Goal: Check status: Check status

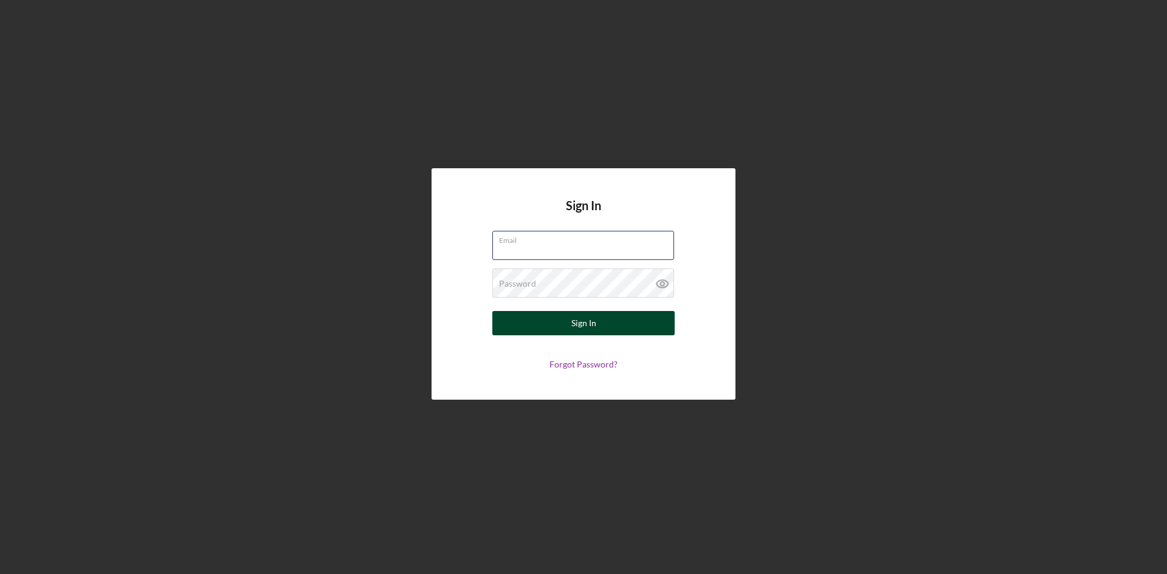
type input "[EMAIL_ADDRESS][DOMAIN_NAME]"
click at [545, 317] on button "Sign In" at bounding box center [583, 323] width 182 height 24
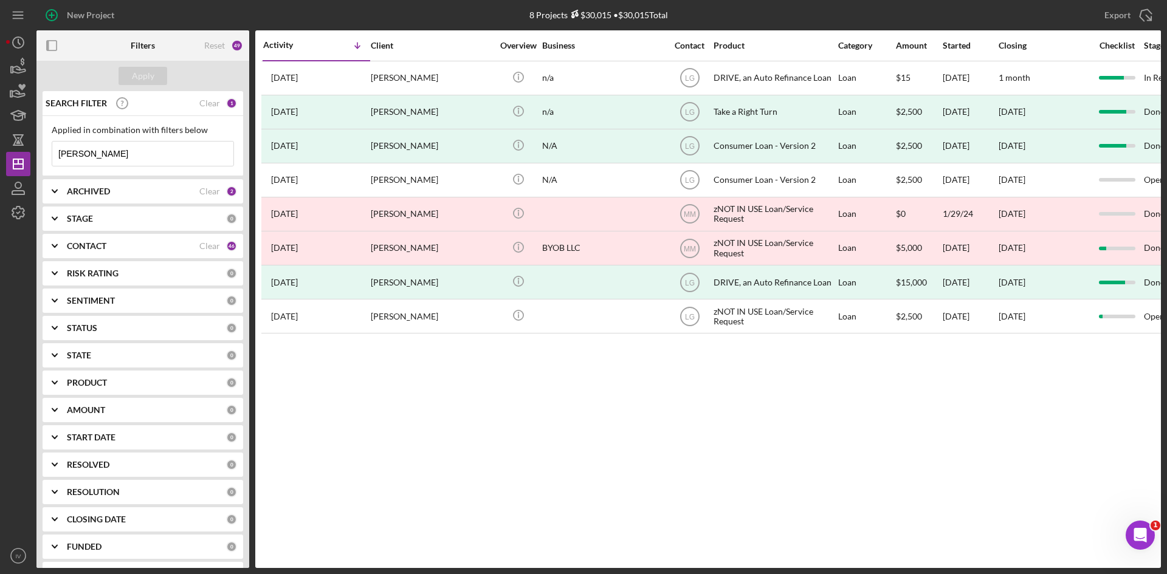
drag, startPoint x: 92, startPoint y: 154, endPoint x: 34, endPoint y: 160, distance: 58.7
click at [36, 148] on div "SEARCH FILTER Clear 1 Applied in combination with filters below [PERSON_NAME] I…" at bounding box center [142, 329] width 213 height 477
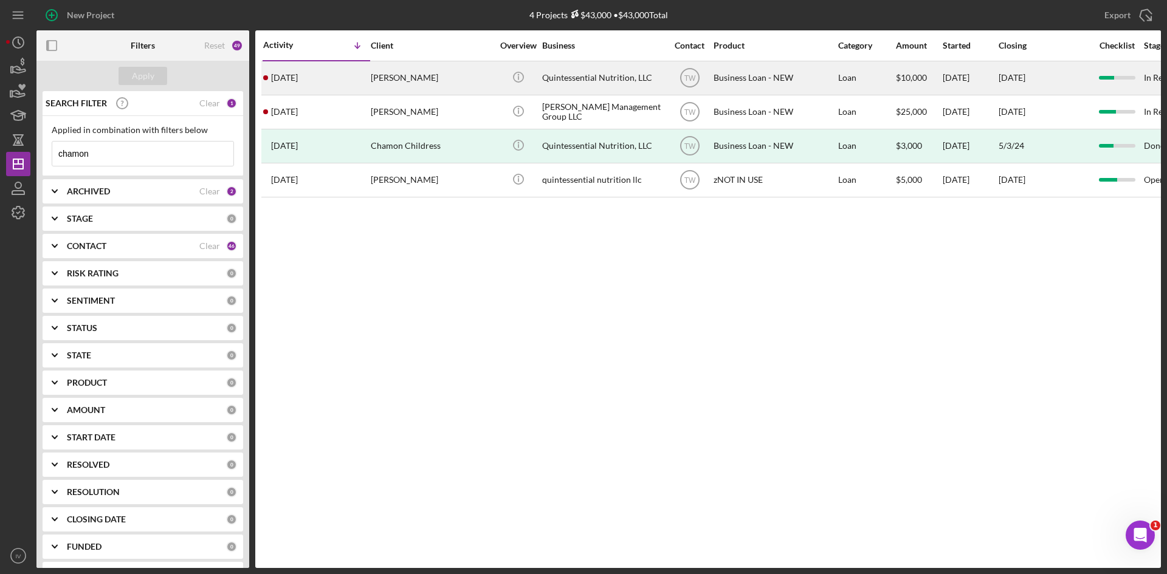
type input "chamon"
click at [430, 82] on div "[PERSON_NAME]" at bounding box center [432, 78] width 122 height 32
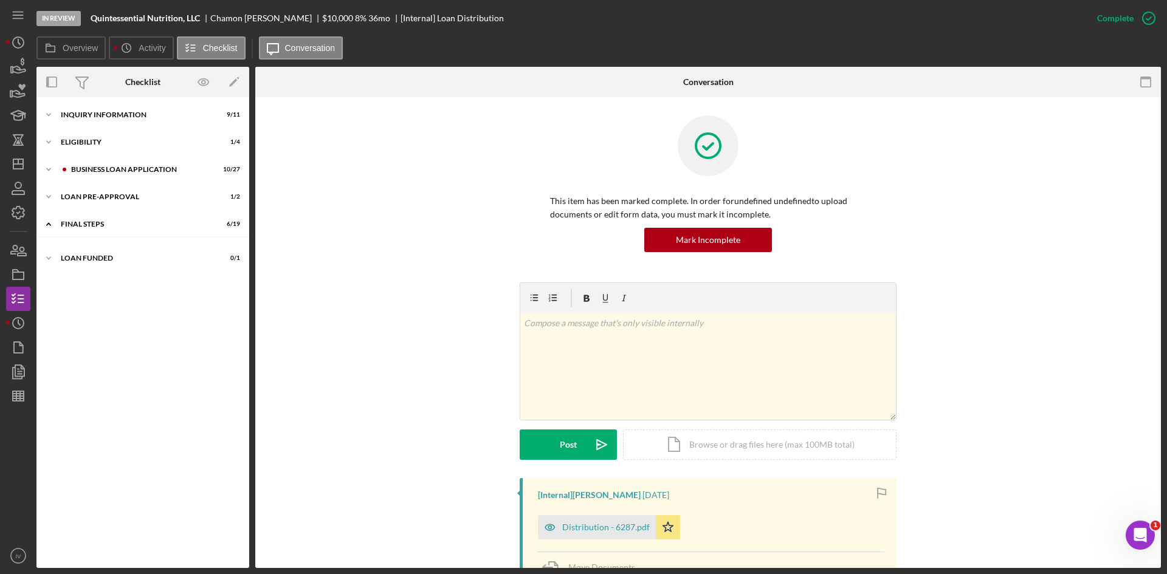
scroll to position [160, 0]
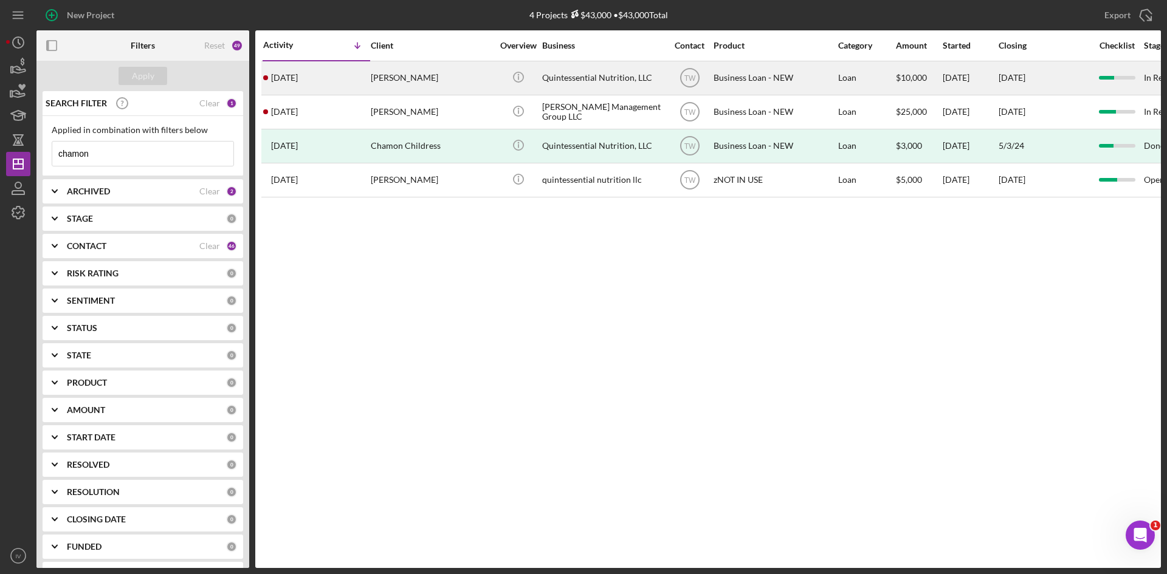
click at [452, 78] on div "[PERSON_NAME]" at bounding box center [432, 78] width 122 height 32
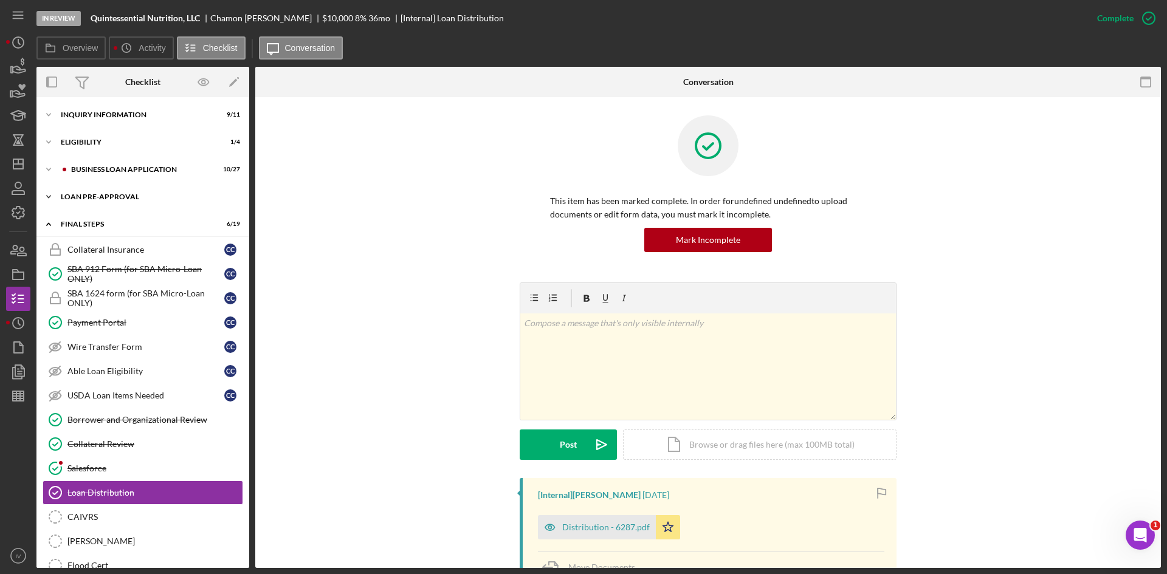
click at [52, 193] on icon "Icon/Expander" at bounding box center [48, 197] width 24 height 24
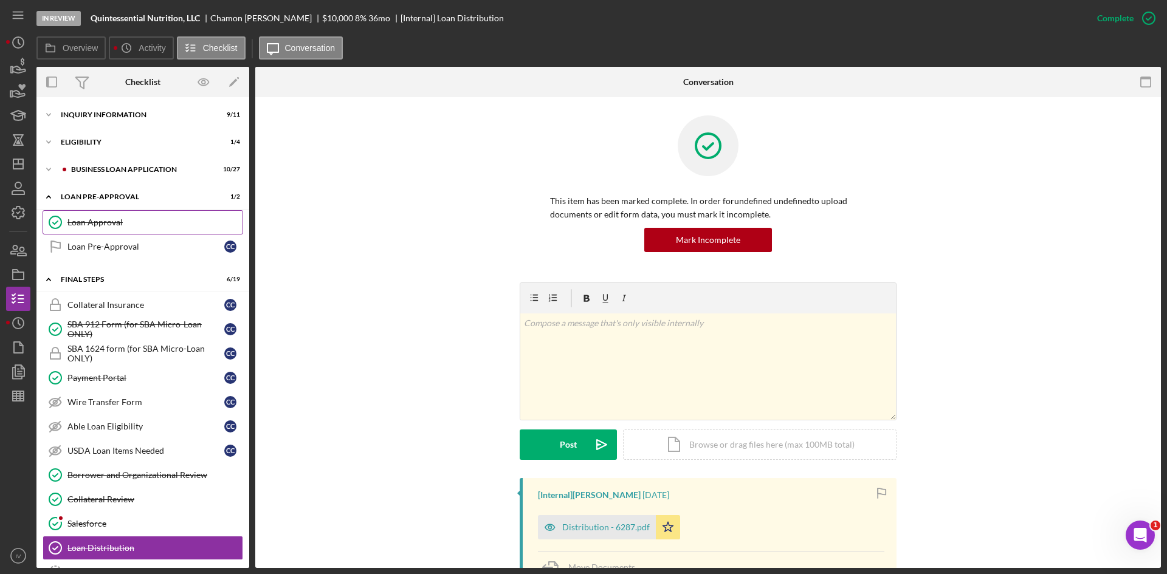
click at [104, 221] on div "Loan Approval" at bounding box center [154, 223] width 175 height 10
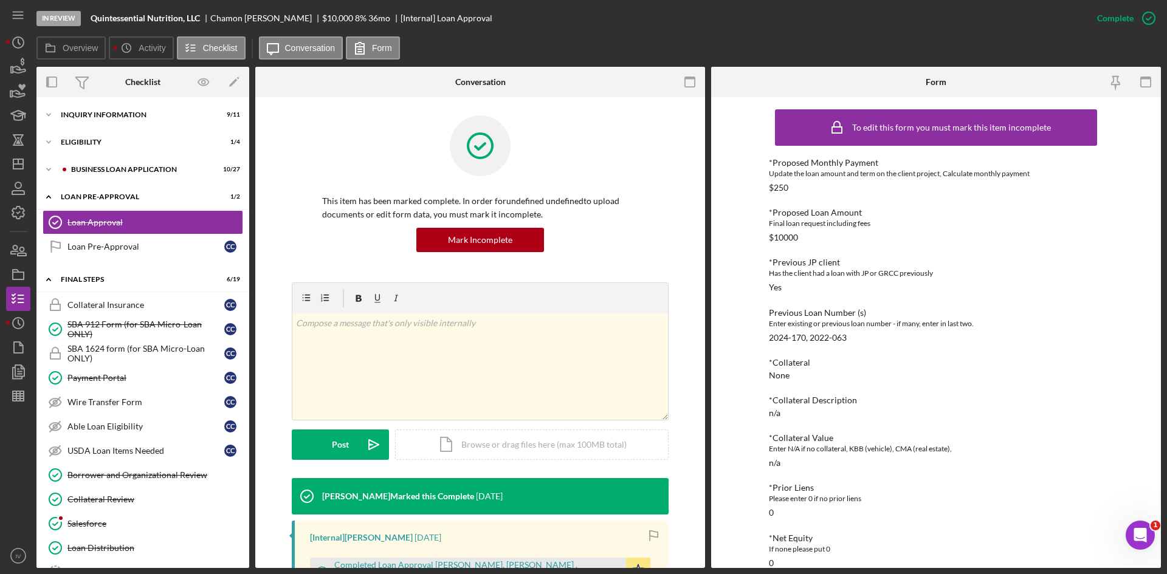
scroll to position [243, 0]
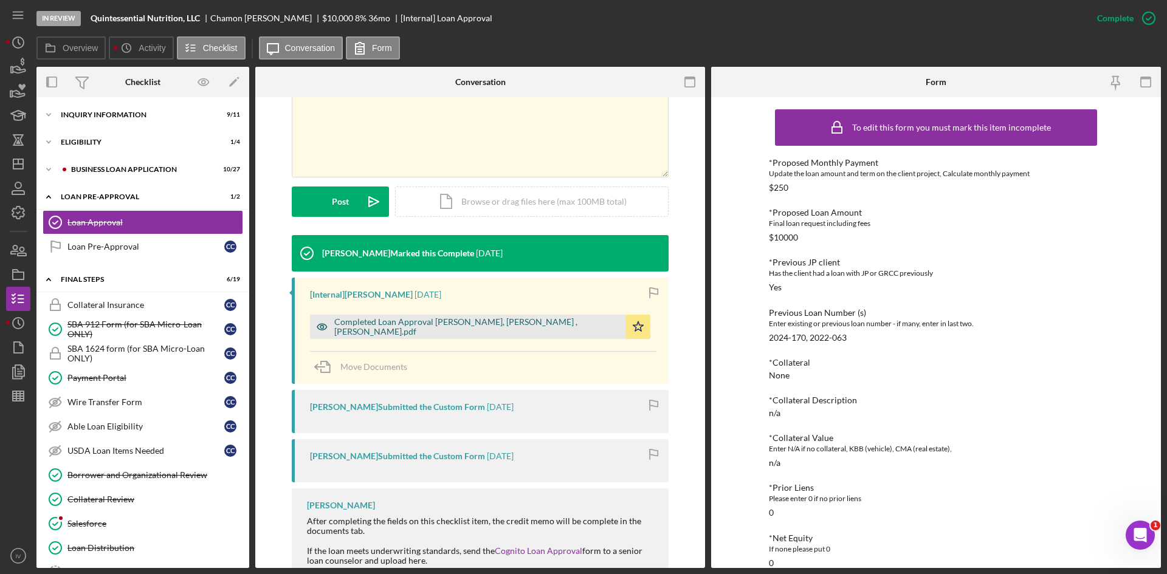
click at [518, 326] on div "Completed Loan Approval [PERSON_NAME], [PERSON_NAME] , [PERSON_NAME].pdf" at bounding box center [477, 326] width 286 height 19
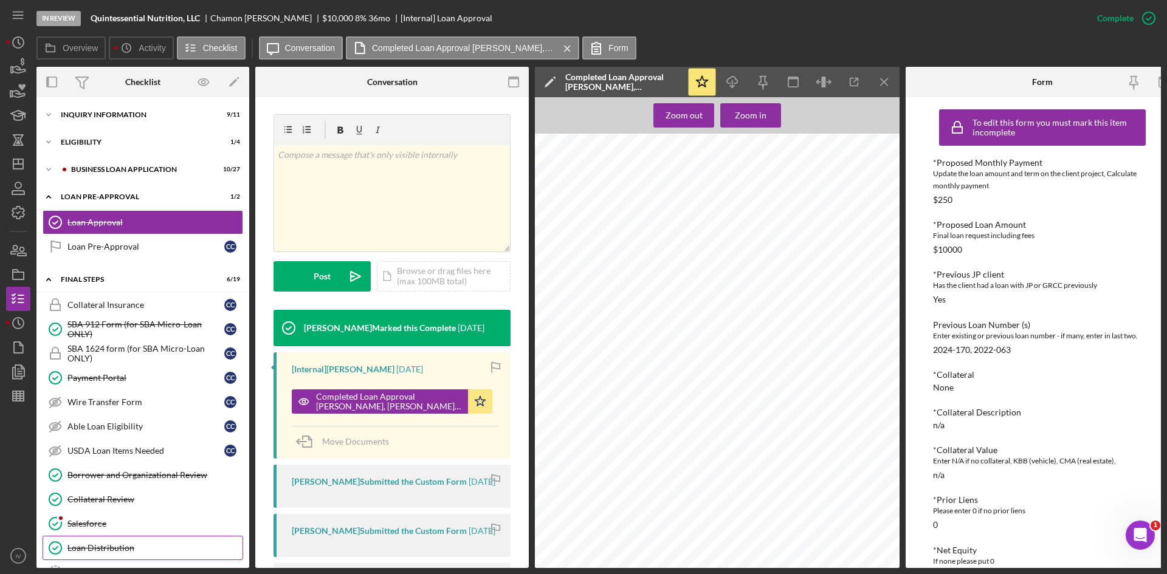
scroll to position [61, 0]
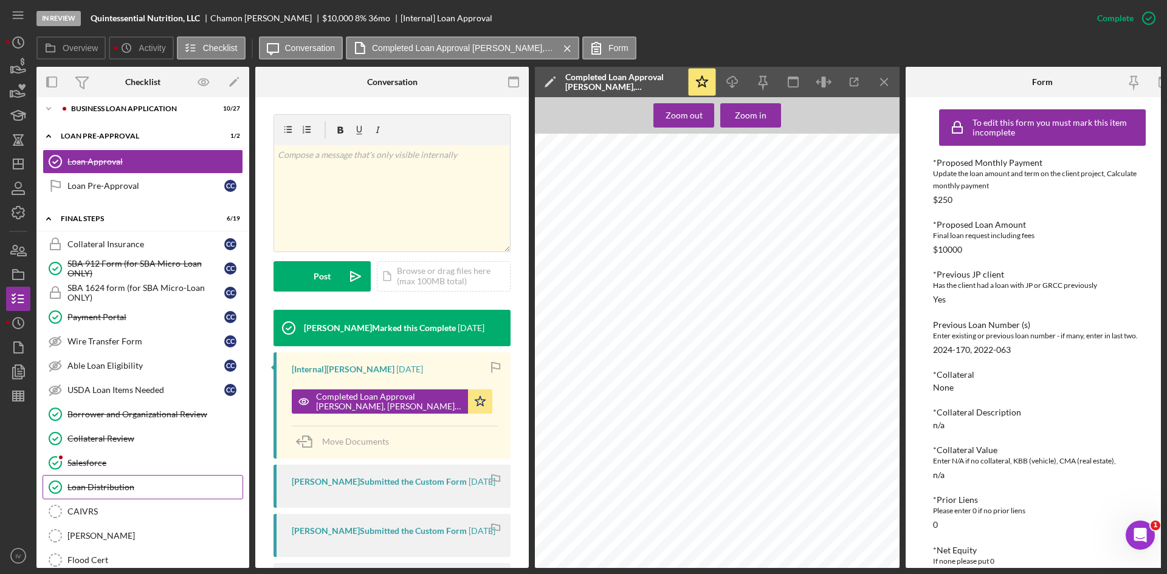
click at [124, 489] on div "Loan Distribution" at bounding box center [154, 488] width 175 height 10
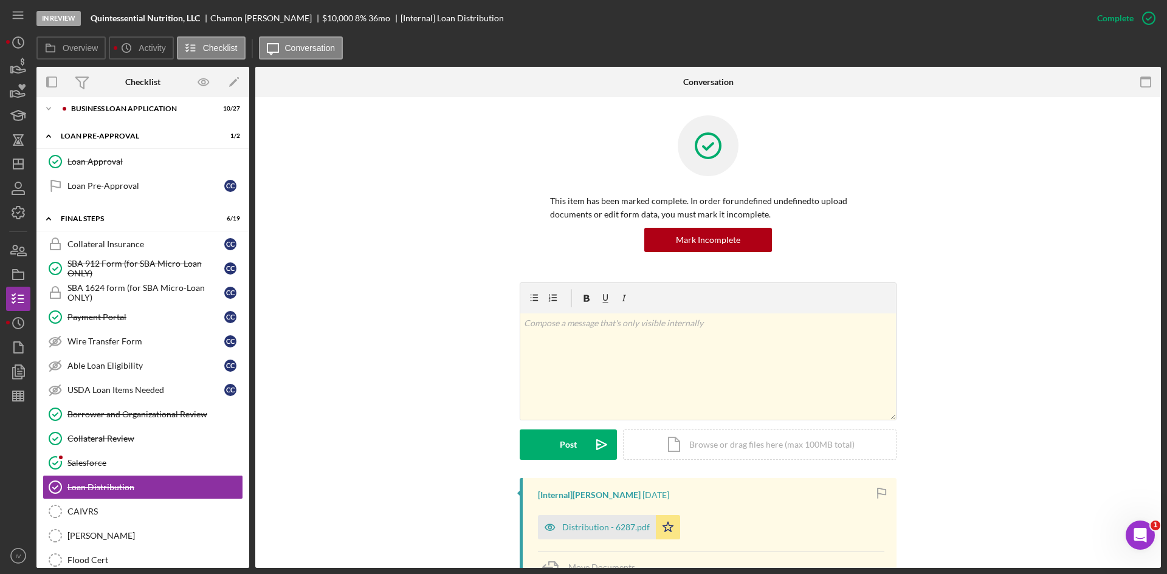
scroll to position [237, 0]
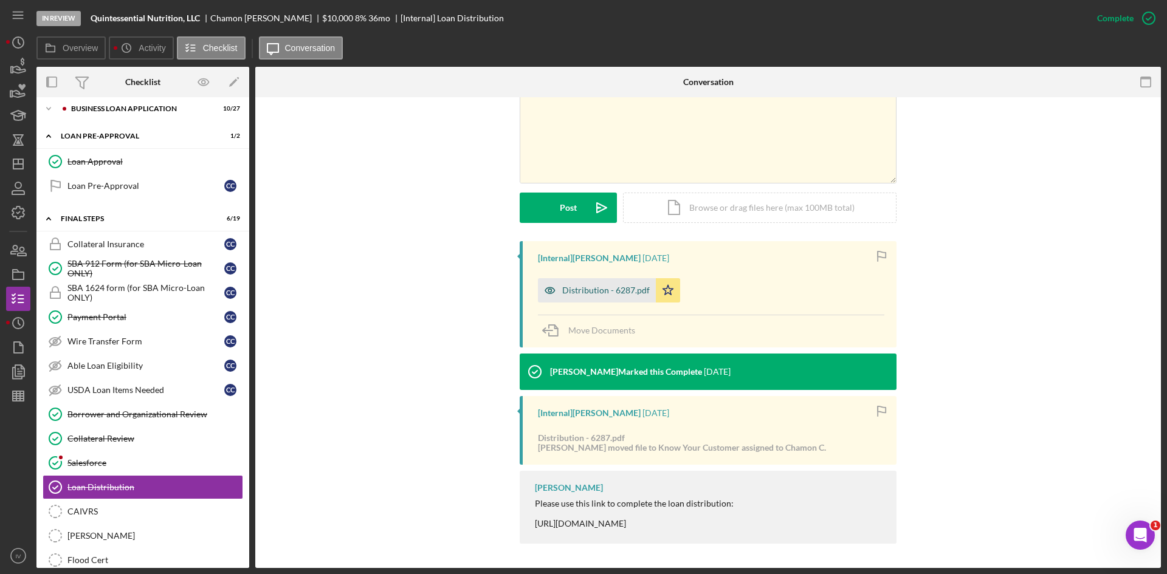
click at [594, 290] on div "Distribution - 6287.pdf" at bounding box center [606, 291] width 88 height 10
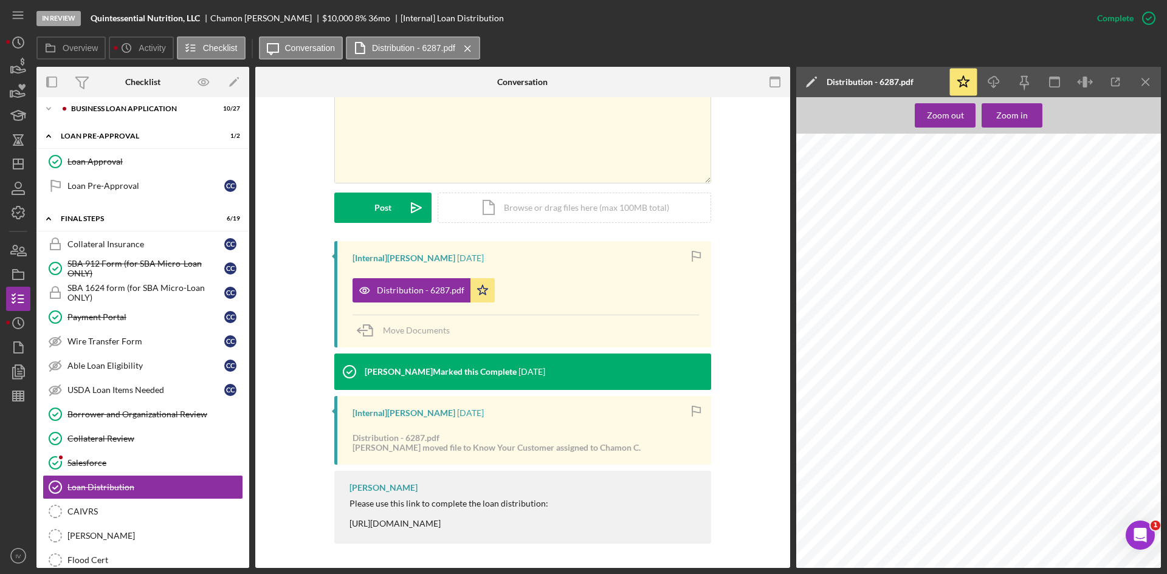
scroll to position [0, 0]
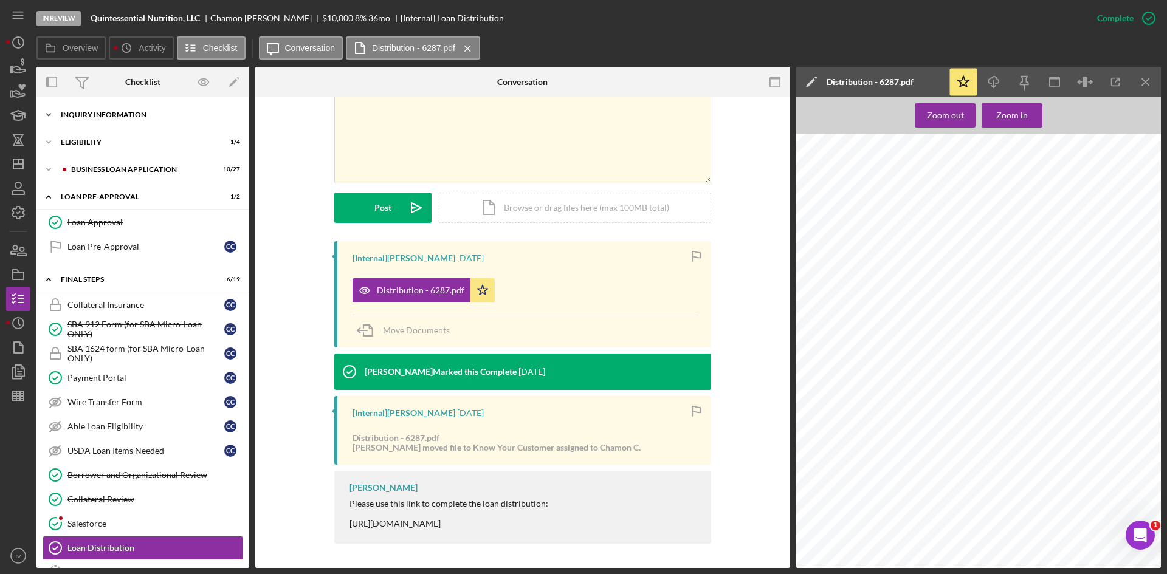
click at [70, 118] on div "INQUIRY INFORMATION" at bounding box center [147, 114] width 173 height 7
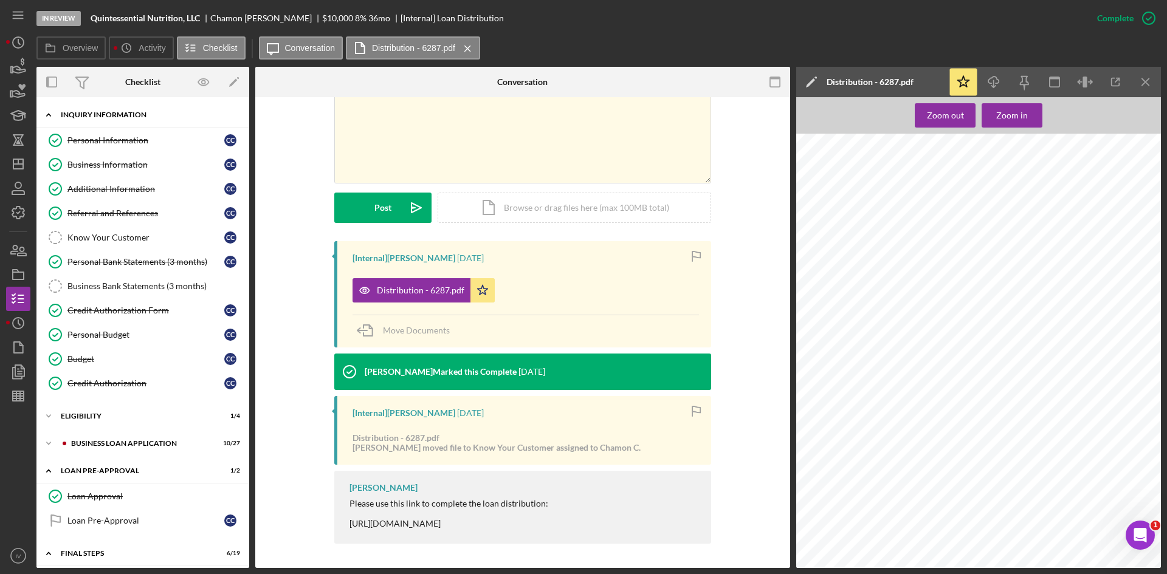
click at [77, 136] on div "Personal Information" at bounding box center [145, 141] width 157 height 10
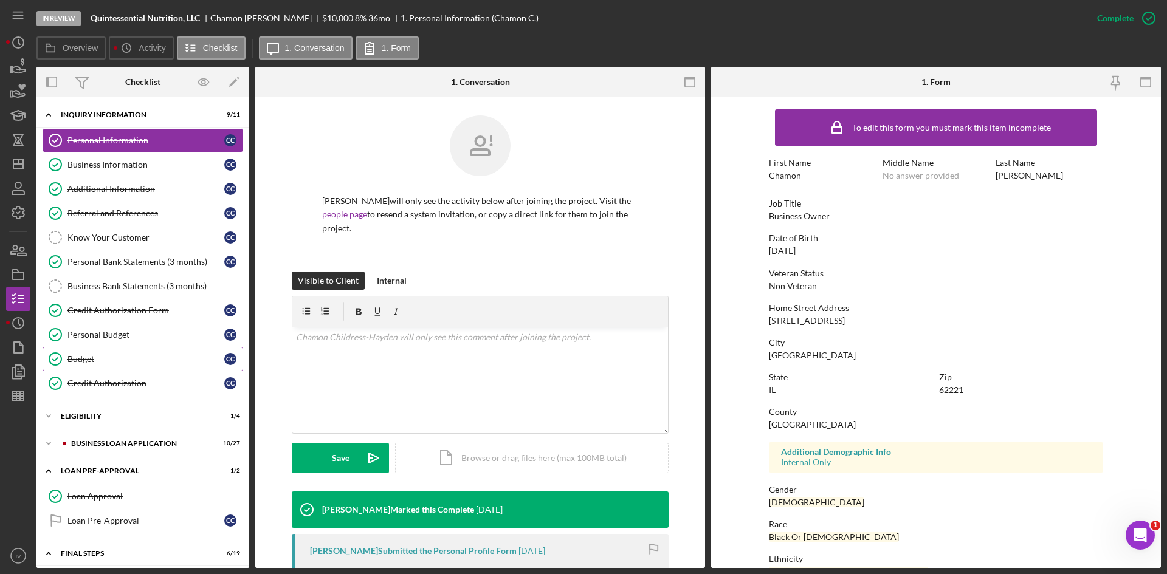
scroll to position [61, 0]
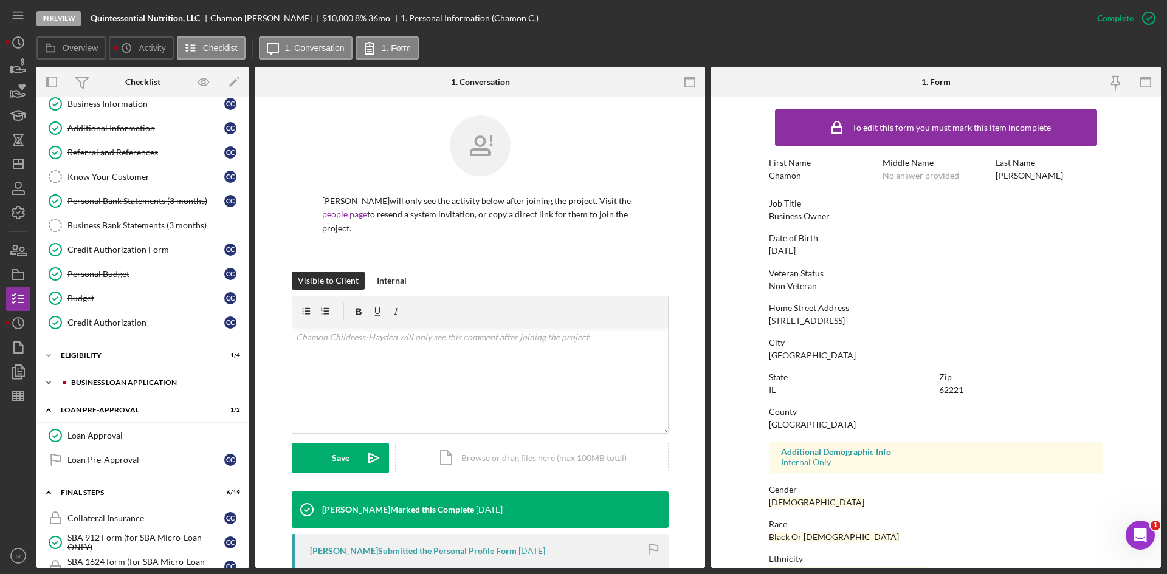
click at [91, 385] on div "BUSINESS LOAN APPLICATION" at bounding box center [152, 382] width 163 height 7
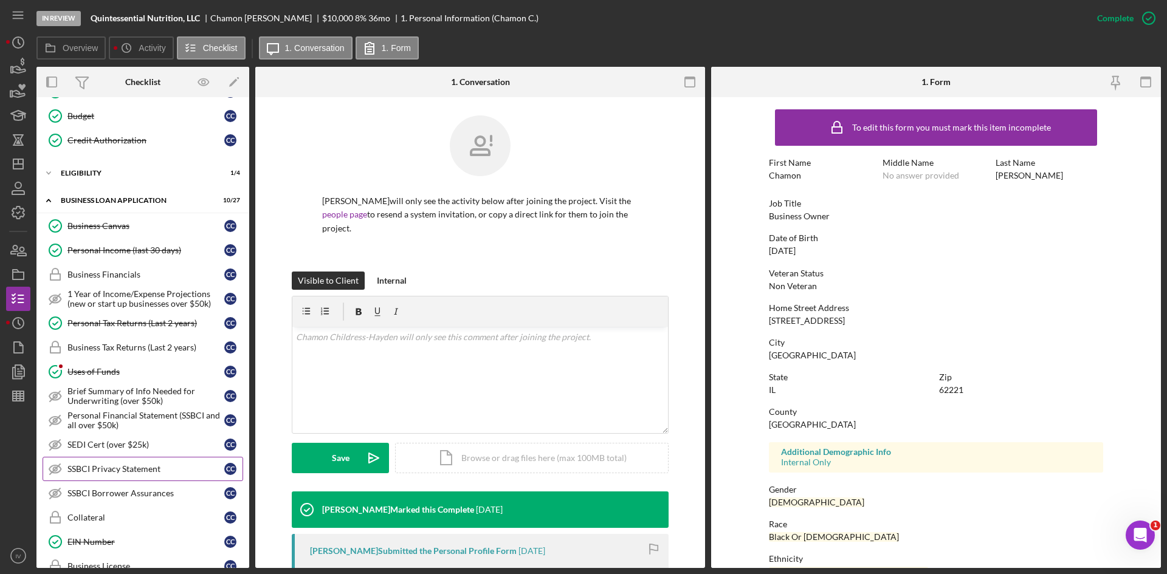
scroll to position [304, 0]
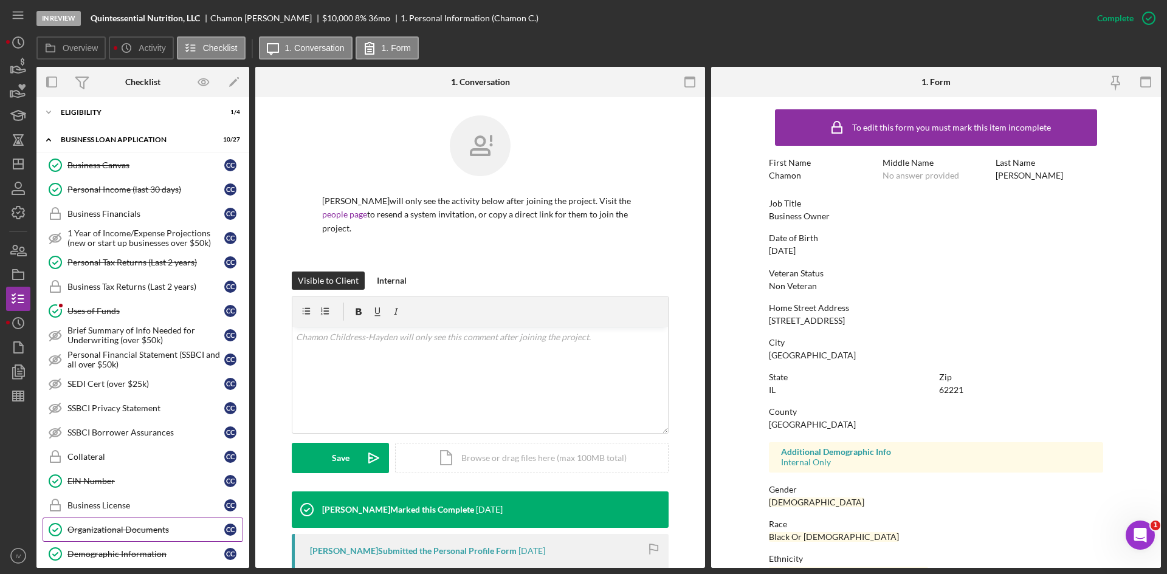
click at [119, 541] on link "Organizational Documents Organizational Documents C C" at bounding box center [143, 530] width 201 height 24
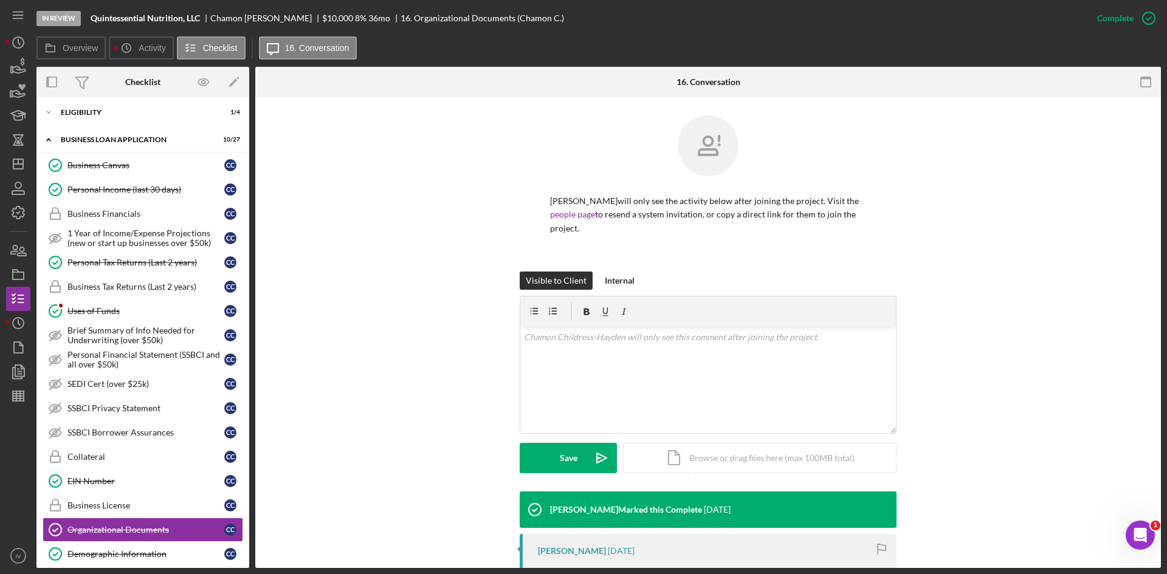
scroll to position [205, 0]
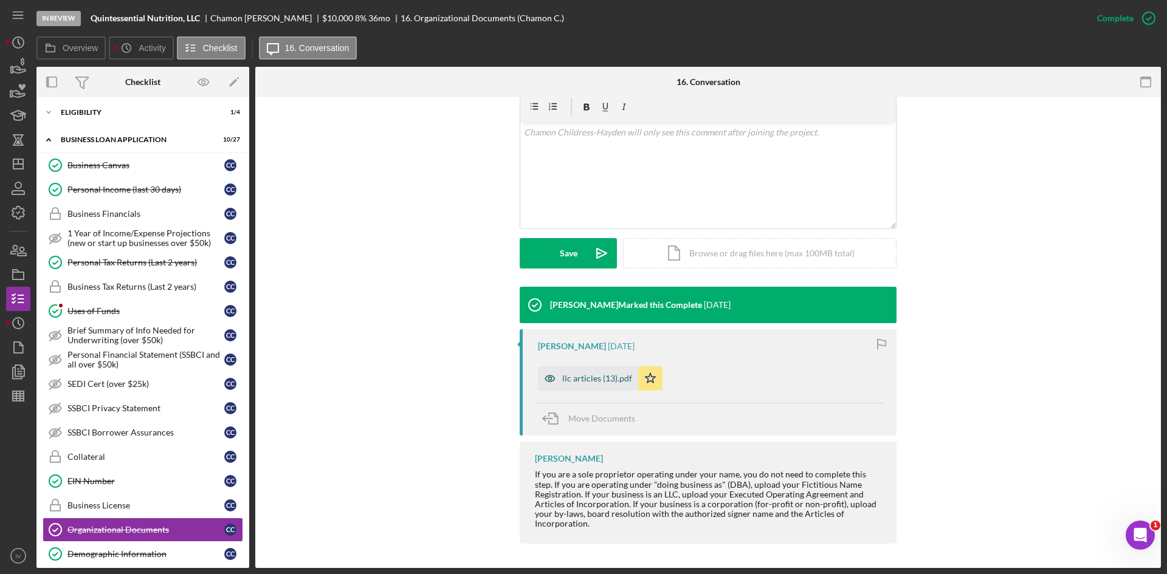
click at [592, 379] on div "llc articles (13).pdf" at bounding box center [597, 379] width 70 height 10
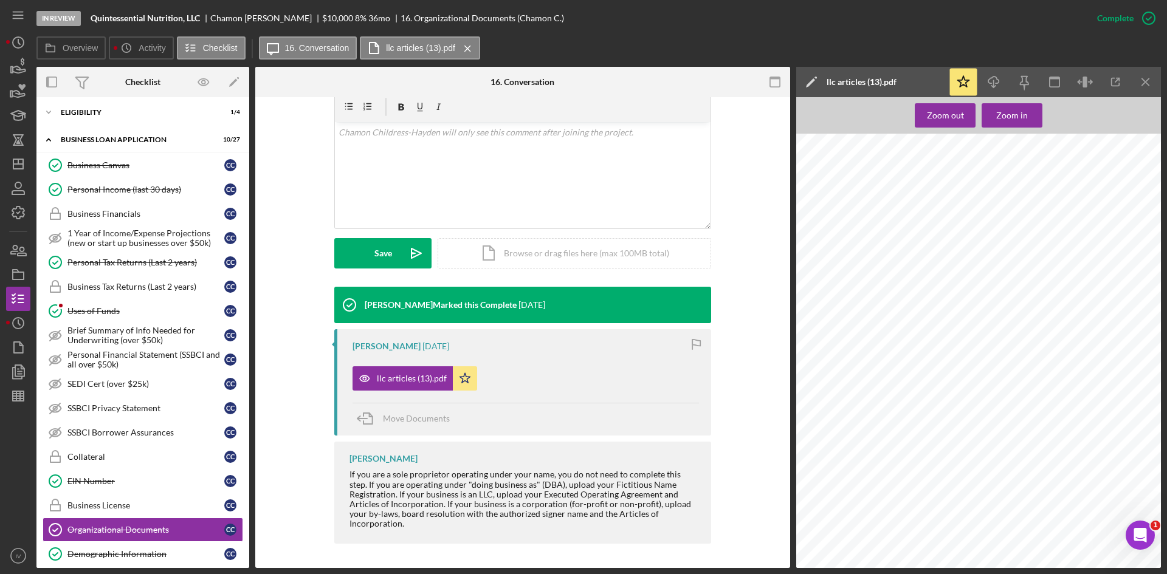
scroll to position [0, 0]
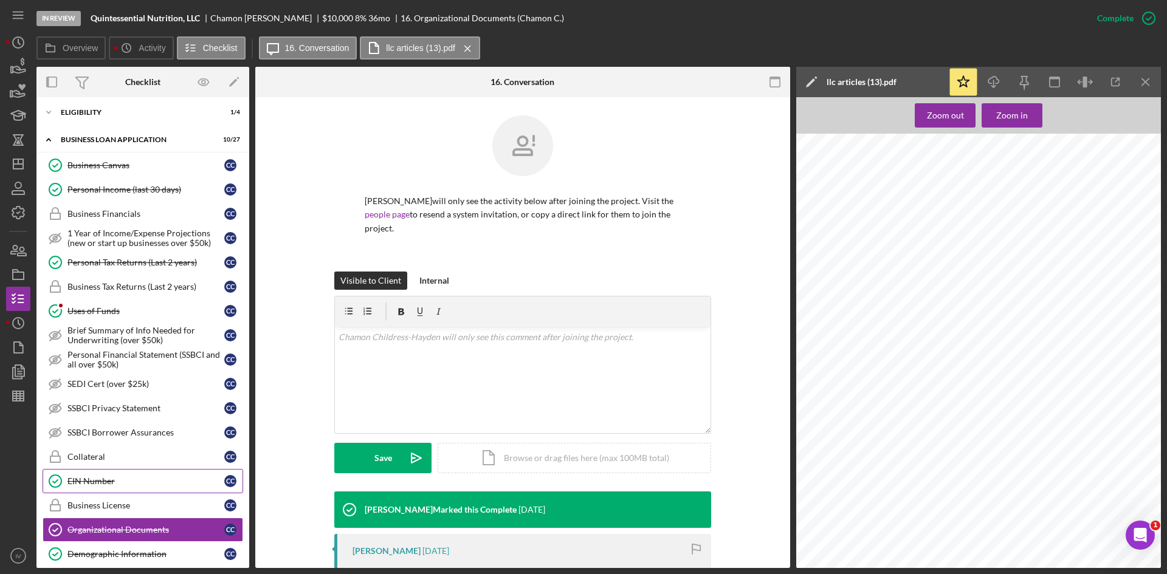
click at [117, 480] on div "EIN Number" at bounding box center [145, 481] width 157 height 10
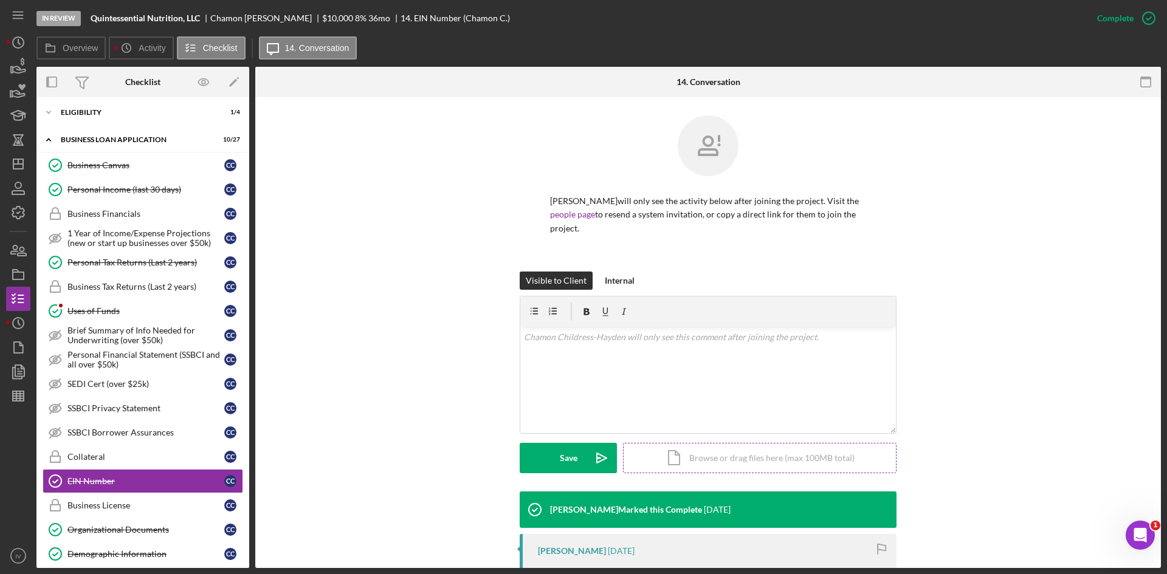
scroll to position [166, 0]
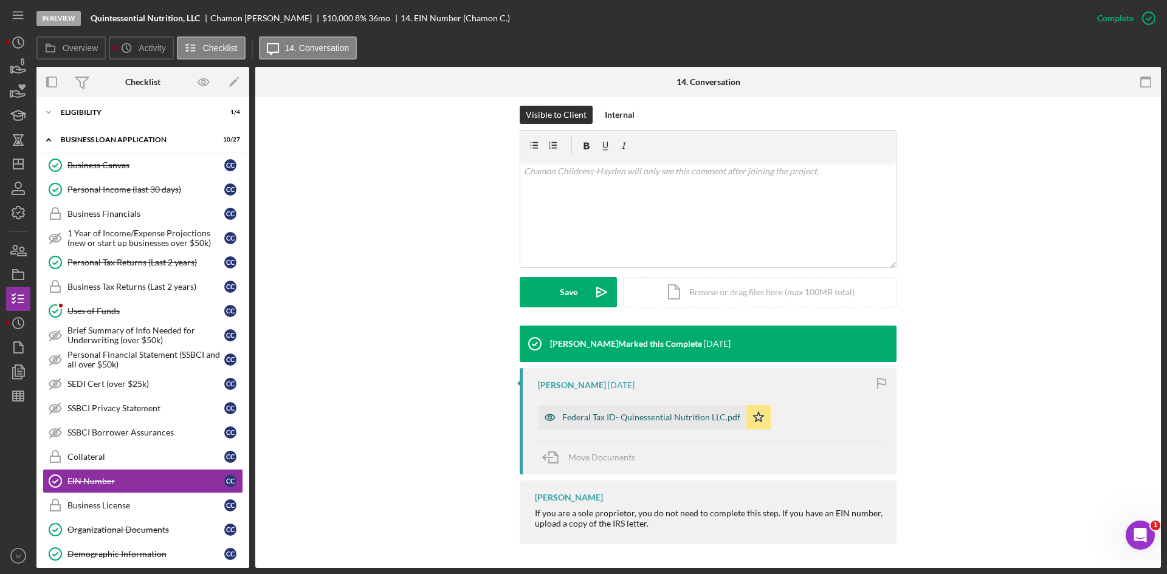
click at [648, 413] on div "Federal Tax ID- Quinessential Nutrition LLC.pdf" at bounding box center [651, 418] width 178 height 10
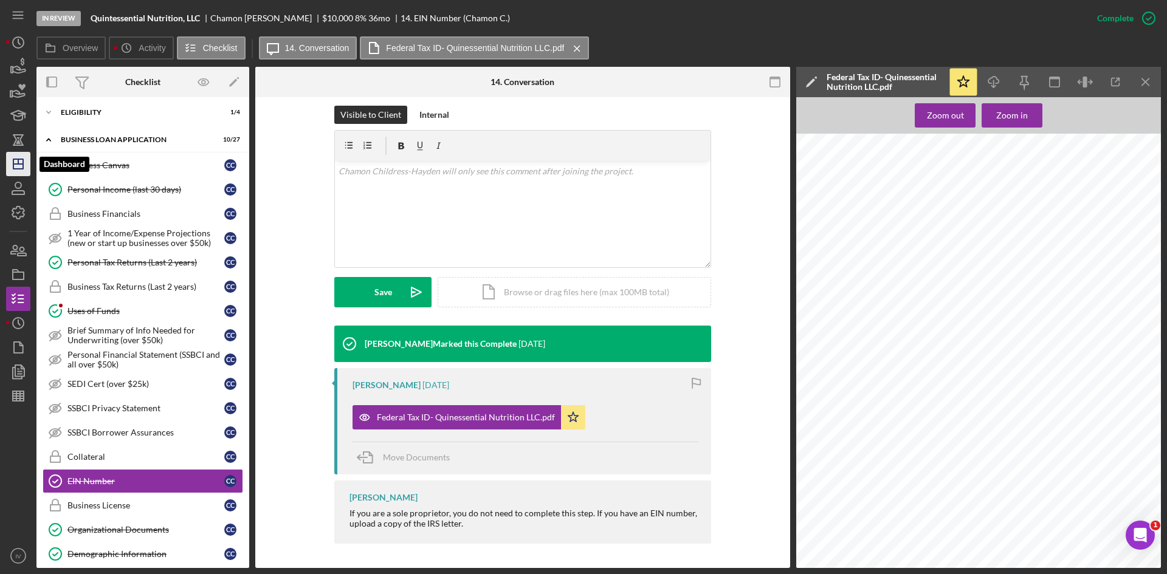
click at [15, 159] on icon "Icon/Dashboard" at bounding box center [18, 164] width 30 height 30
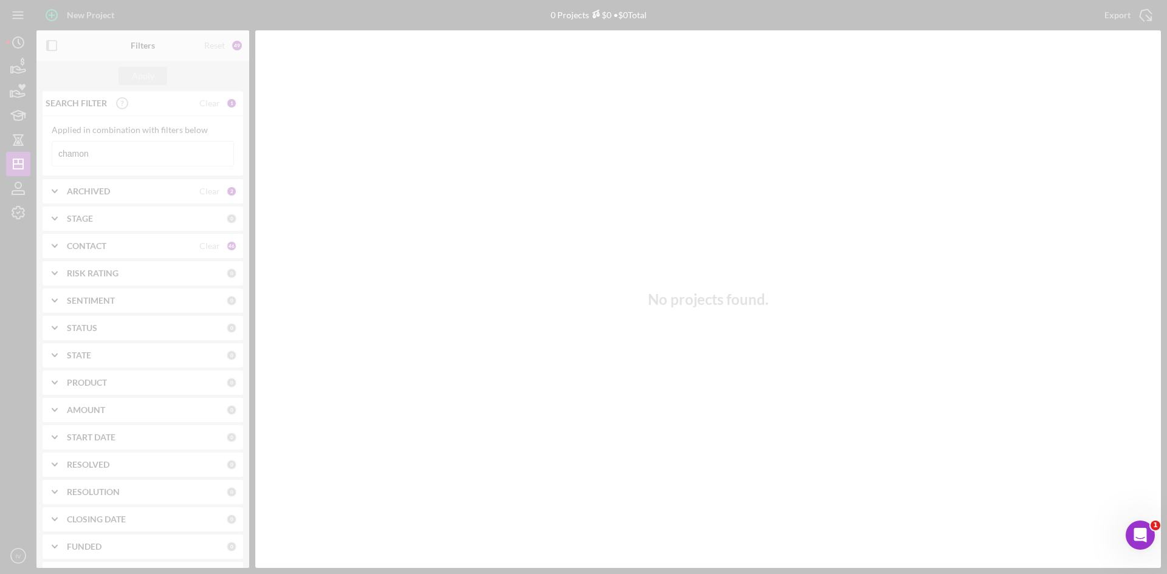
click at [101, 151] on div at bounding box center [583, 287] width 1167 height 574
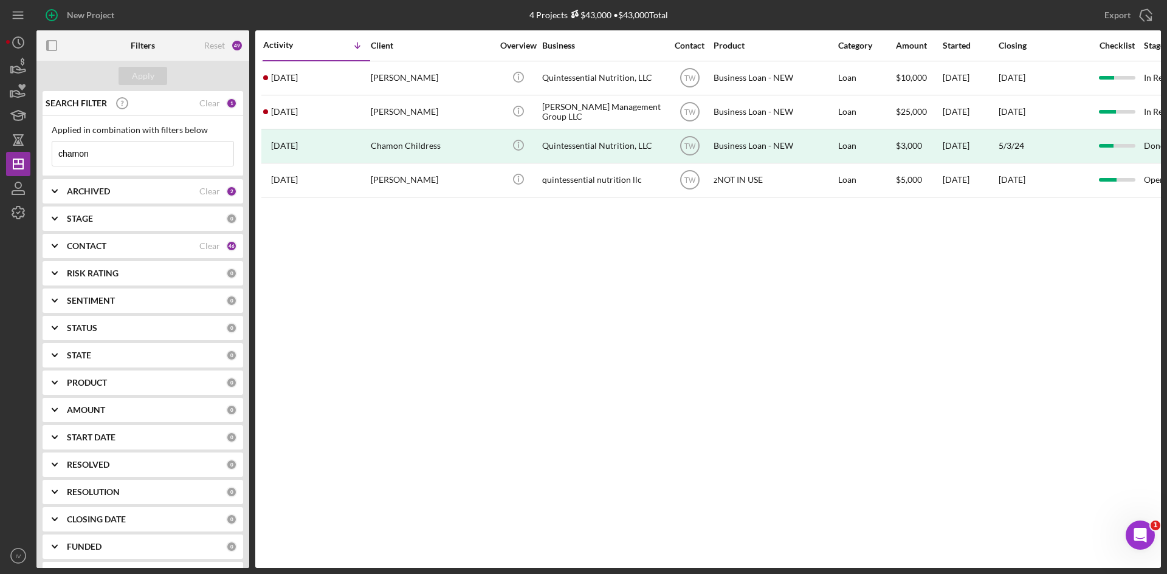
drag, startPoint x: 92, startPoint y: 153, endPoint x: 46, endPoint y: 160, distance: 46.7
click at [43, 158] on div "Applied in combination with filters below chamon Icon/Menu Close" at bounding box center [143, 146] width 201 height 60
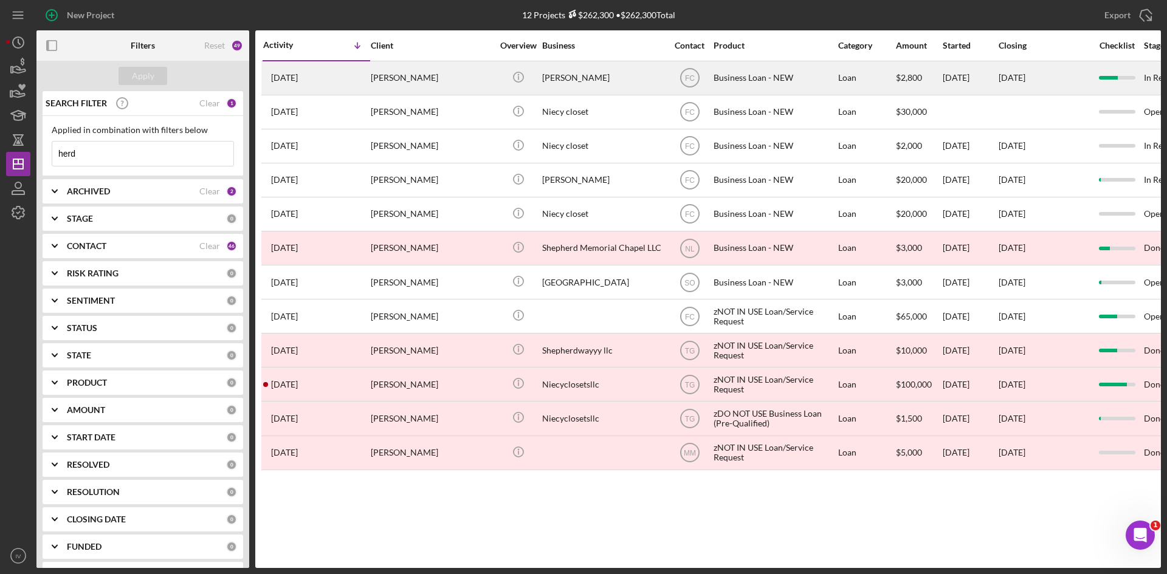
type input "herd"
click at [411, 81] on div "[PERSON_NAME]" at bounding box center [432, 78] width 122 height 32
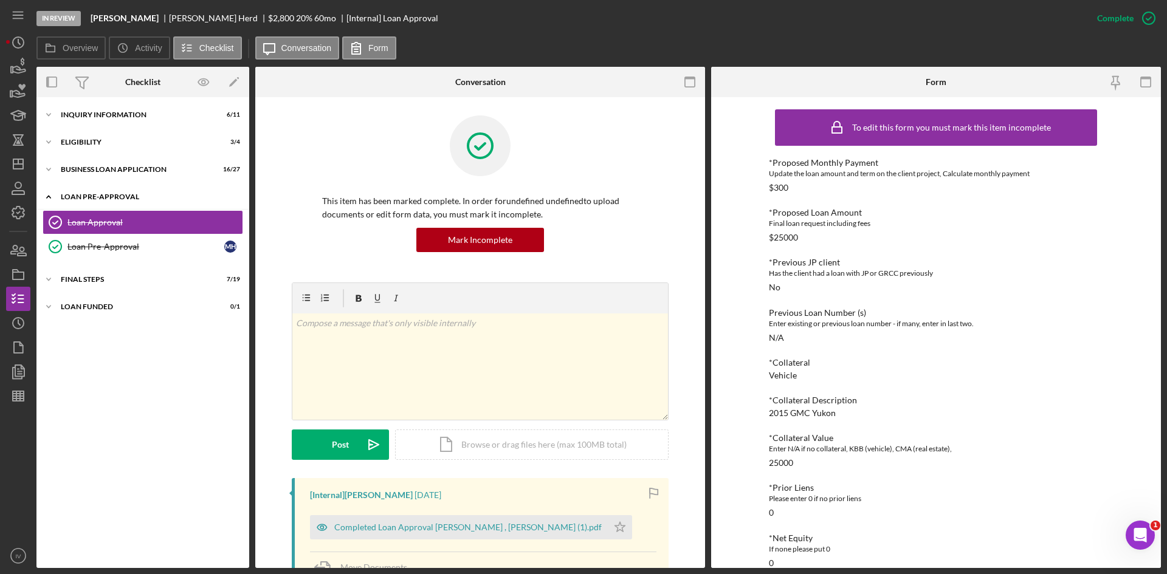
click at [52, 200] on icon "Icon/Expander" at bounding box center [48, 197] width 24 height 24
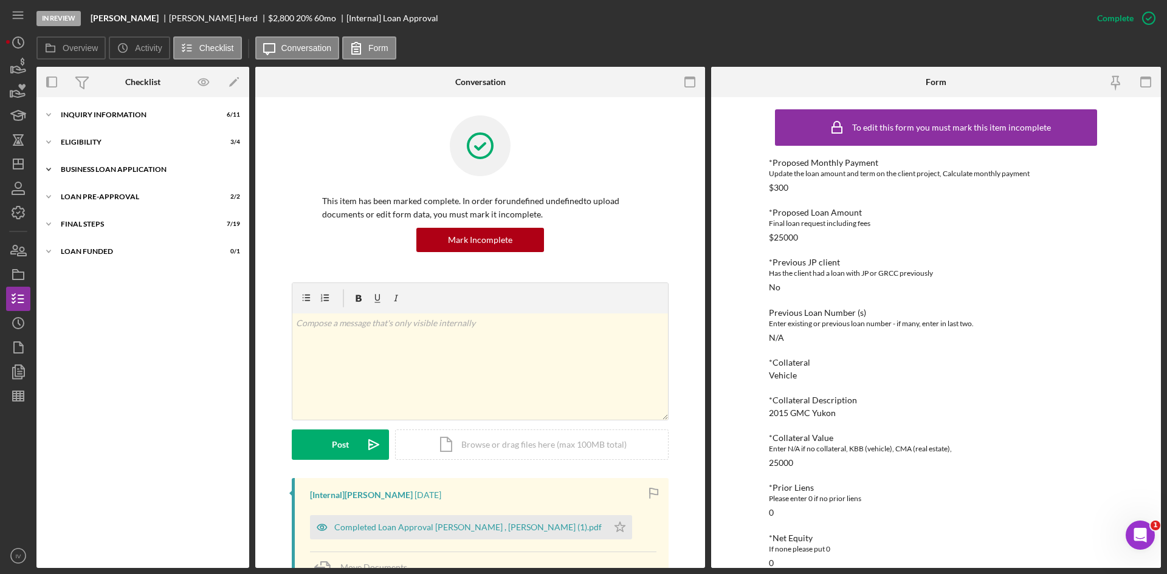
click at [80, 175] on div "Icon/Expander BUSINESS LOAN APPLICATION 16 / 27" at bounding box center [142, 169] width 213 height 24
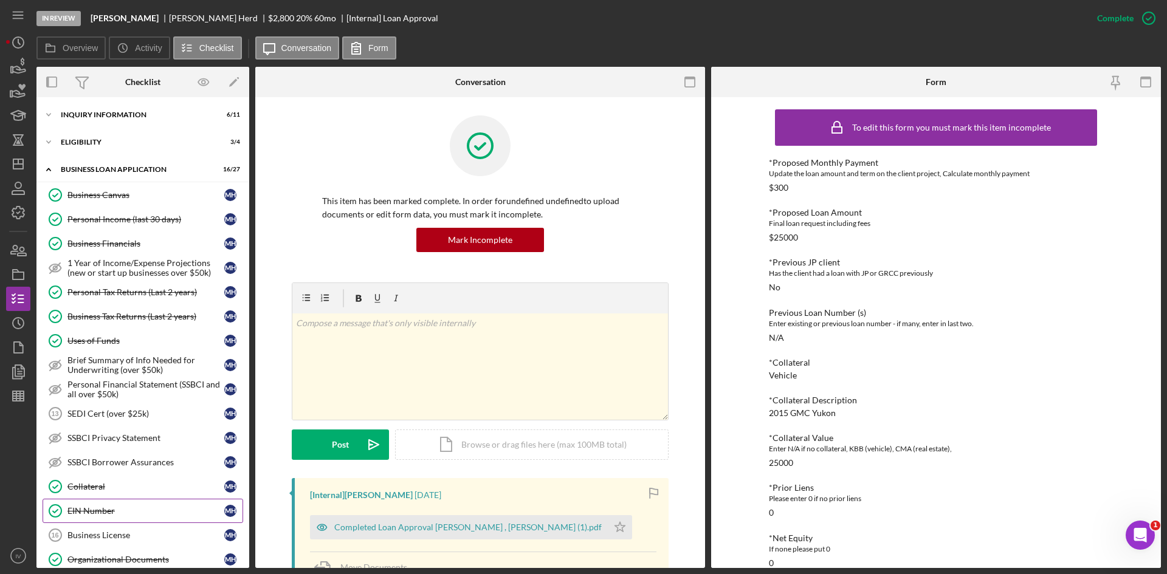
click at [106, 511] on div "EIN Number" at bounding box center [145, 511] width 157 height 10
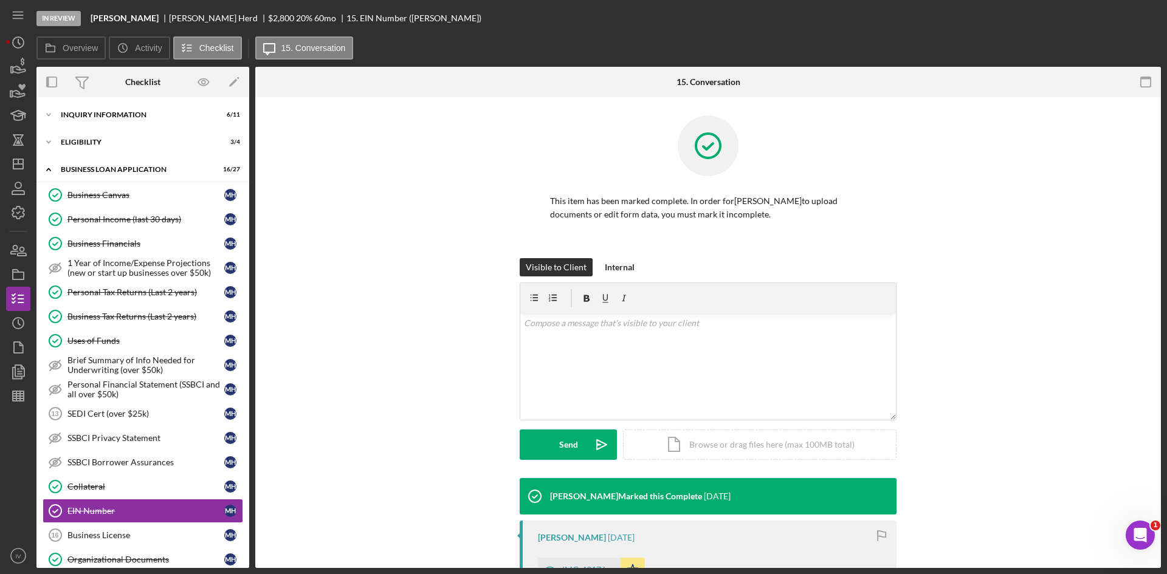
scroll to position [243, 0]
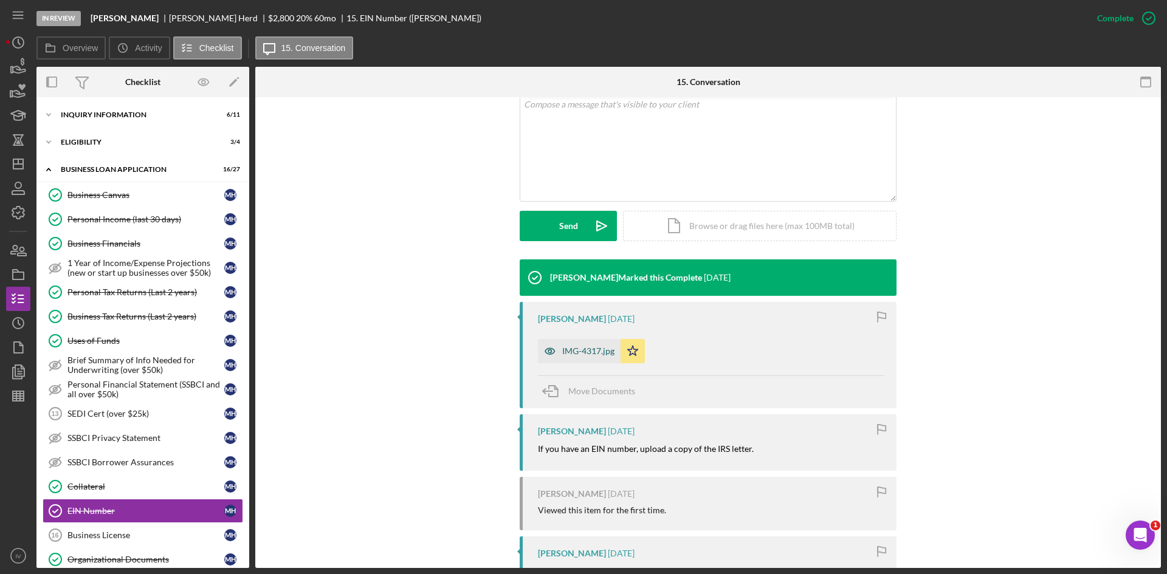
click at [571, 344] on div "IMG-4317.jpg" at bounding box center [579, 351] width 83 height 24
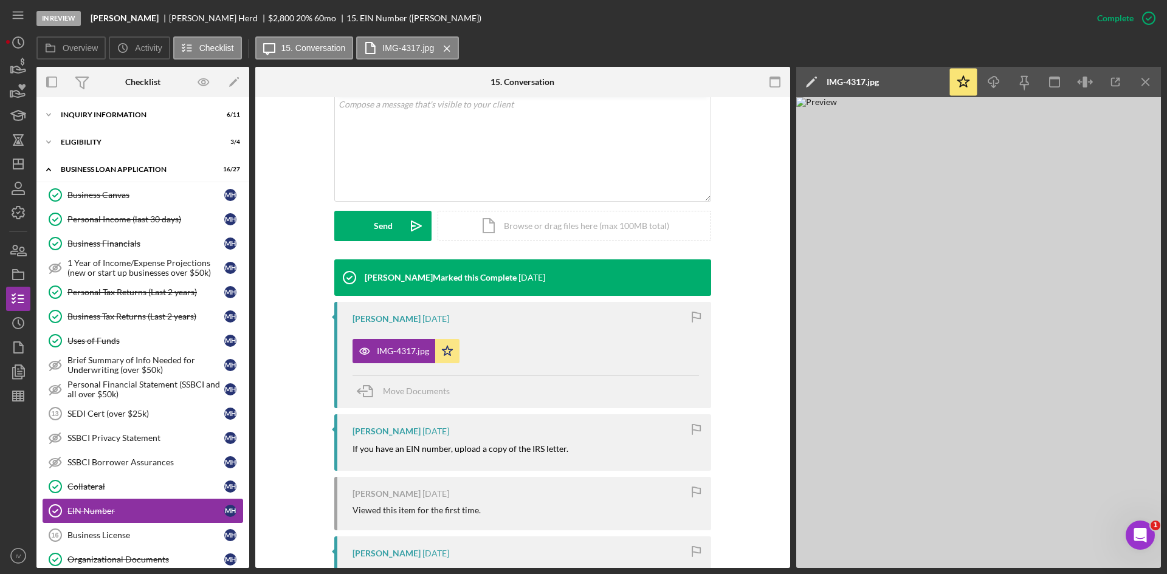
scroll to position [182, 0]
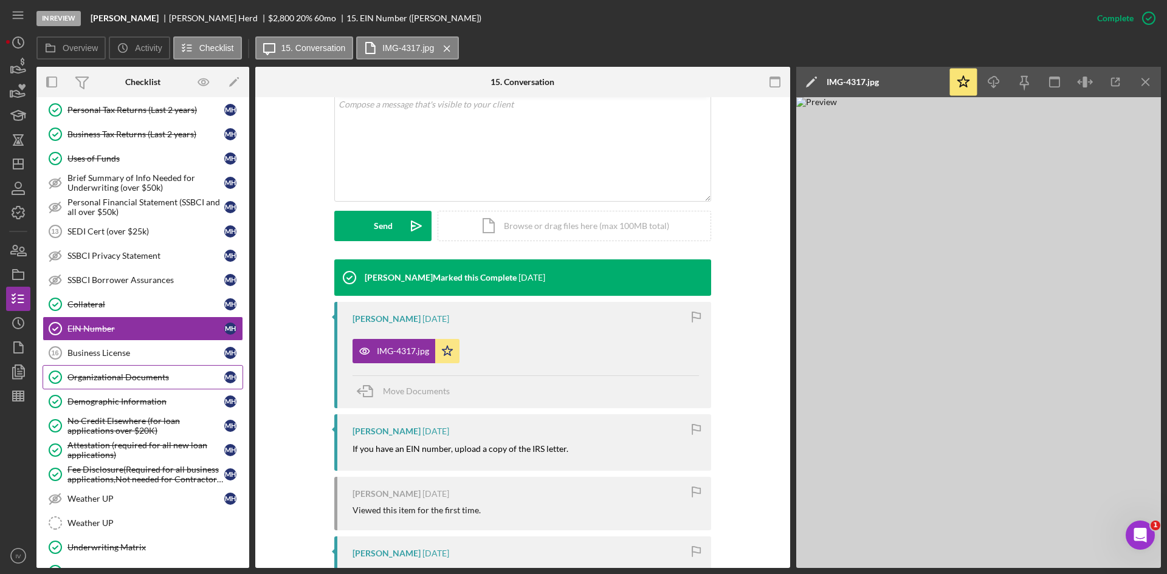
click at [110, 369] on link "Organizational Documents Organizational Documents M H" at bounding box center [143, 377] width 201 height 24
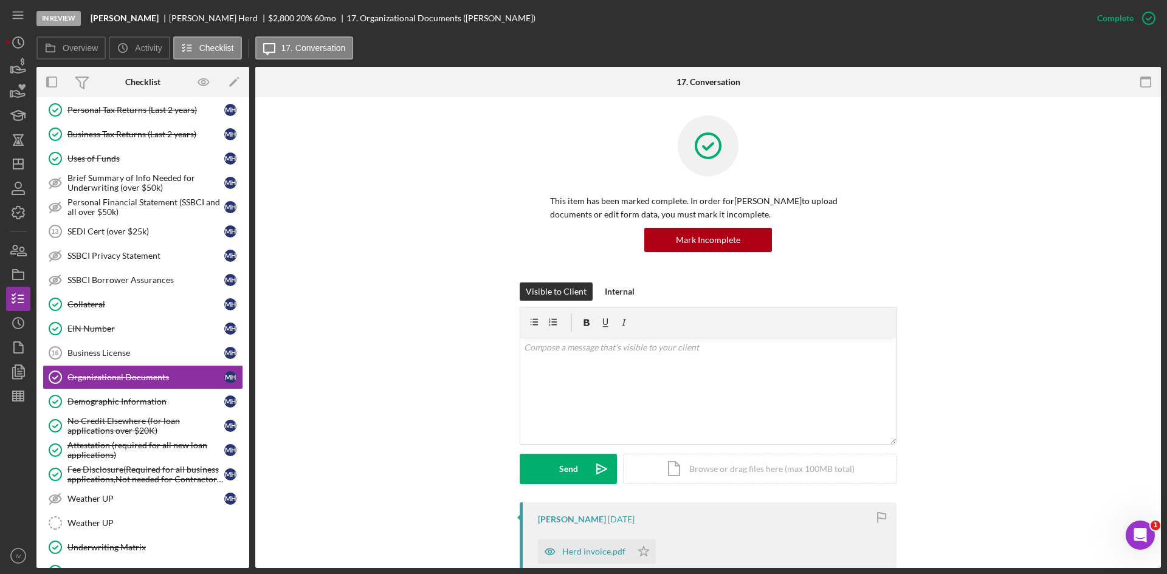
scroll to position [243, 0]
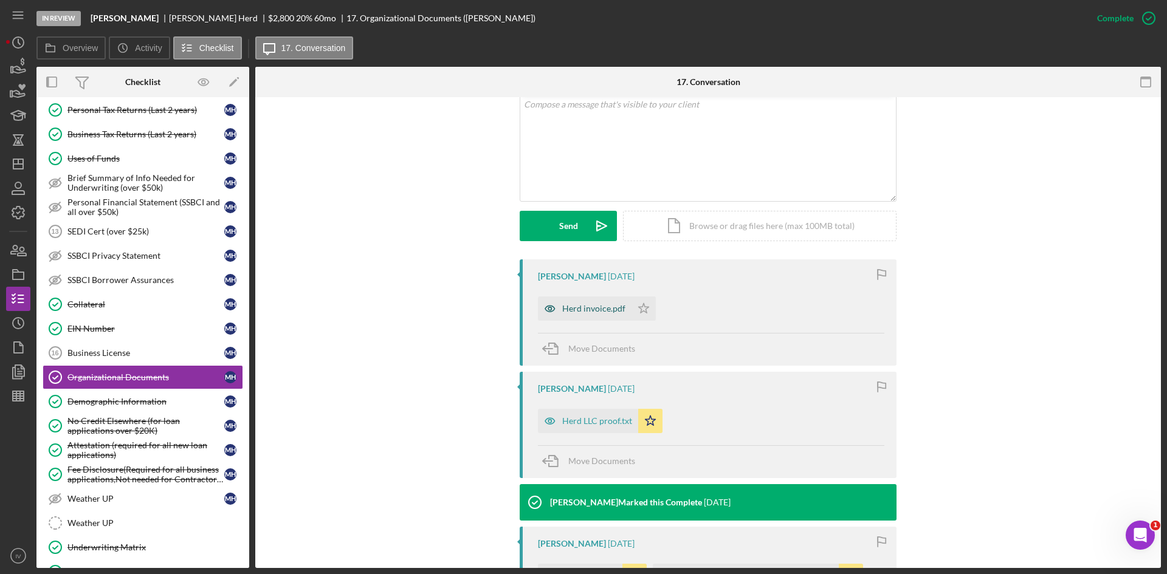
click at [586, 311] on div "Herd invoice.pdf" at bounding box center [593, 309] width 63 height 10
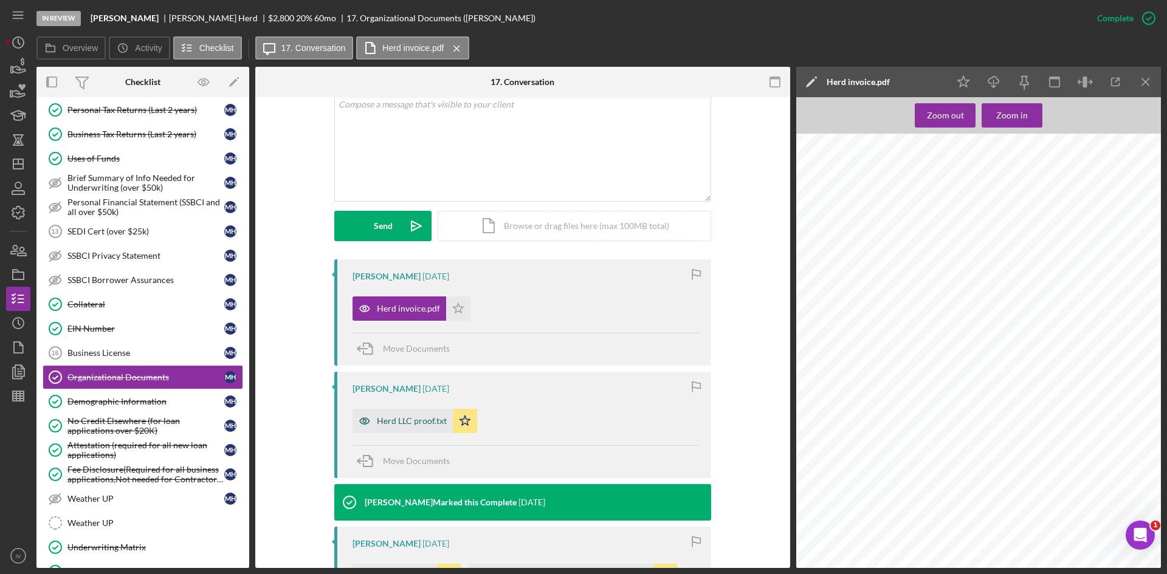
click at [406, 421] on div "Herd LLC proof.txt" at bounding box center [412, 421] width 70 height 10
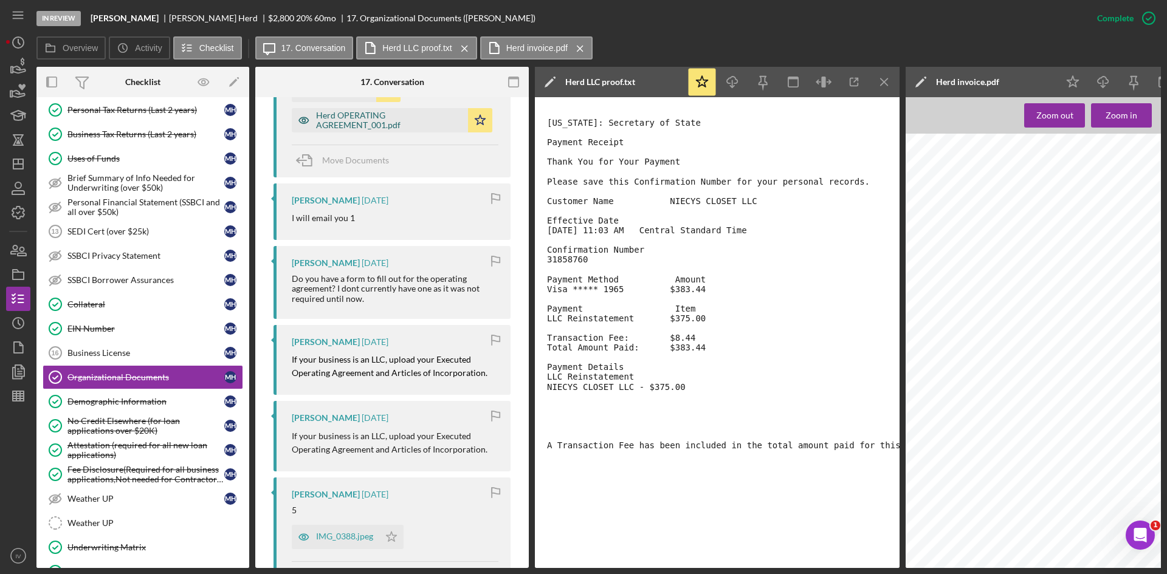
scroll to position [561, 0]
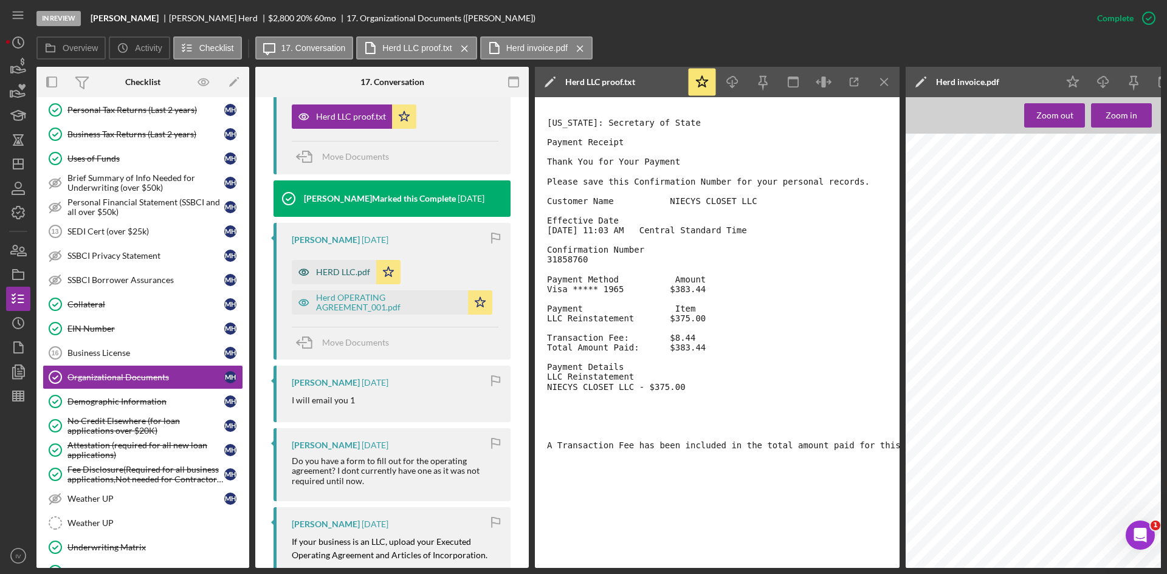
click at [341, 272] on div "HERD LLC.pdf" at bounding box center [343, 272] width 54 height 10
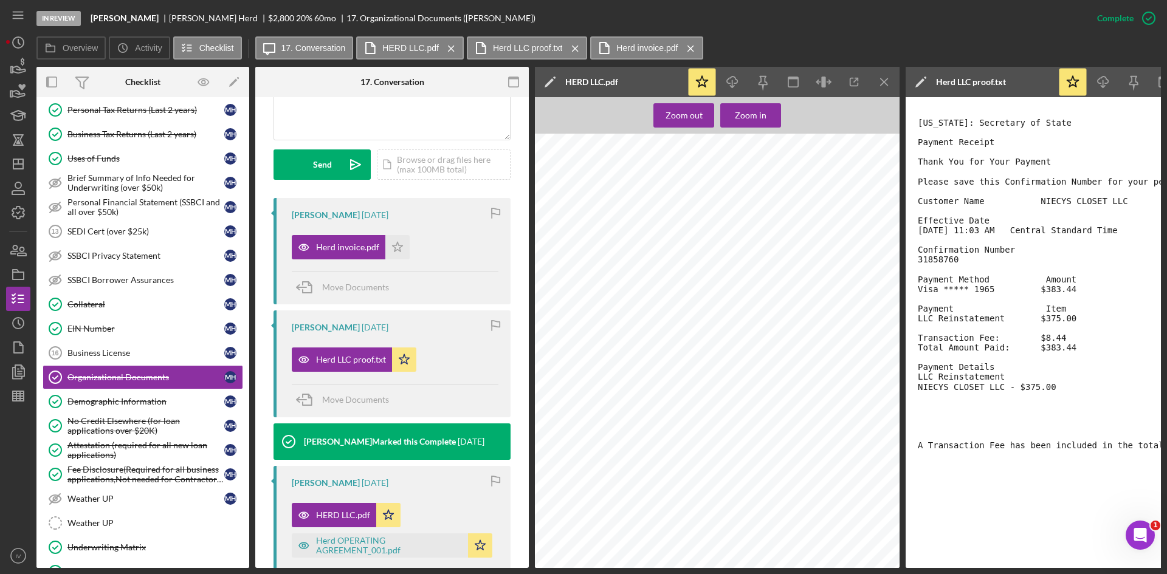
scroll to position [257, 0]
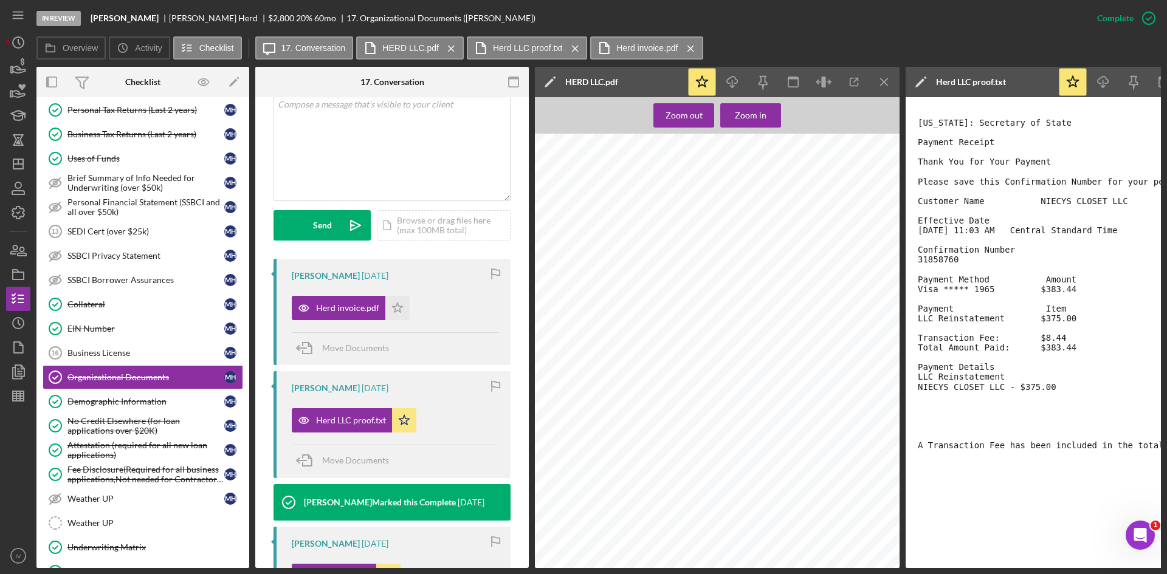
drag, startPoint x: 90, startPoint y: 326, endPoint x: 461, endPoint y: 335, distance: 371.4
click at [90, 326] on div "EIN Number" at bounding box center [145, 329] width 157 height 10
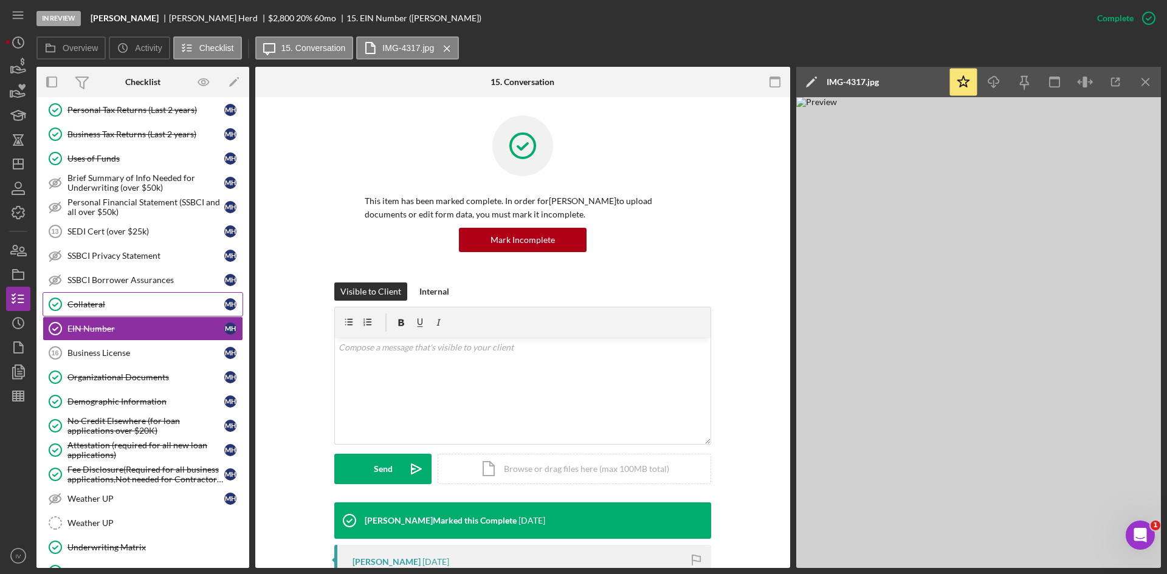
drag, startPoint x: 109, startPoint y: 300, endPoint x: 117, endPoint y: 301, distance: 8.6
click at [109, 300] on div "Collateral" at bounding box center [145, 305] width 157 height 10
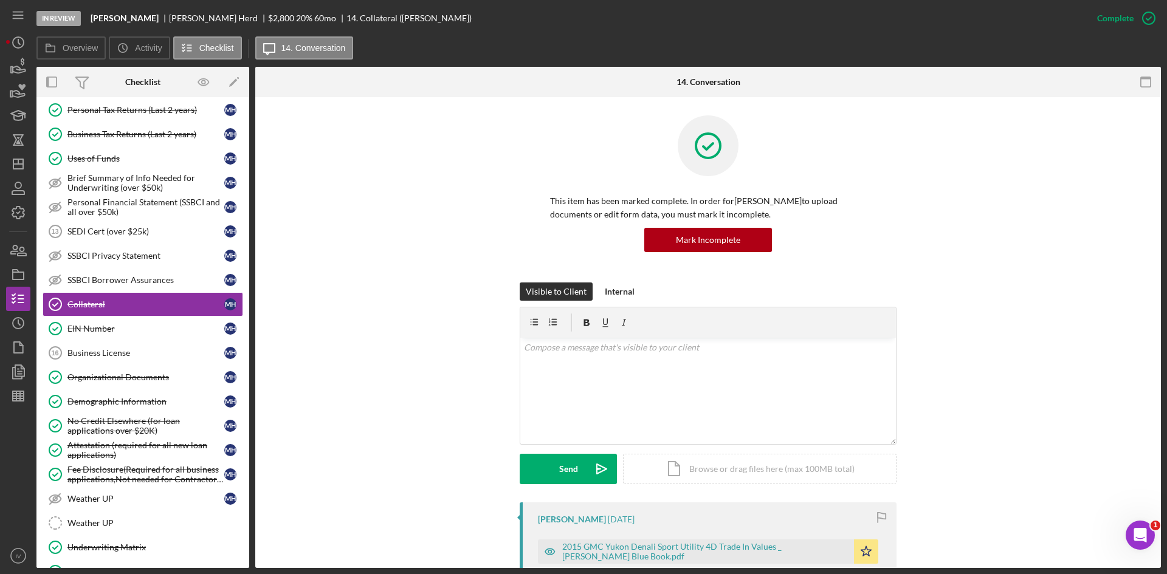
scroll to position [243, 0]
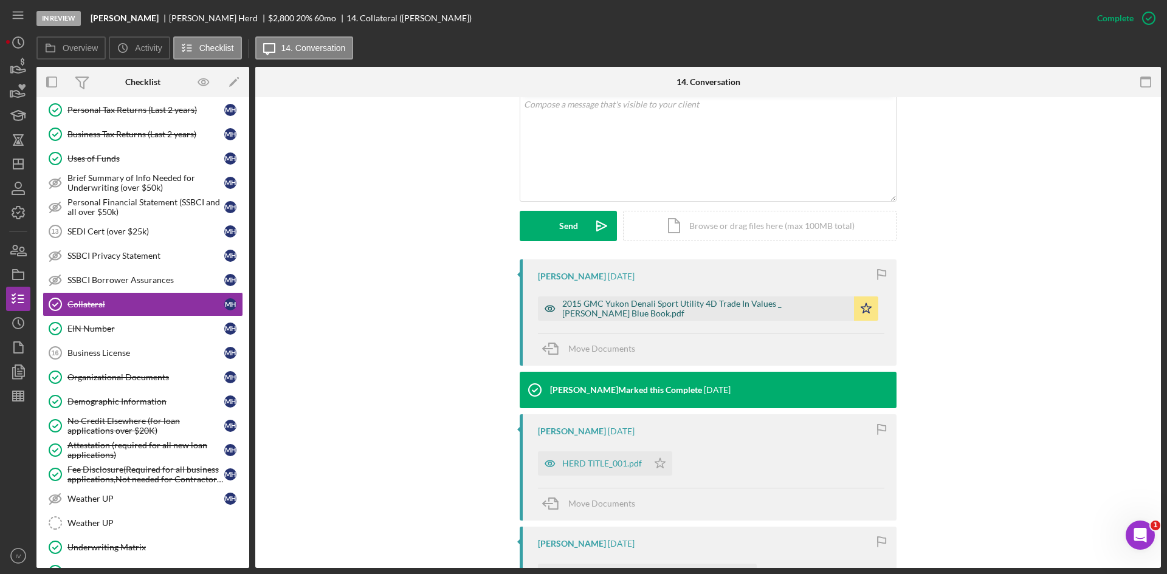
click at [645, 303] on div "2015 GMC Yukon Denali Sport Utility 4D Trade In Values _ [PERSON_NAME] Blue Boo…" at bounding box center [705, 308] width 286 height 19
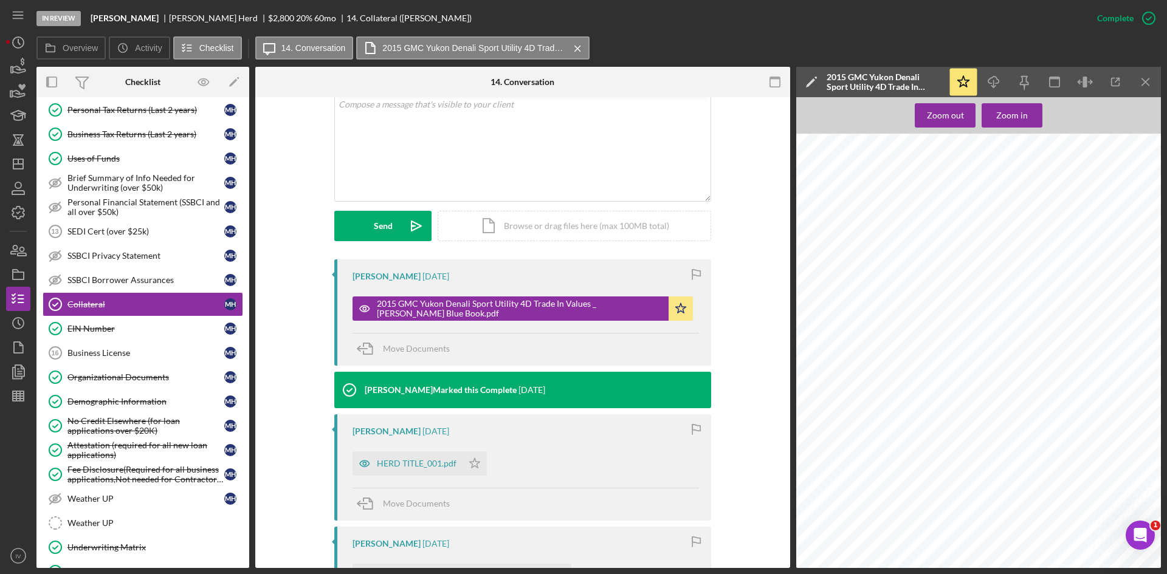
scroll to position [0, 0]
click at [393, 457] on div "HERD TITLE_001.pdf" at bounding box center [407, 464] width 110 height 24
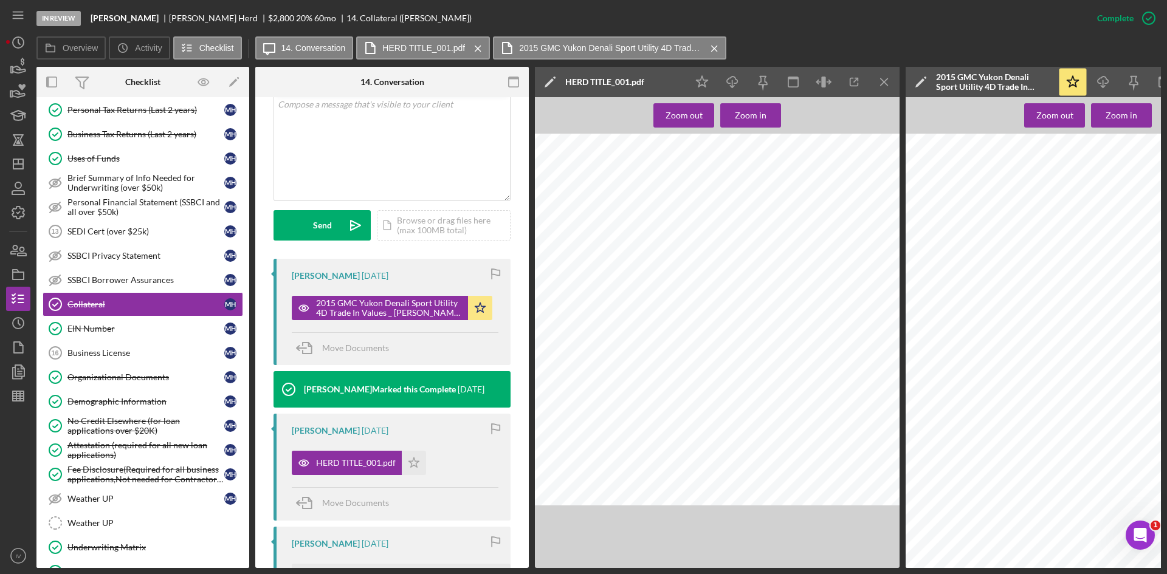
scroll to position [0, 248]
click at [729, 118] on button "Zoom in" at bounding box center [750, 115] width 61 height 24
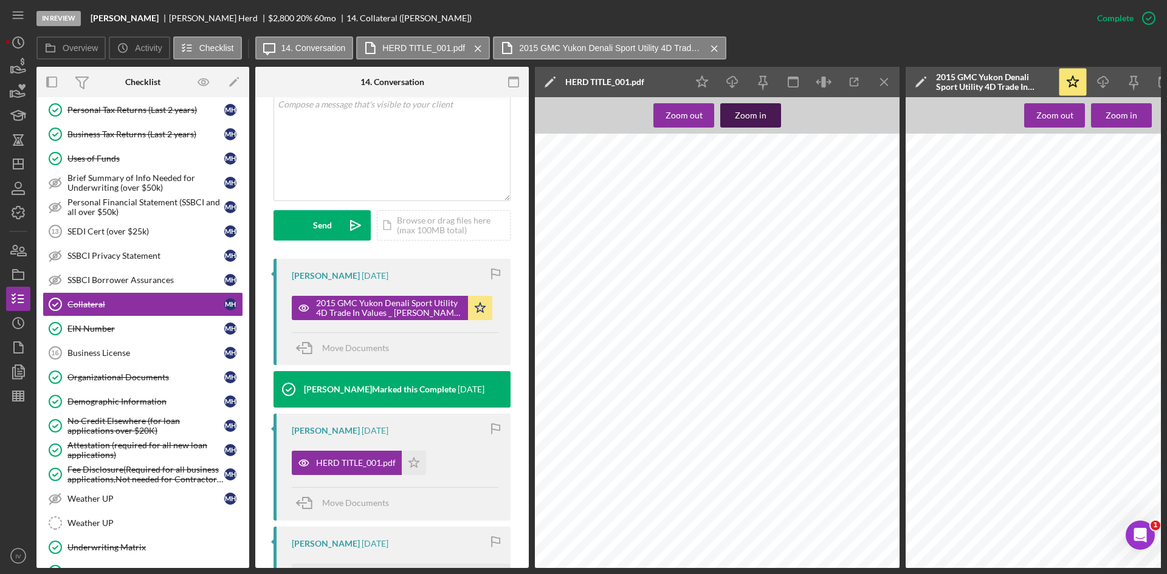
click at [729, 118] on button "Zoom in" at bounding box center [750, 115] width 61 height 24
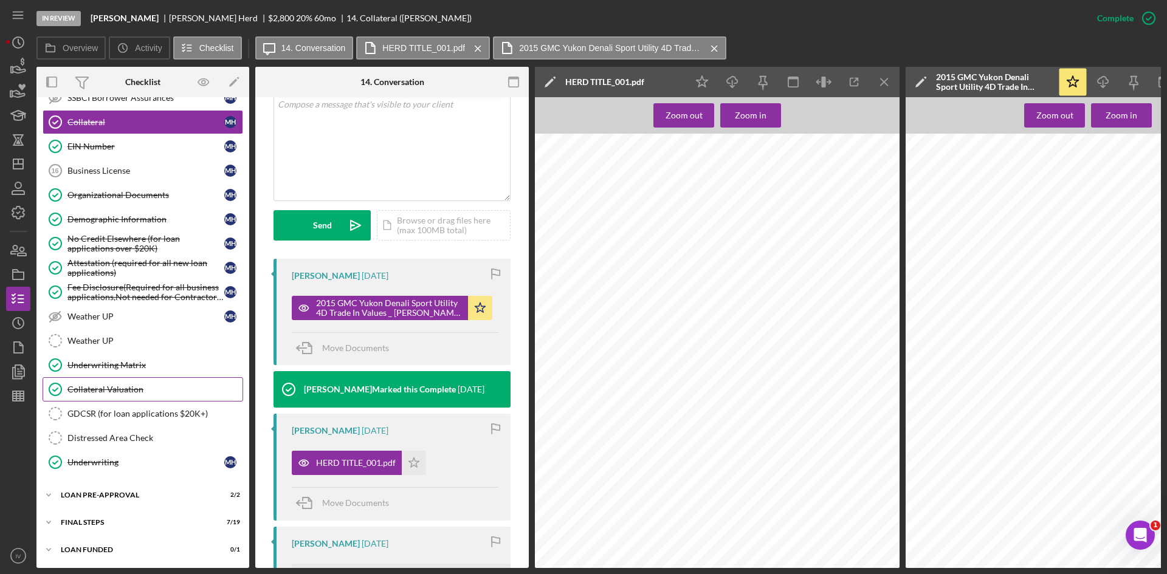
click at [131, 396] on link "Collateral Valuation Collateral Valuation" at bounding box center [143, 389] width 201 height 24
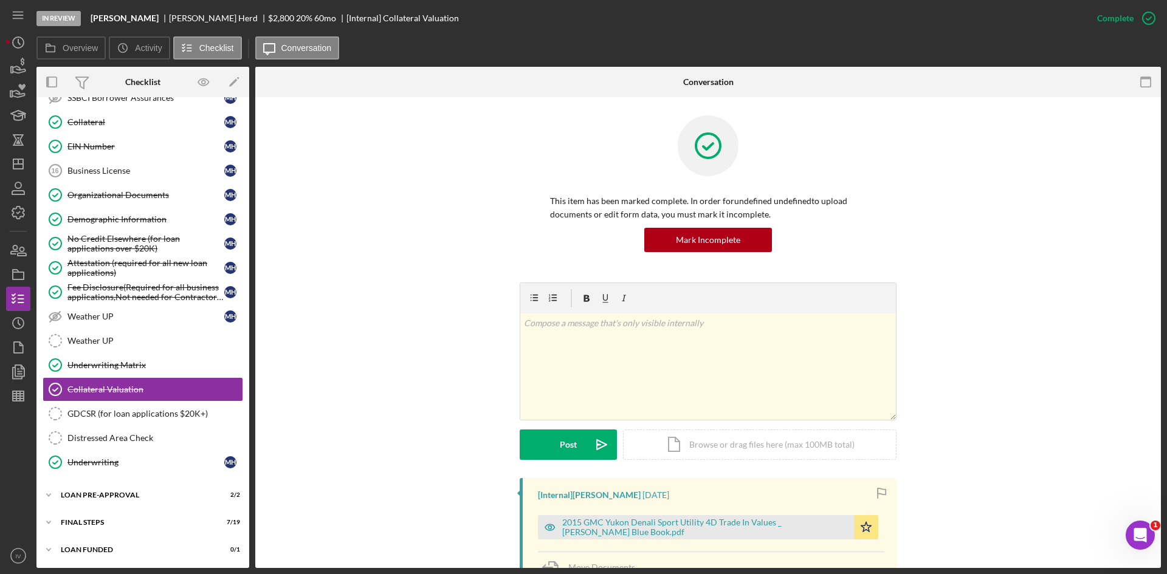
scroll to position [304, 0]
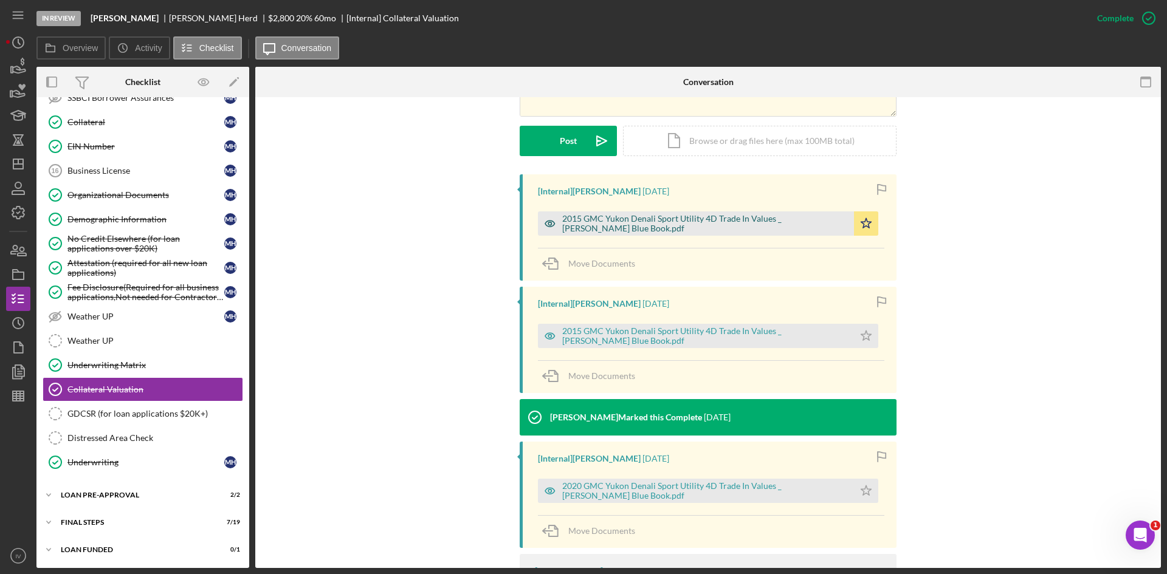
click at [691, 225] on div "2015 GMC Yukon Denali Sport Utility 4D Trade In Values _ [PERSON_NAME] Blue Boo…" at bounding box center [705, 223] width 286 height 19
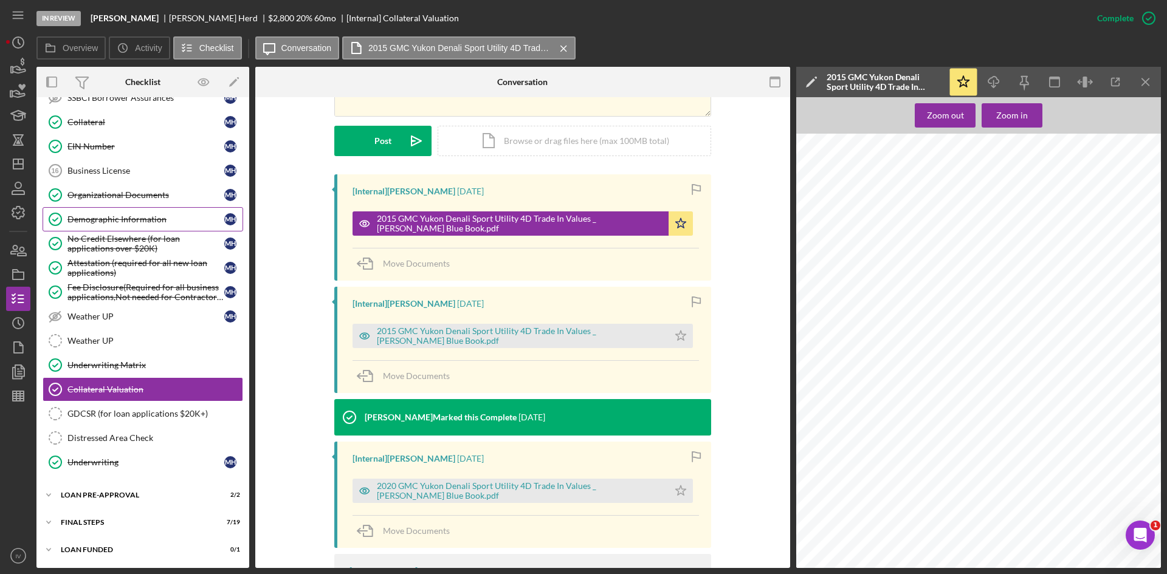
scroll to position [122, 0]
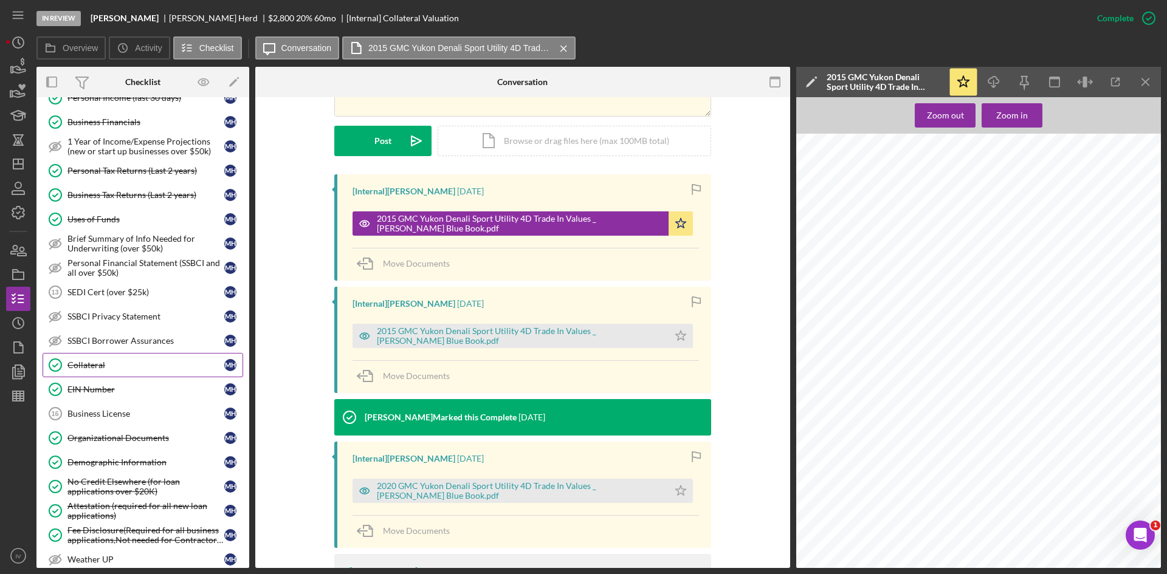
click at [108, 366] on div "Collateral" at bounding box center [145, 365] width 157 height 10
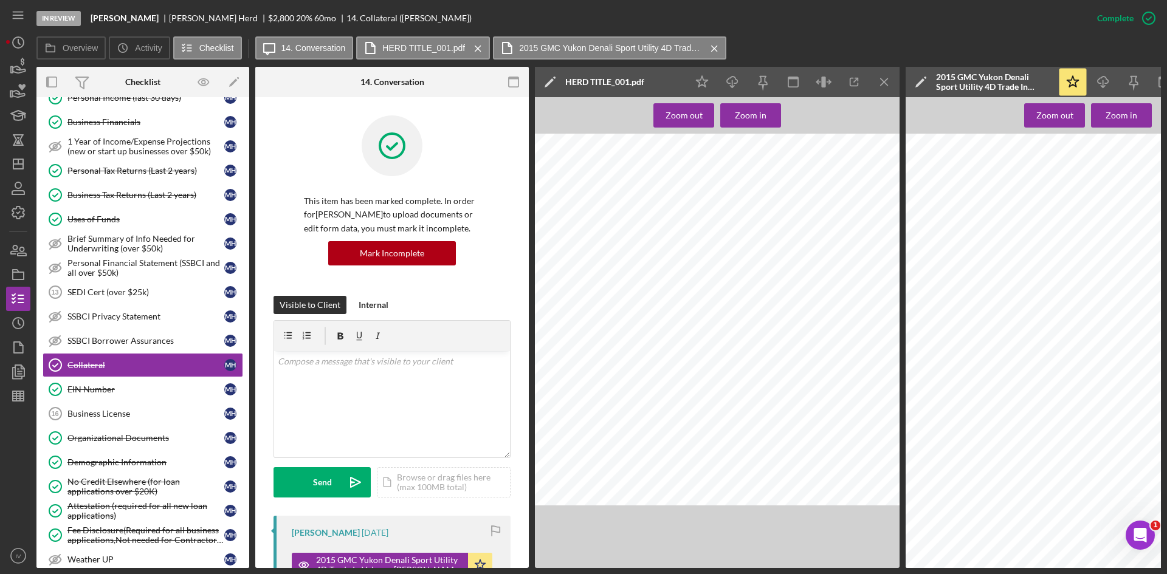
scroll to position [0, 248]
click at [762, 114] on div "Zoom in" at bounding box center [751, 115] width 32 height 24
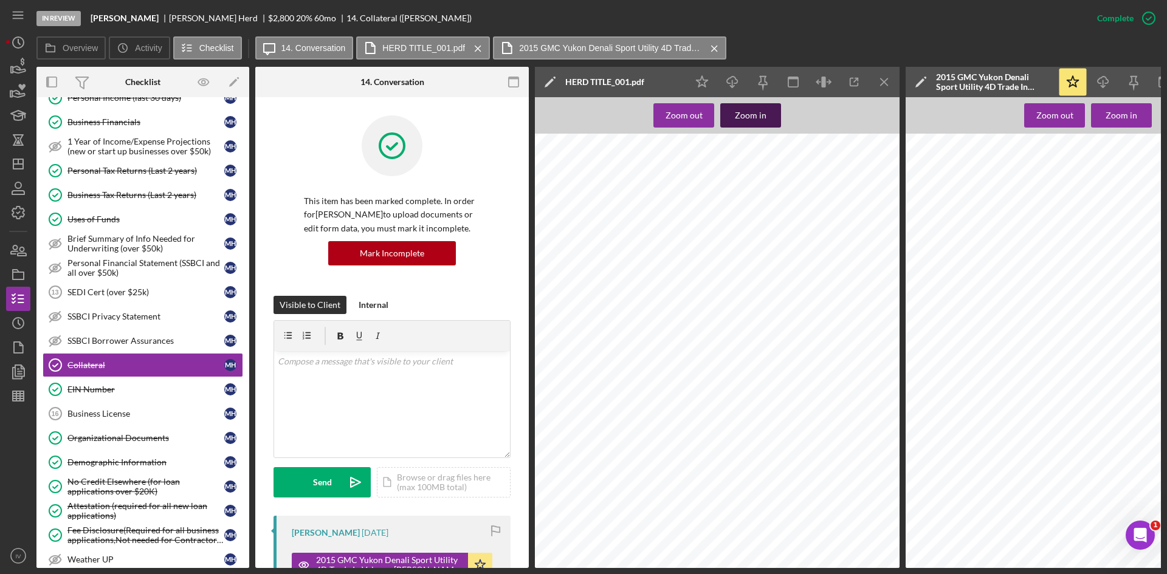
click at [762, 114] on div "Zoom in" at bounding box center [751, 115] width 32 height 24
click at [749, 122] on div "Zoom in" at bounding box center [751, 115] width 32 height 24
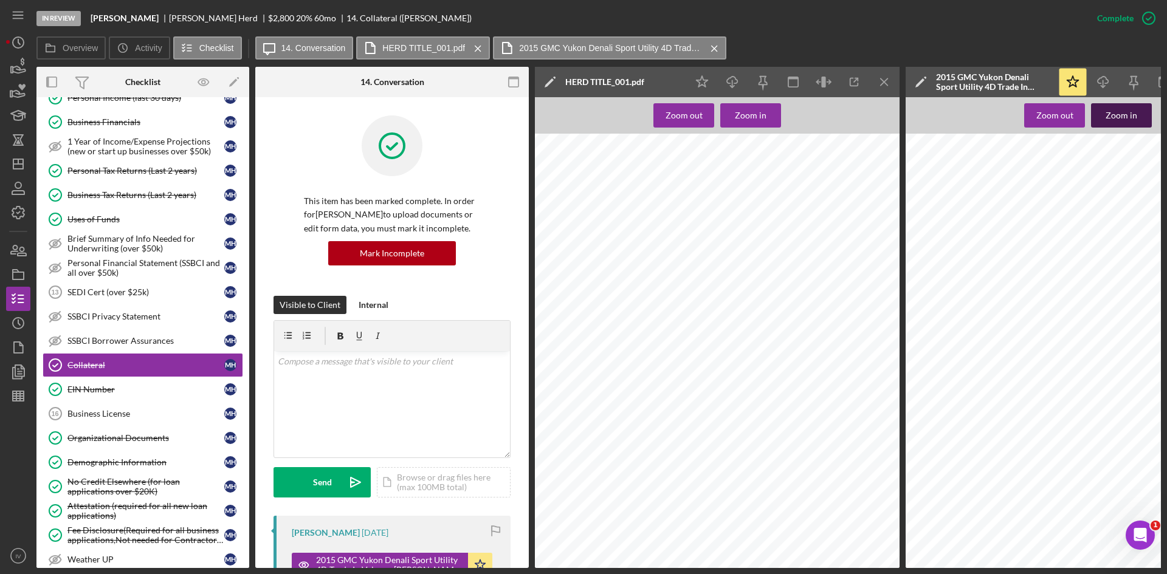
click at [1102, 115] on button "Zoom in" at bounding box center [1121, 115] width 61 height 24
click at [763, 114] on div "Zoom in" at bounding box center [751, 115] width 32 height 24
click at [744, 119] on div "Zoom in" at bounding box center [751, 115] width 32 height 24
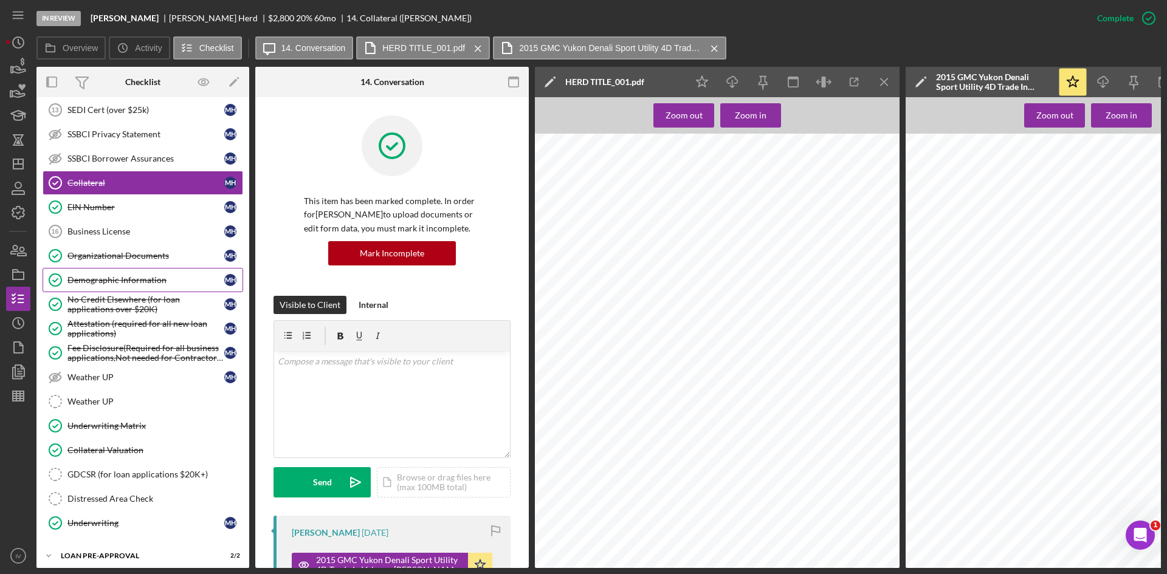
scroll to position [365, 0]
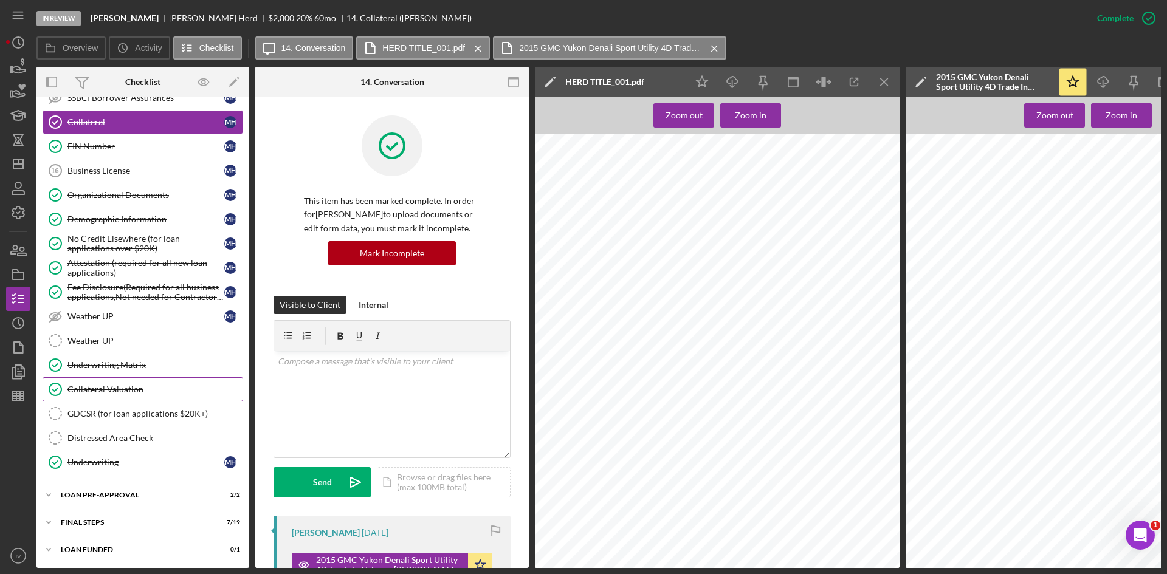
click at [143, 396] on link "Collateral Valuation Collateral Valuation" at bounding box center [143, 389] width 201 height 24
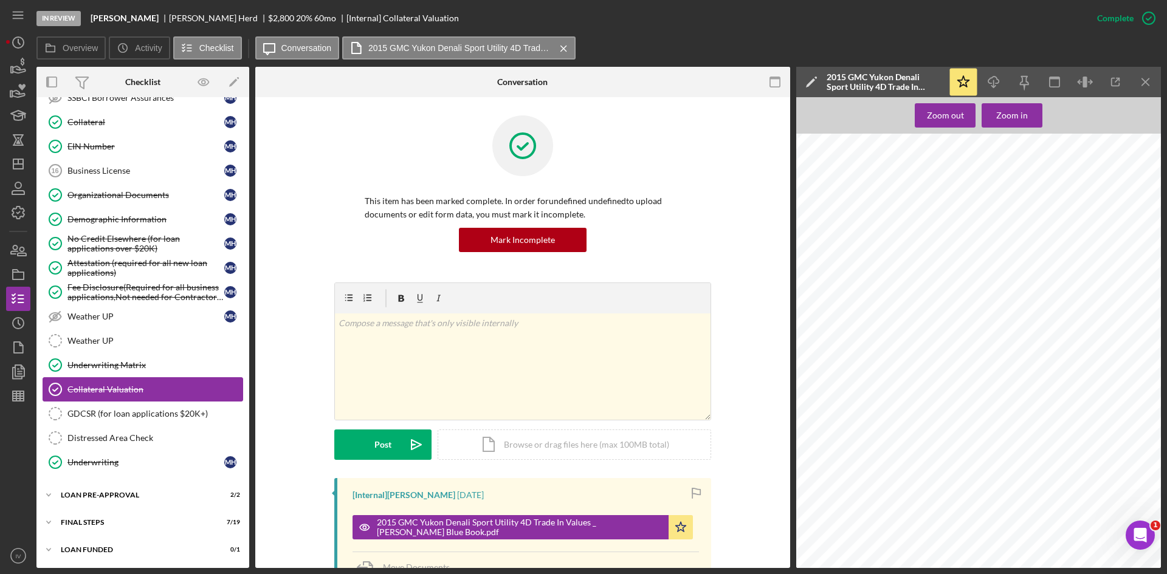
scroll to position [365, 0]
click at [84, 513] on div "Icon/Expander FINAL STEPS 7 / 19" at bounding box center [142, 522] width 213 height 24
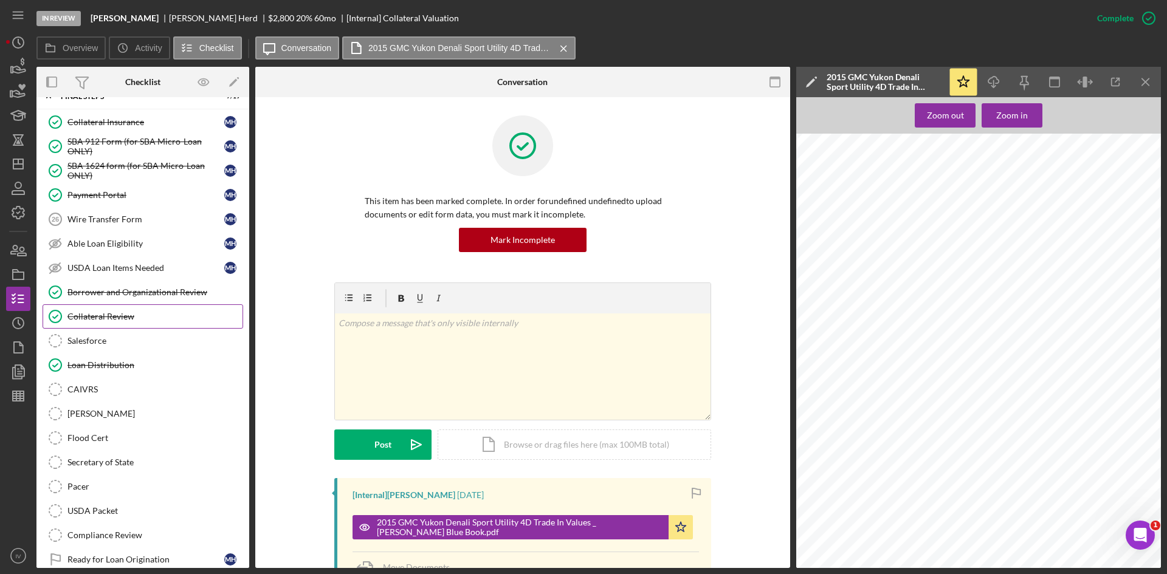
click at [129, 322] on link "Collateral Review Collateral Review" at bounding box center [143, 316] width 201 height 24
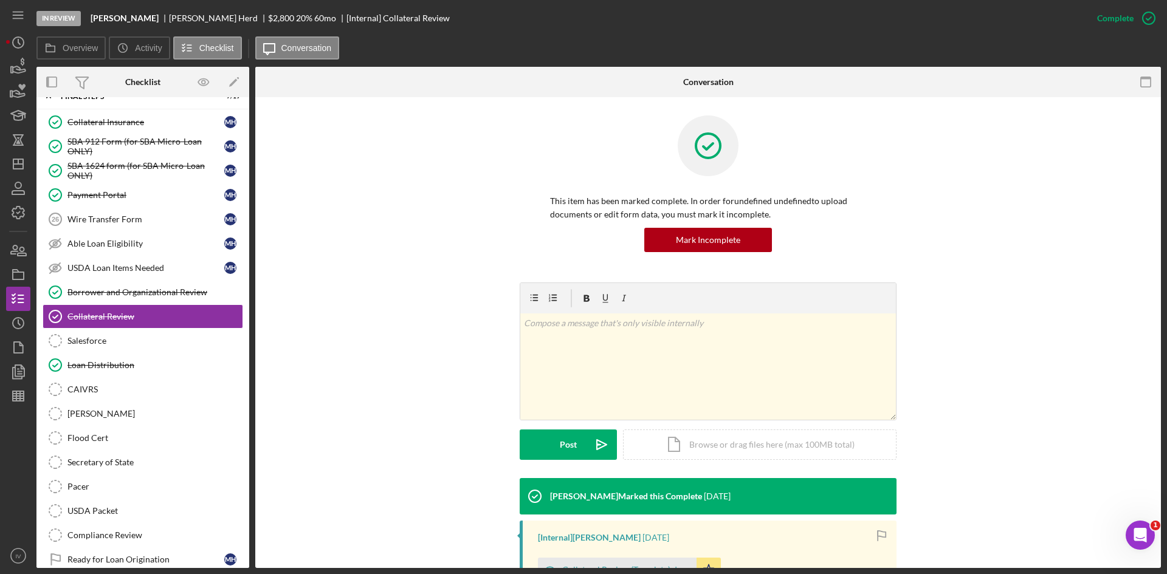
scroll to position [173, 0]
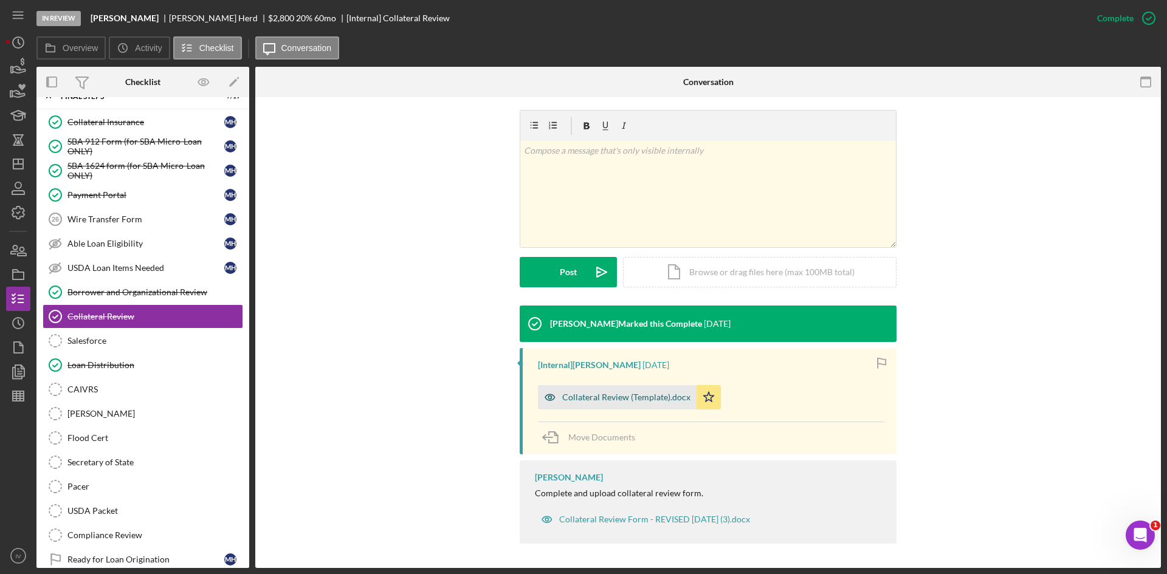
click at [622, 395] on div "Collateral Review (Template).docx" at bounding box center [626, 398] width 128 height 10
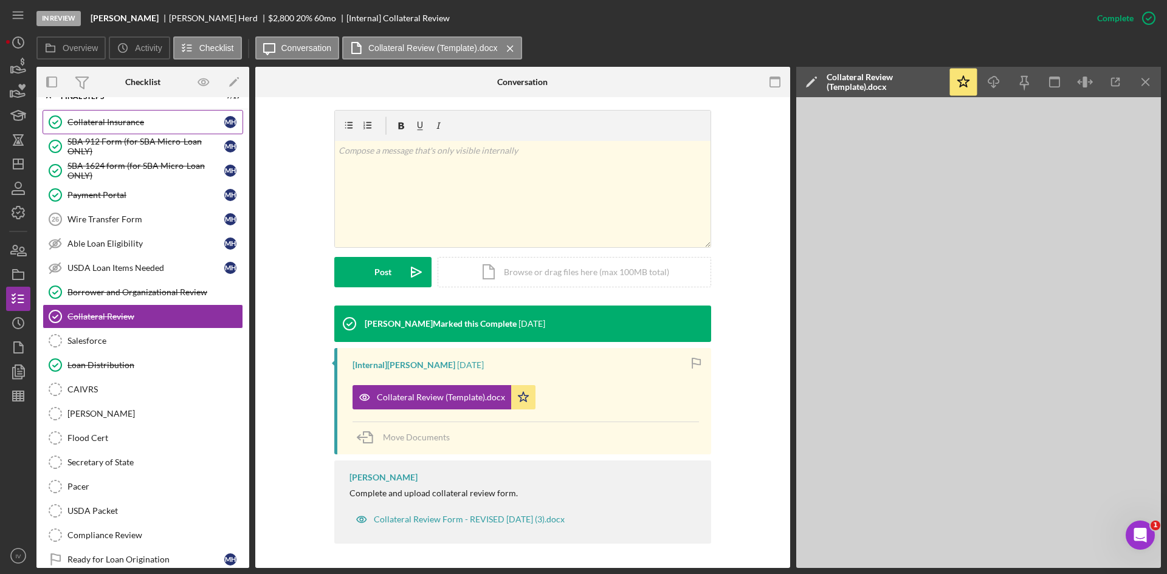
click at [126, 118] on div "Collateral Insurance" at bounding box center [145, 122] width 157 height 10
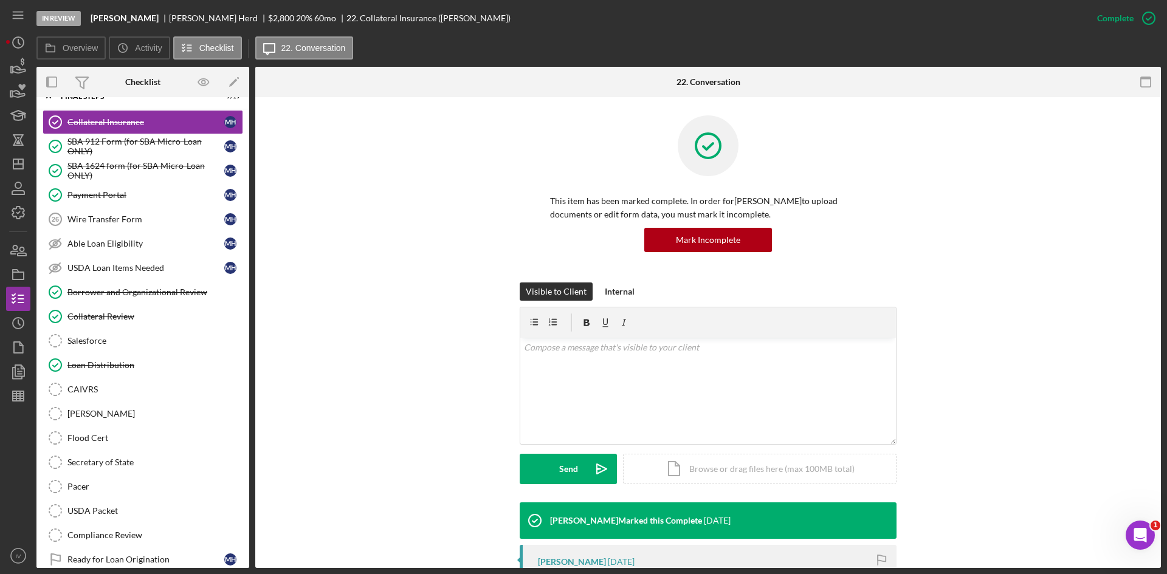
scroll to position [304, 0]
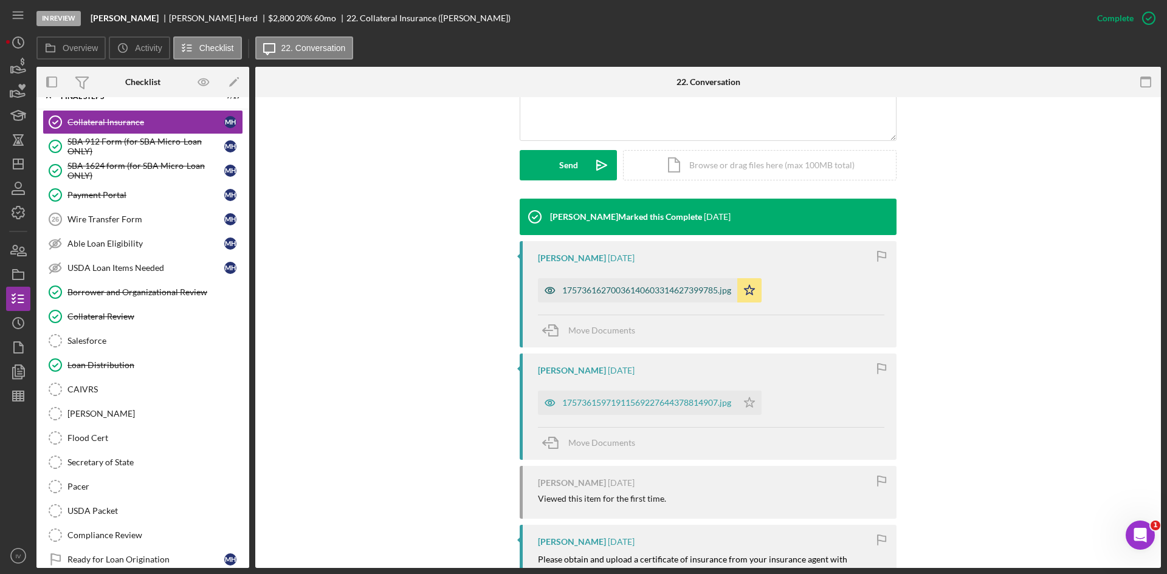
click at [602, 297] on div "17573616270036140603314627399785.jpg" at bounding box center [637, 290] width 199 height 24
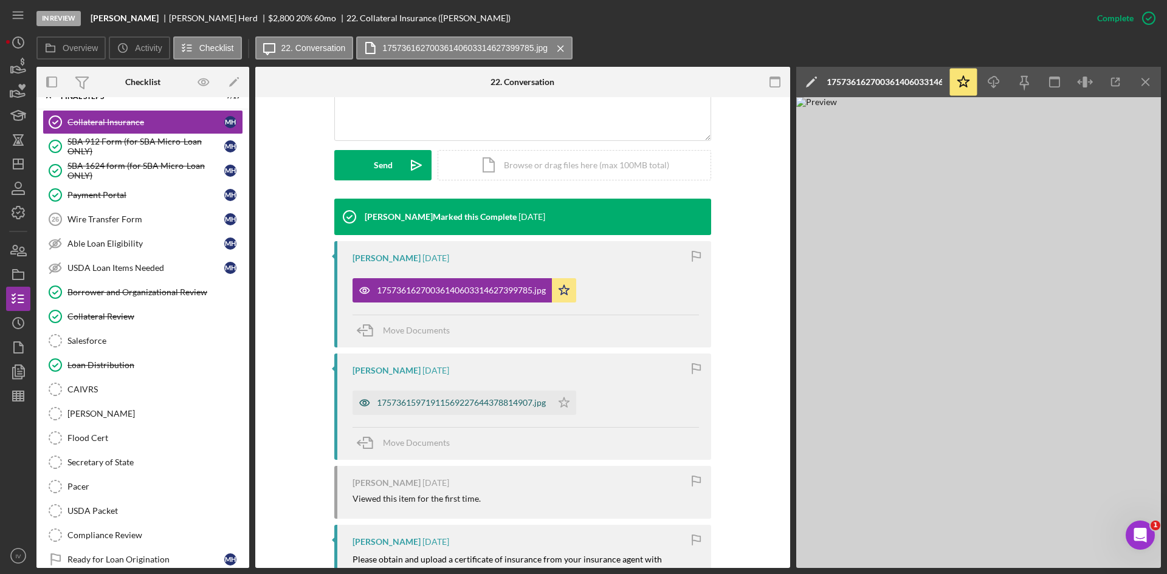
click at [391, 399] on div "17573615971911569227644378814907.jpg" at bounding box center [461, 403] width 169 height 10
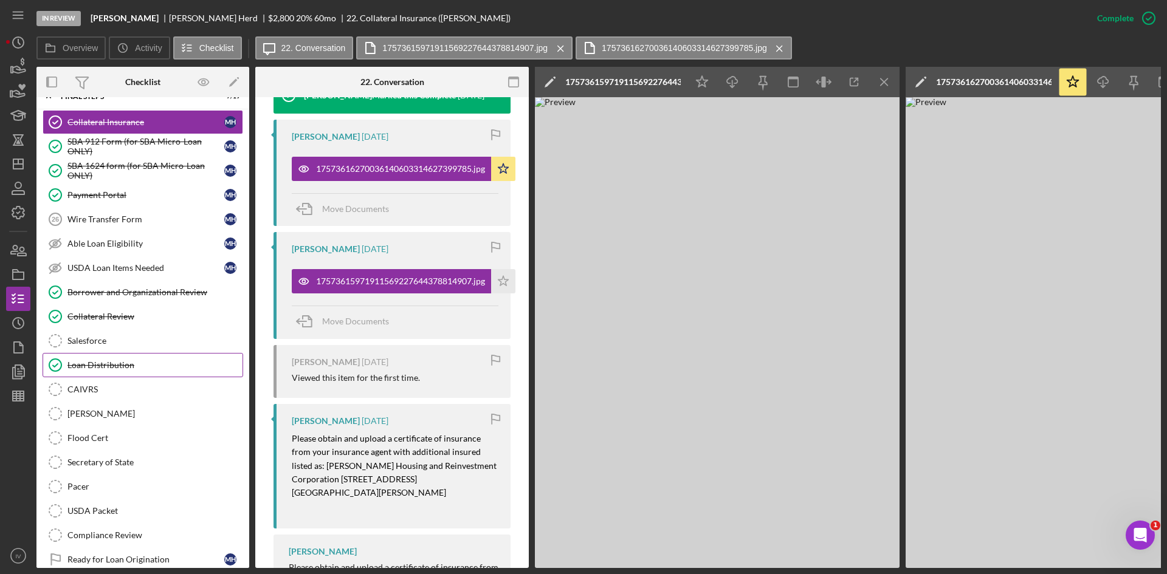
scroll to position [487, 0]
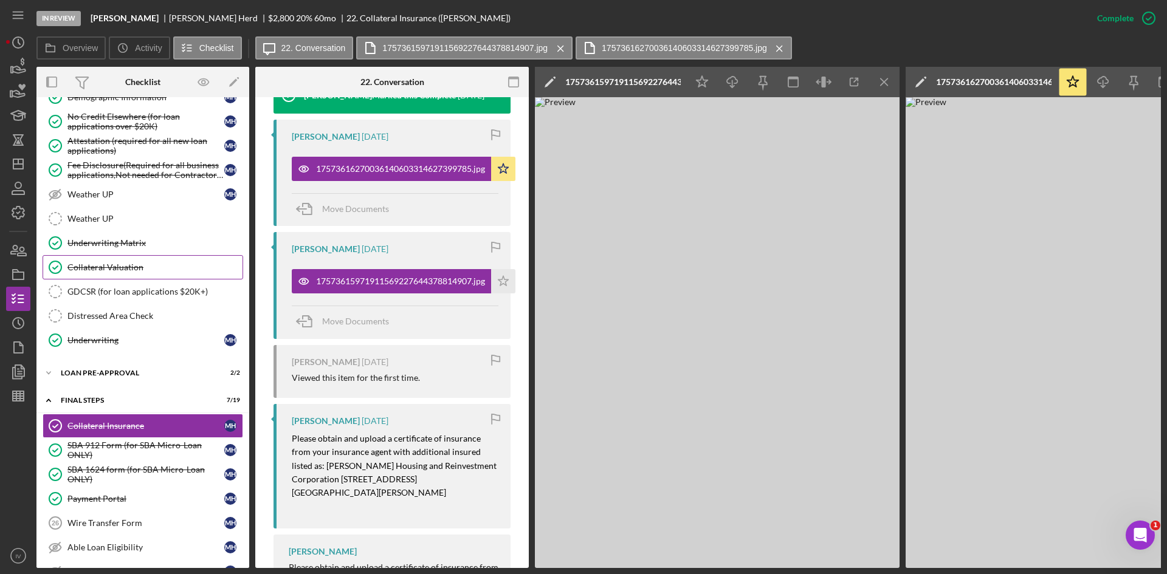
click at [112, 273] on link "Collateral Valuation Collateral Valuation" at bounding box center [143, 267] width 201 height 24
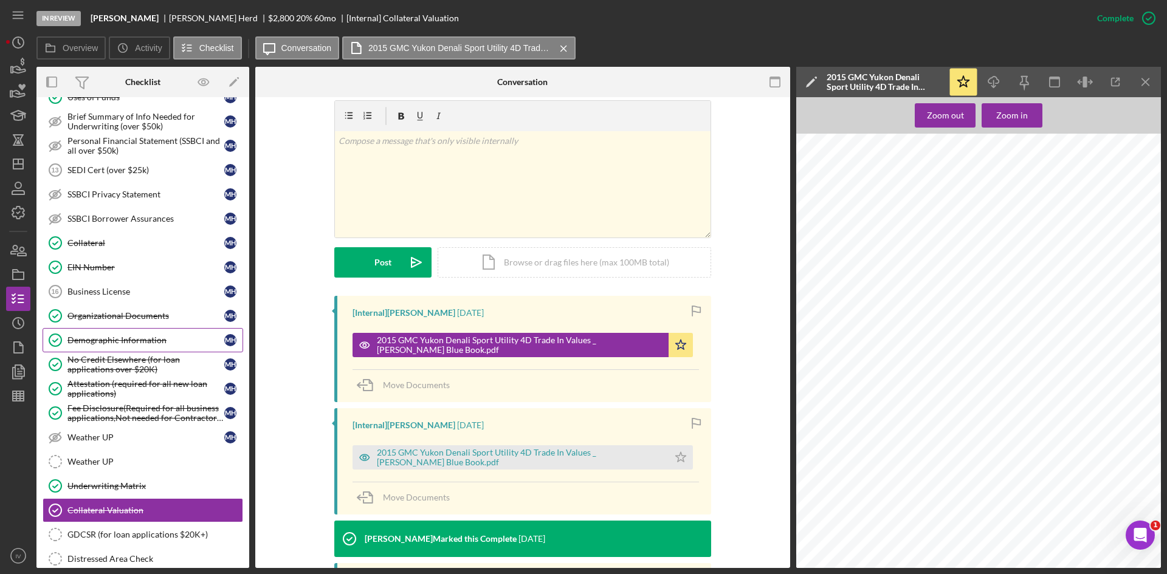
scroll to position [122, 0]
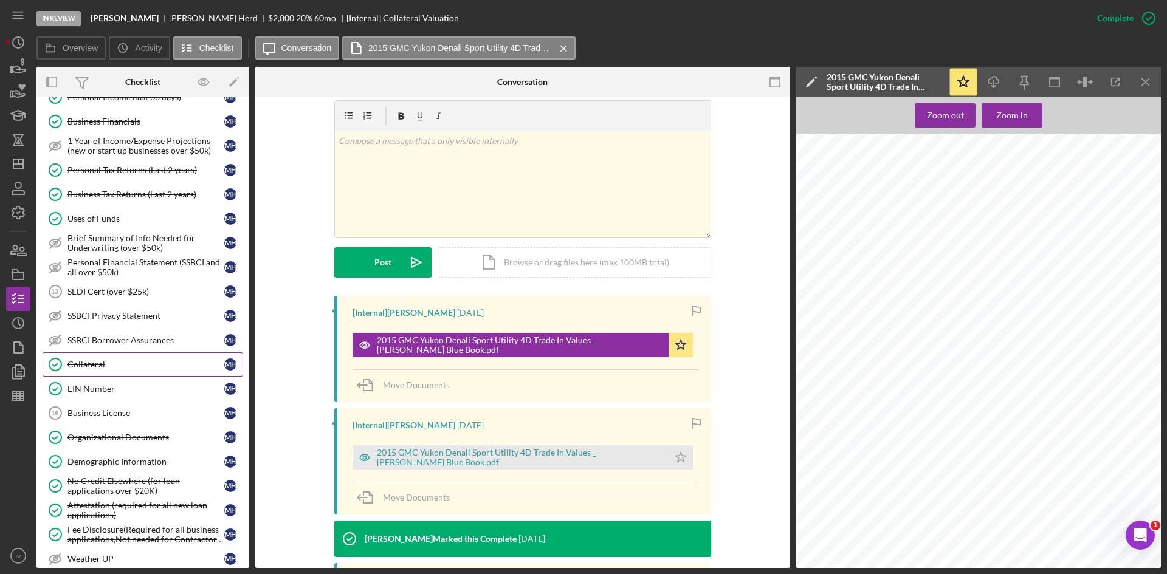
click at [114, 365] on div "Collateral" at bounding box center [145, 365] width 157 height 10
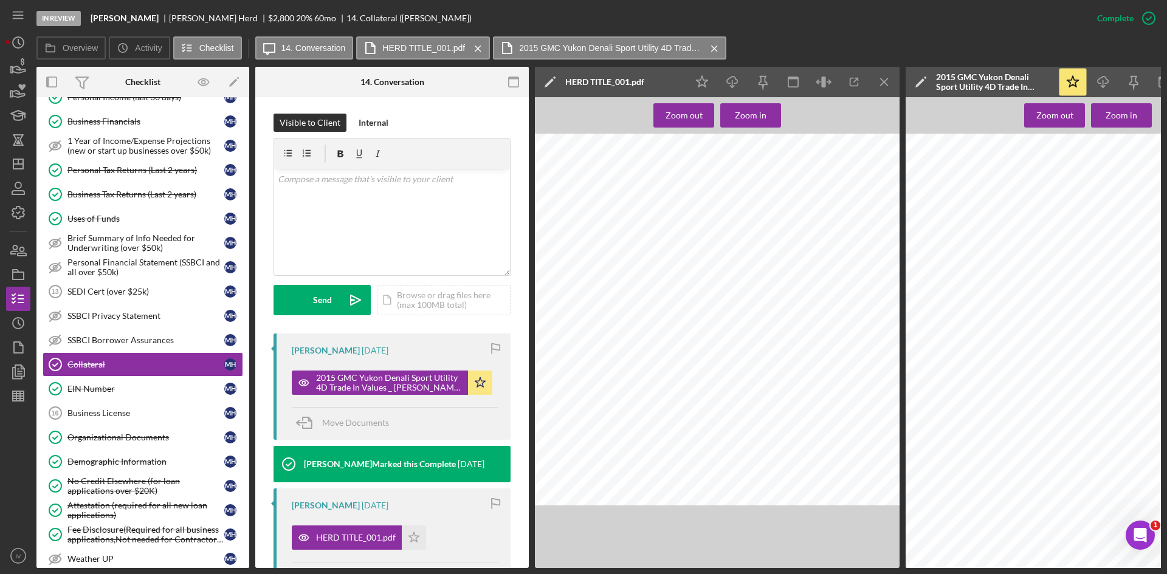
scroll to position [243, 0]
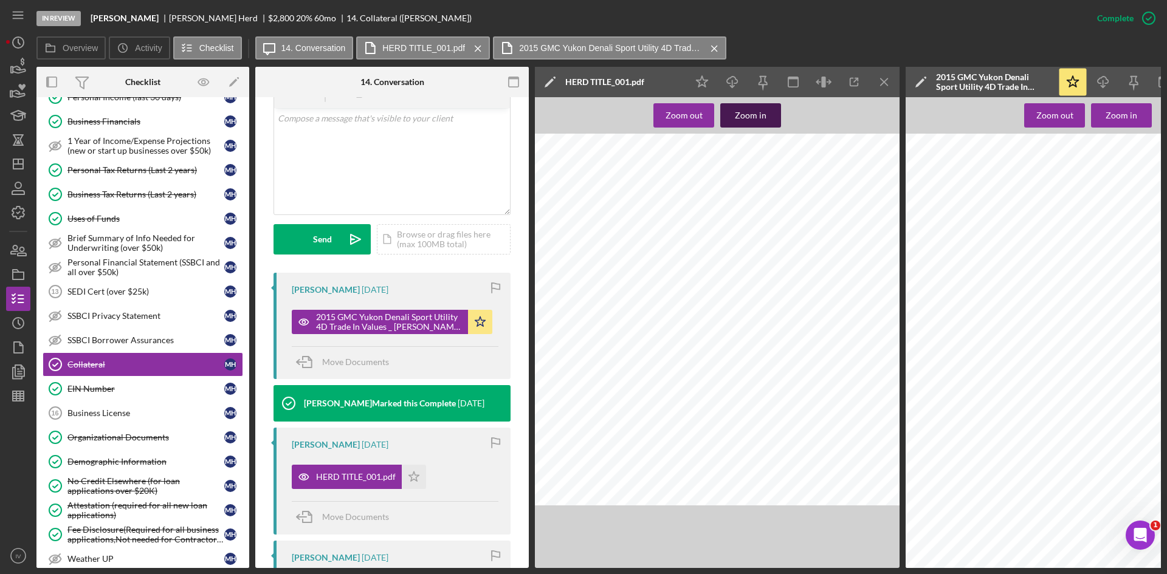
click at [763, 109] on div "Zoom in" at bounding box center [751, 115] width 32 height 24
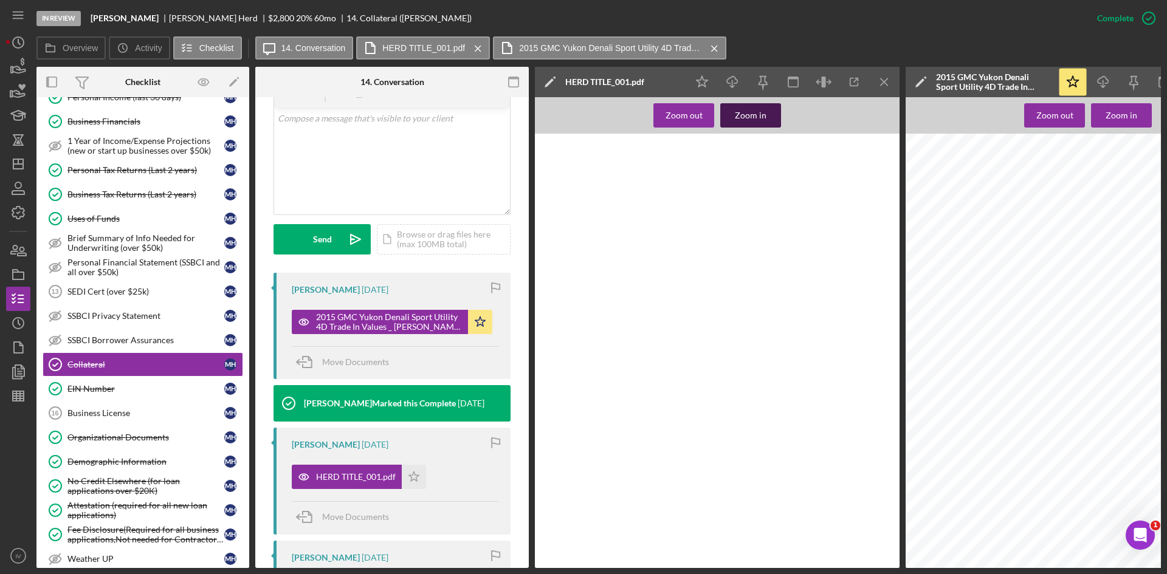
click at [763, 109] on div "Zoom in" at bounding box center [751, 115] width 32 height 24
drag, startPoint x: 848, startPoint y: 202, endPoint x: 846, endPoint y: 275, distance: 72.3
click at [846, 275] on div at bounding box center [440, 431] width 980 height 595
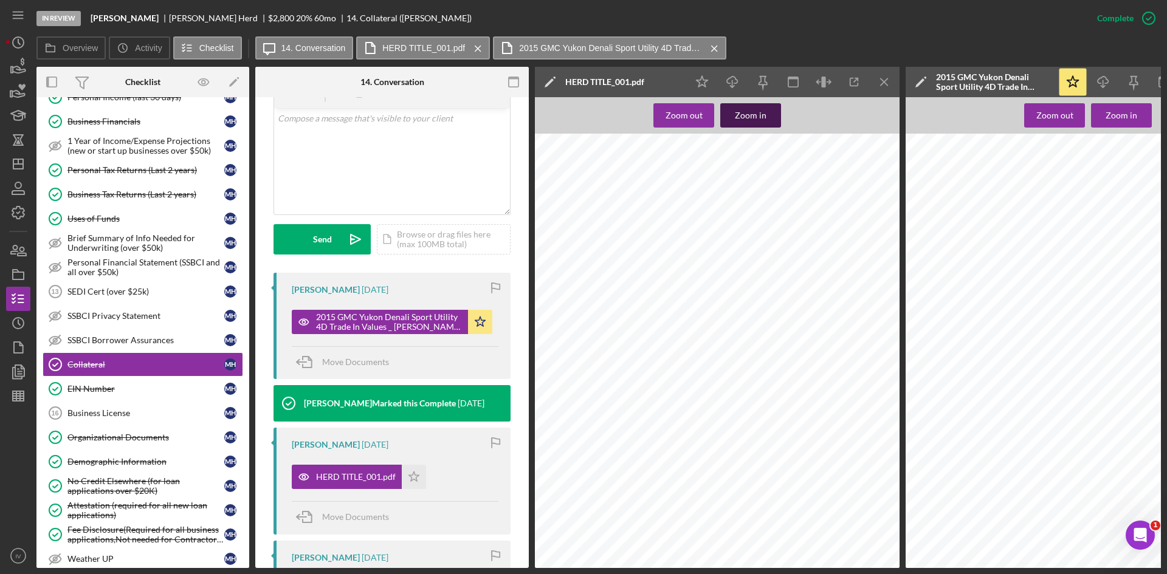
click at [735, 111] on button "Zoom in" at bounding box center [750, 115] width 61 height 24
click at [29, 163] on icon "Icon/Dashboard" at bounding box center [18, 164] width 30 height 30
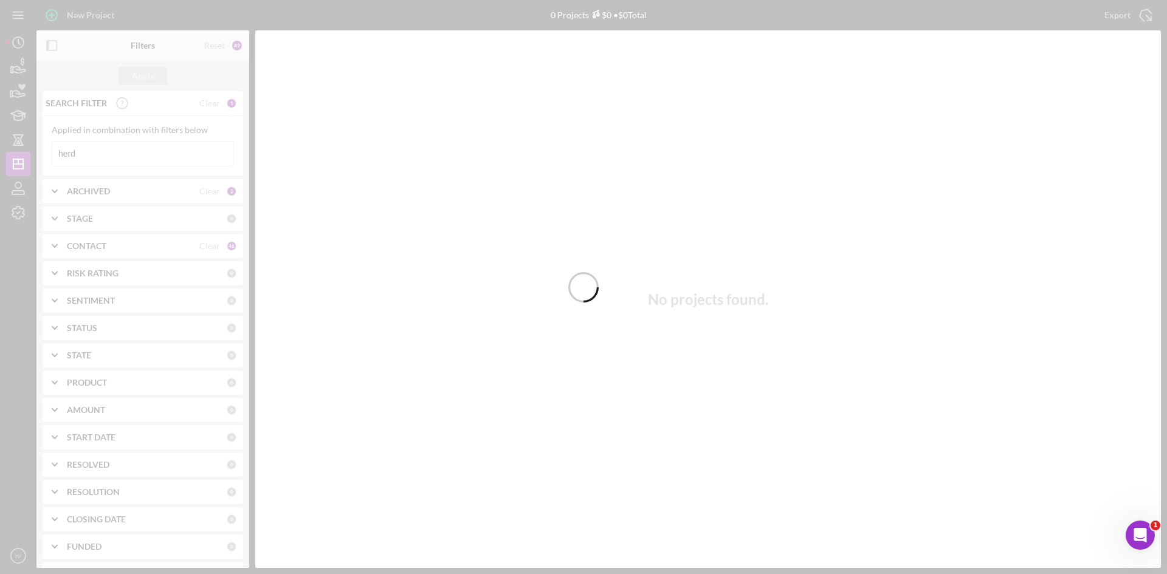
click at [126, 154] on div at bounding box center [583, 287] width 1167 height 574
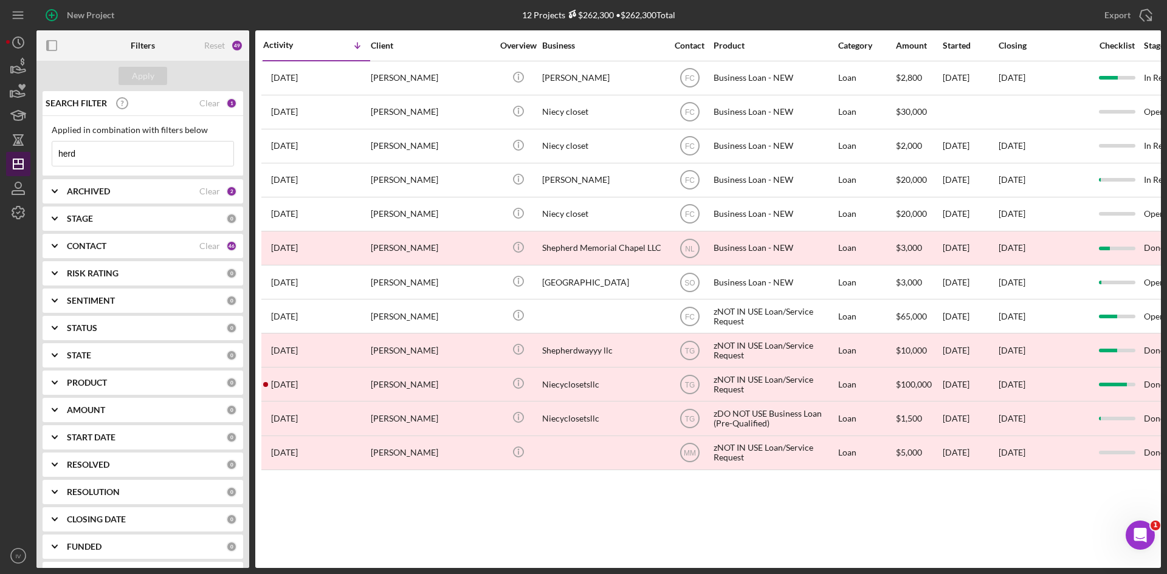
drag, startPoint x: 108, startPoint y: 158, endPoint x: 28, endPoint y: 159, distance: 79.6
click at [28, 159] on div "New Project 12 Projects $262,300 • $262,300 Total herd Export Icon/Export Filte…" at bounding box center [583, 284] width 1155 height 568
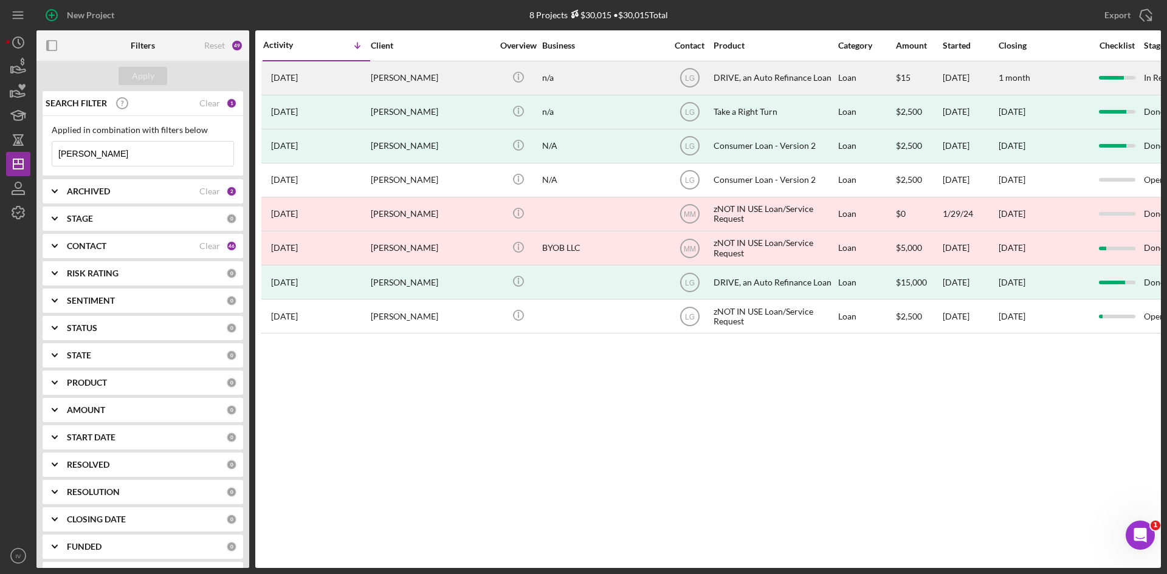
type input "[PERSON_NAME]"
click at [392, 83] on div "[PERSON_NAME]" at bounding box center [432, 78] width 122 height 32
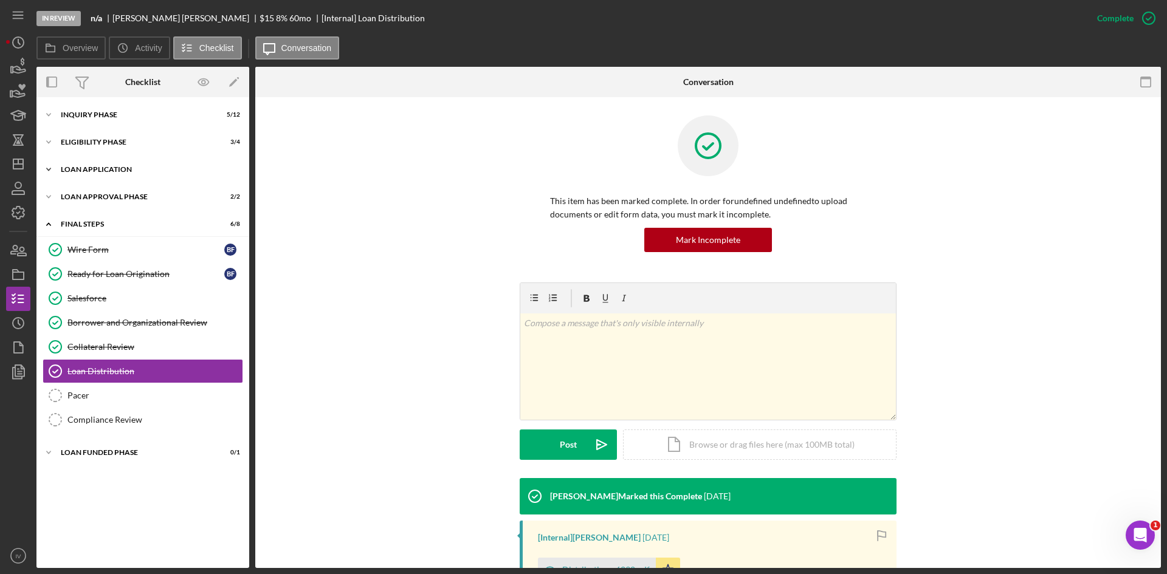
click at [63, 175] on div "Icon/Expander Loan Application 13 / 15" at bounding box center [142, 169] width 213 height 24
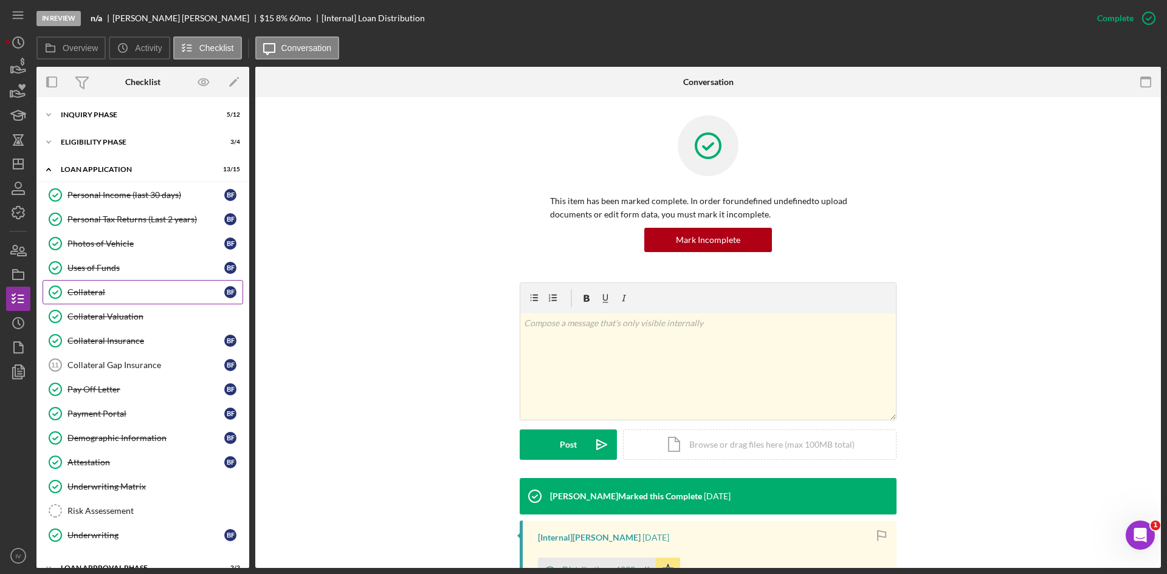
click at [87, 297] on div "Collateral" at bounding box center [145, 292] width 157 height 10
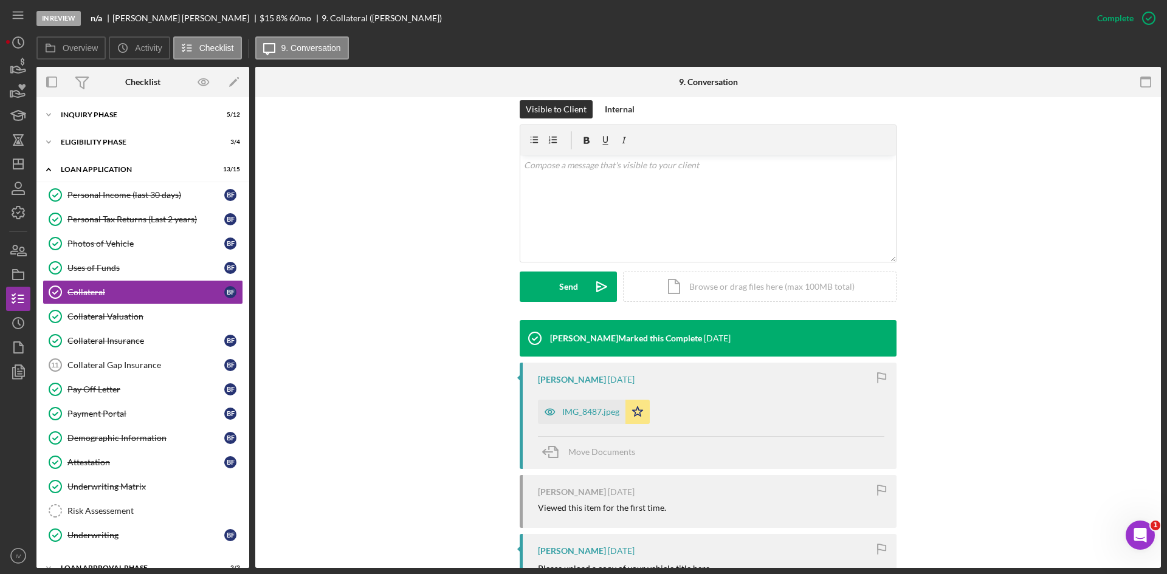
scroll to position [243, 0]
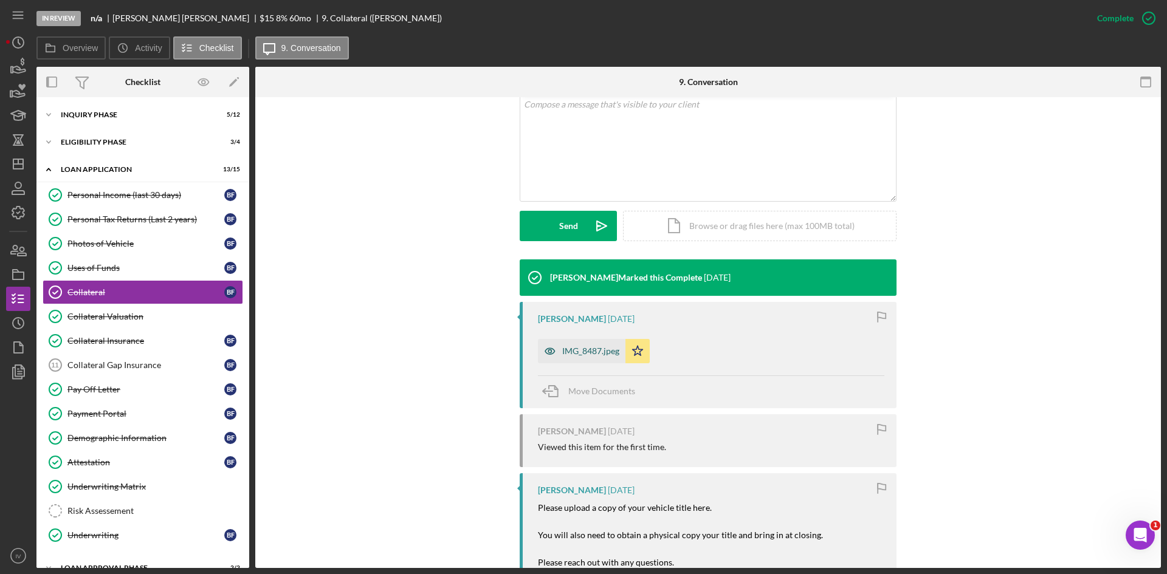
click at [580, 348] on div "IMG_8487.jpeg" at bounding box center [590, 351] width 57 height 10
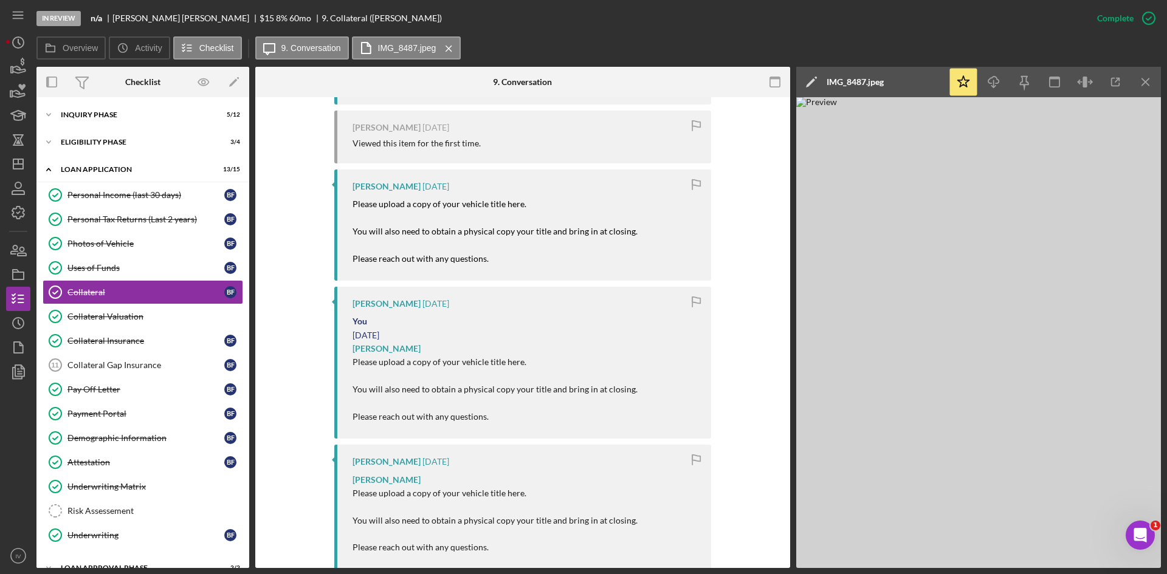
scroll to position [608, 0]
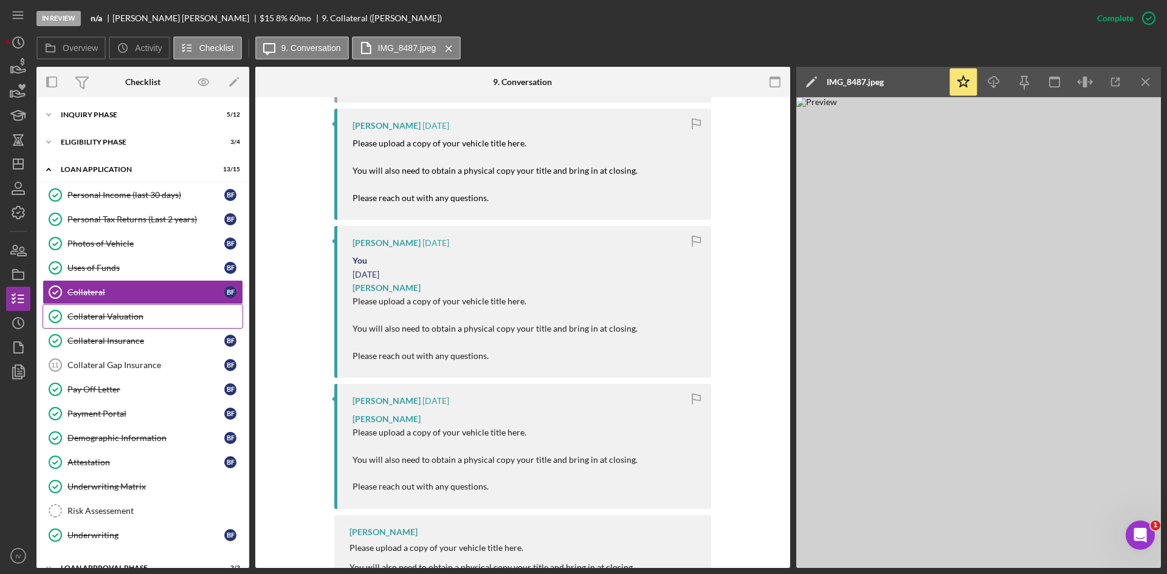
click at [113, 318] on div "Collateral Valuation" at bounding box center [154, 317] width 175 height 10
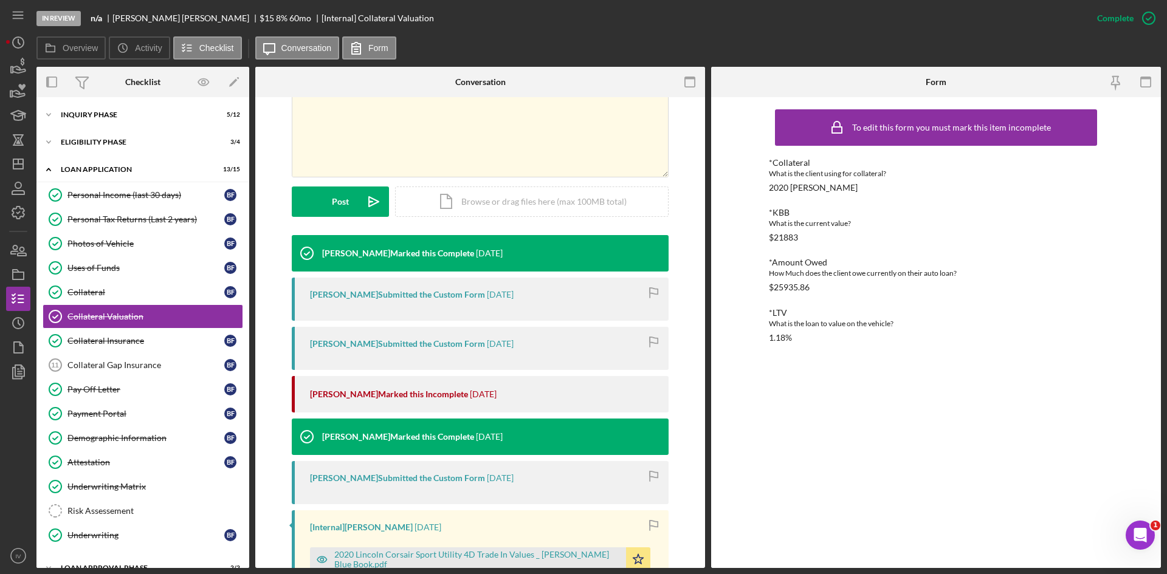
scroll to position [365, 0]
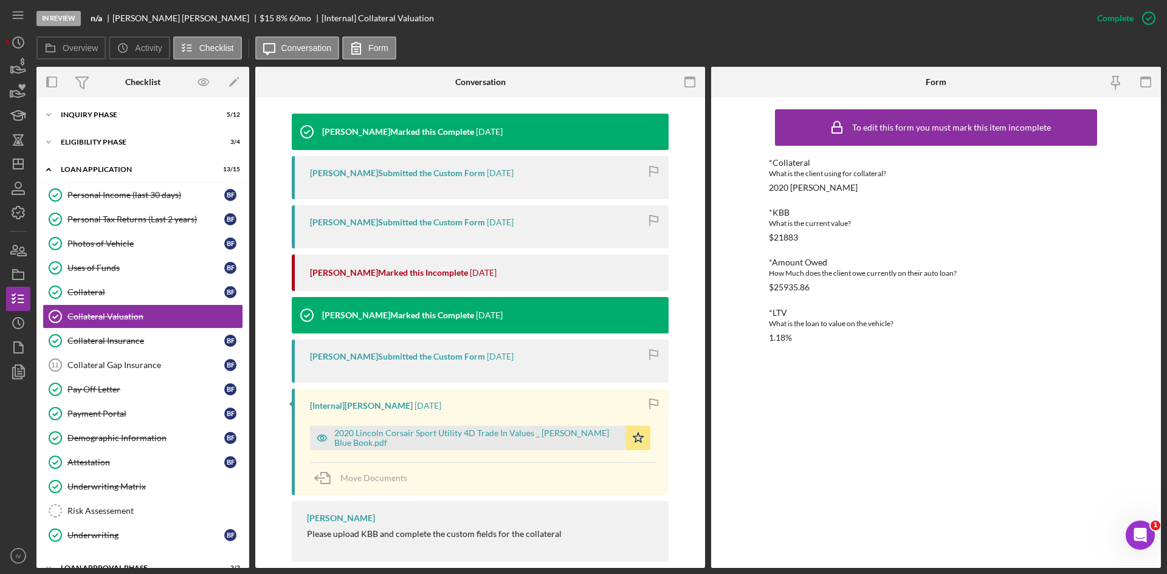
drag, startPoint x: 118, startPoint y: 291, endPoint x: 462, endPoint y: 262, distance: 345.8
click at [118, 291] on div "Collateral" at bounding box center [145, 292] width 157 height 10
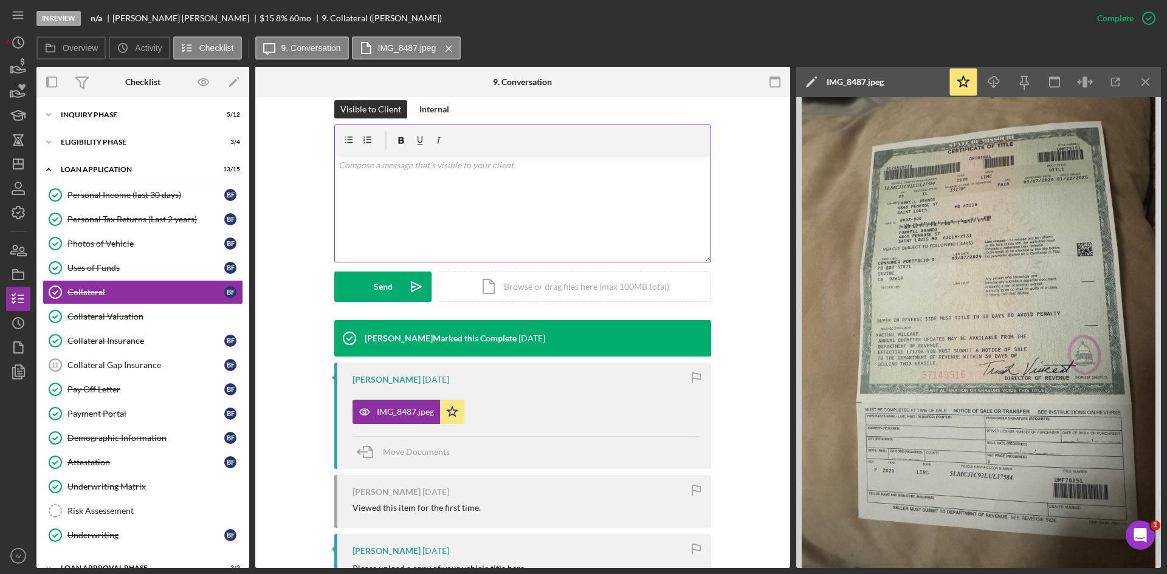
scroll to position [425, 0]
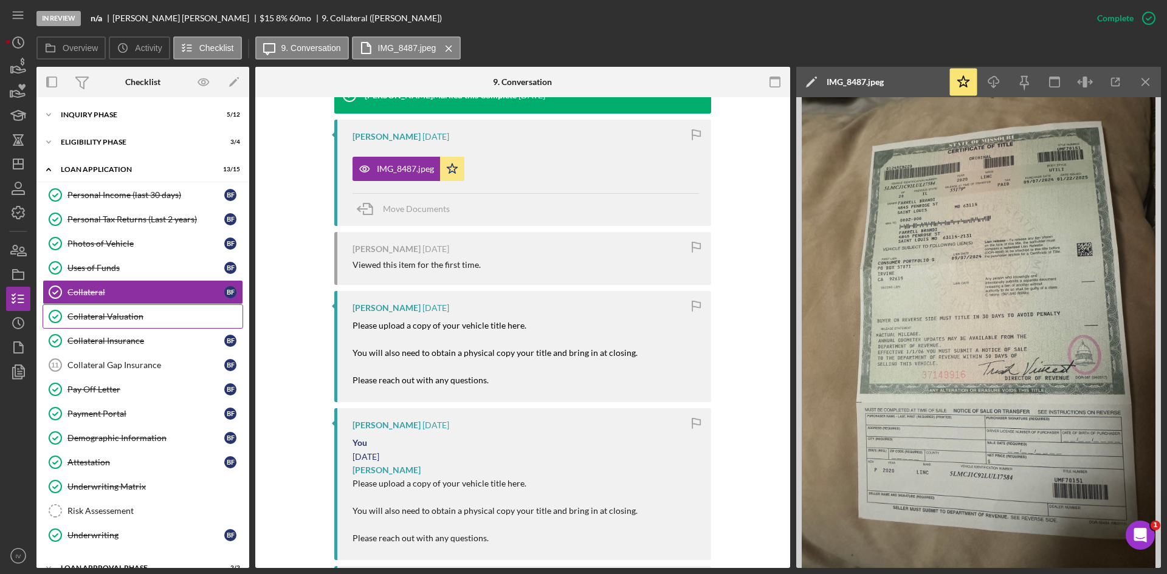
click at [101, 315] on div "Collateral Valuation" at bounding box center [154, 317] width 175 height 10
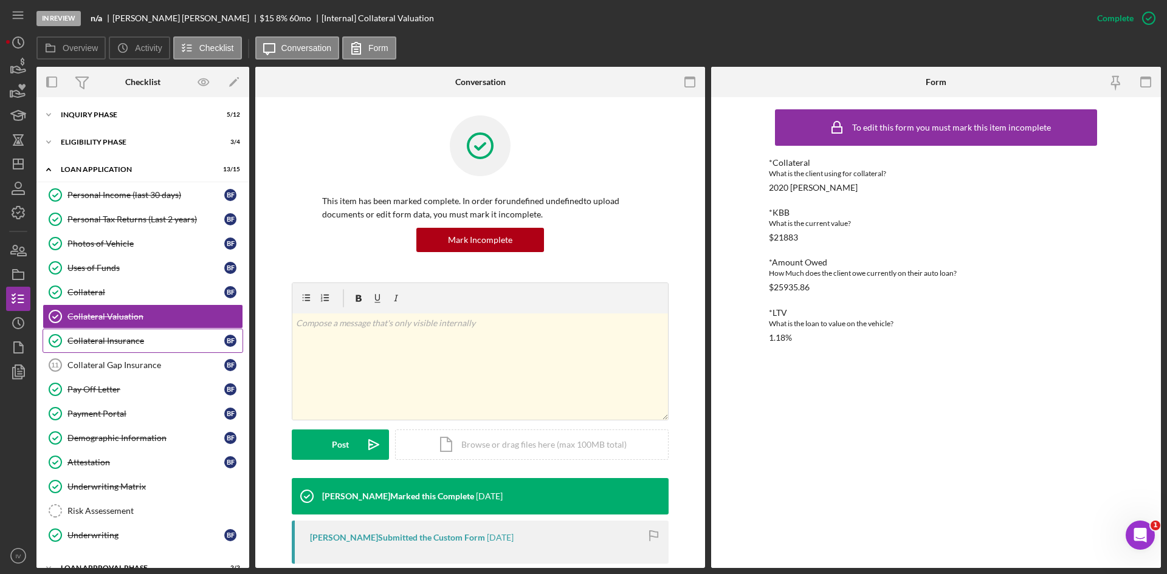
click at [101, 339] on div "Collateral Insurance" at bounding box center [145, 341] width 157 height 10
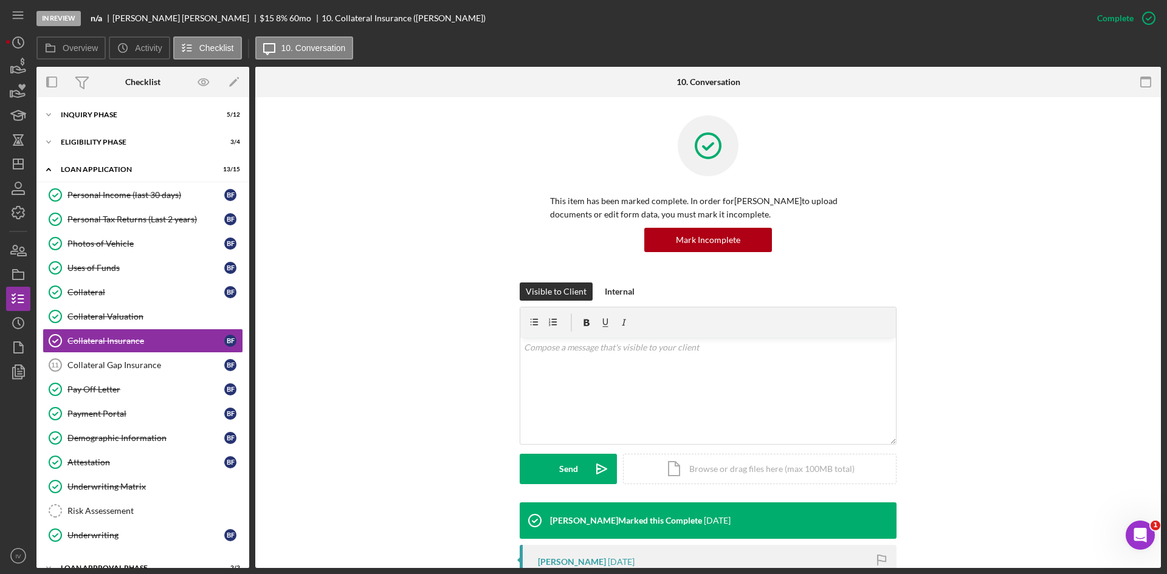
scroll to position [243, 0]
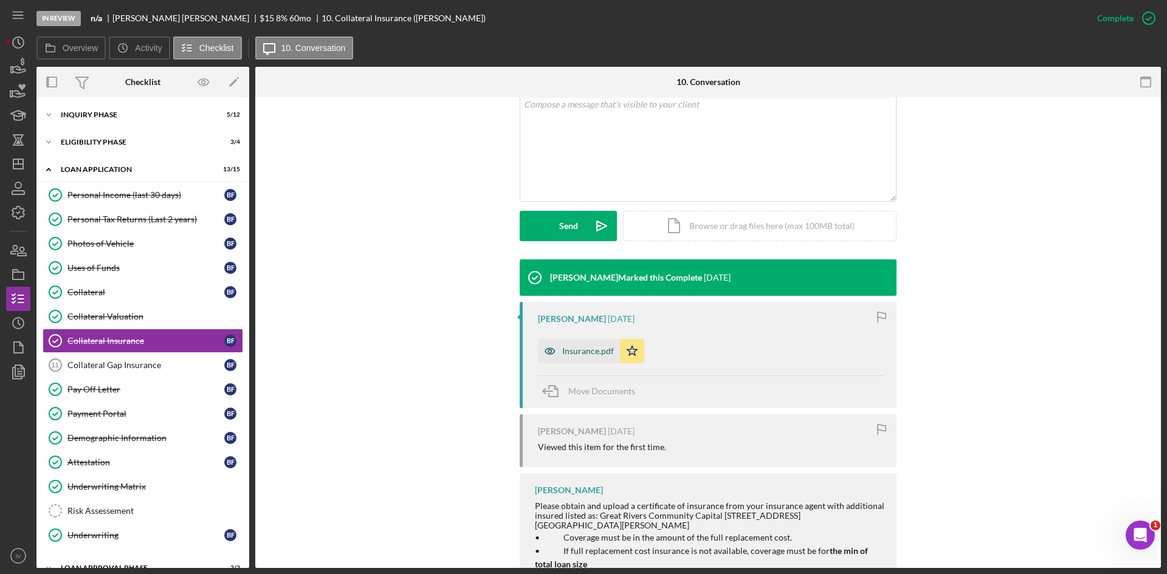
click at [586, 353] on div "Insurance.pdf" at bounding box center [588, 351] width 52 height 10
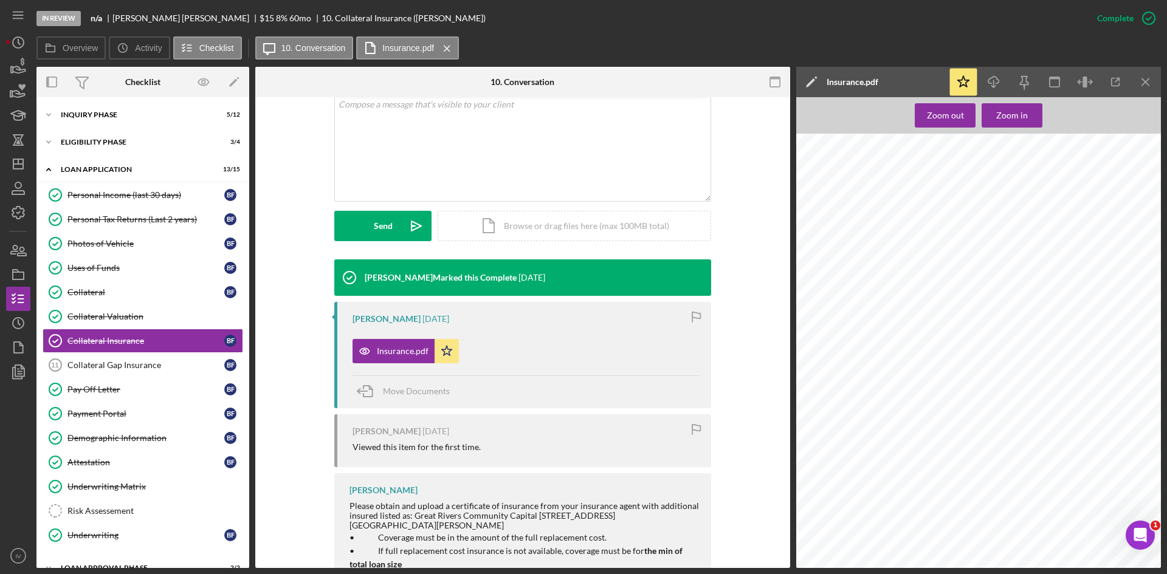
scroll to position [1155, 0]
drag, startPoint x: 1024, startPoint y: 268, endPoint x: 1070, endPoint y: 270, distance: 46.2
click at [1070, 270] on div "State Farm Mutual Automobile Insurance Company Policy number: 1175219-SFP-25 Pa…" at bounding box center [982, 182] width 372 height 481
copy div "[US_VEHICLE_IDENTIFICATION_NUMBER]"
drag, startPoint x: 122, startPoint y: 286, endPoint x: 392, endPoint y: 306, distance: 271.2
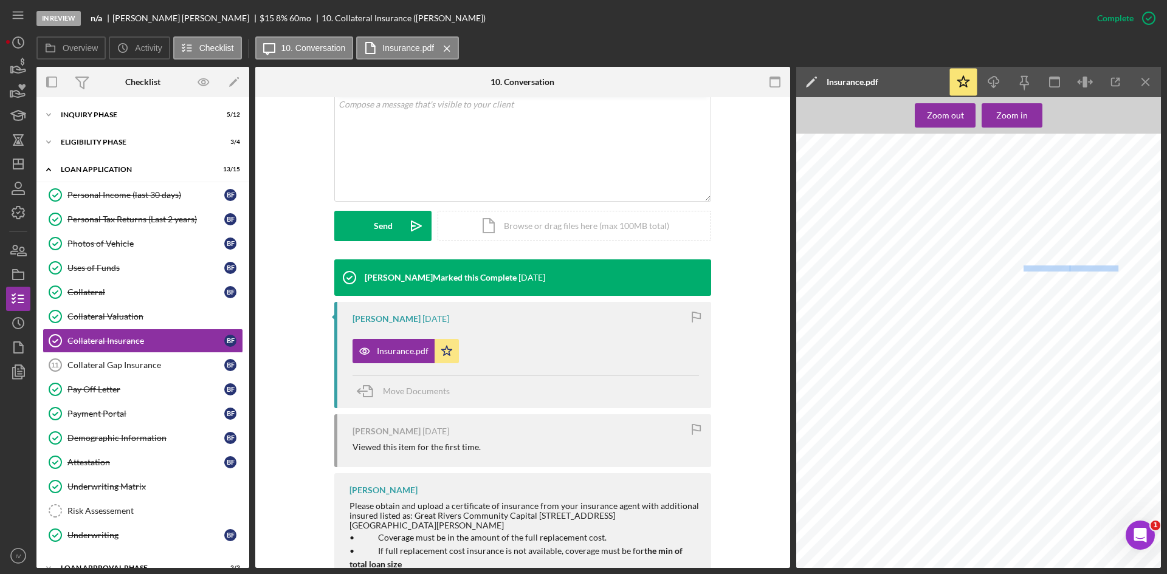
click at [122, 286] on link "Collateral Collateral B F" at bounding box center [143, 292] width 201 height 24
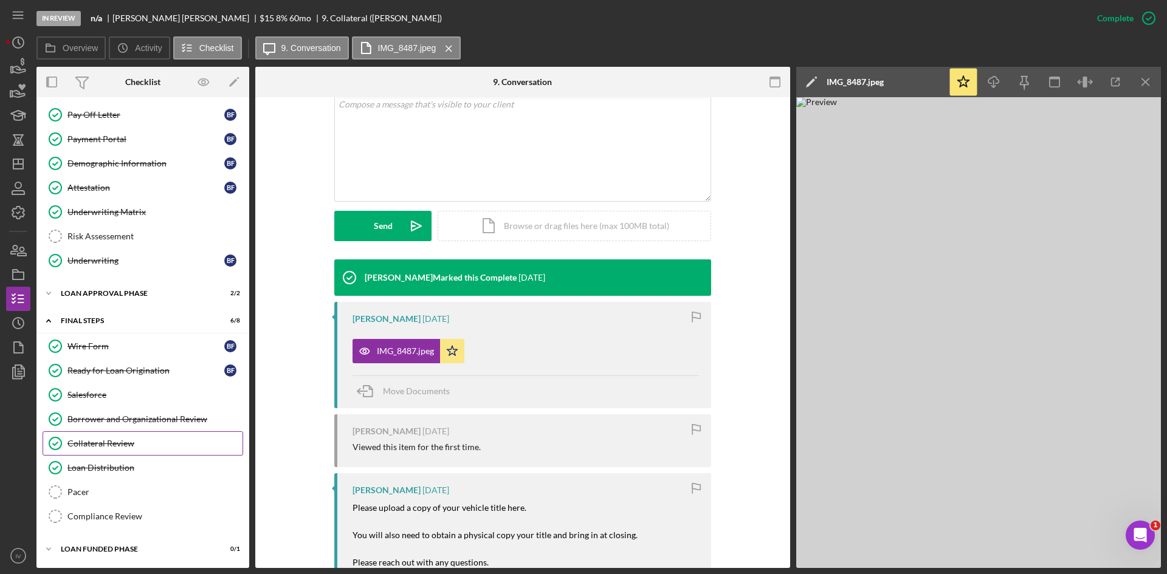
scroll to position [153, 0]
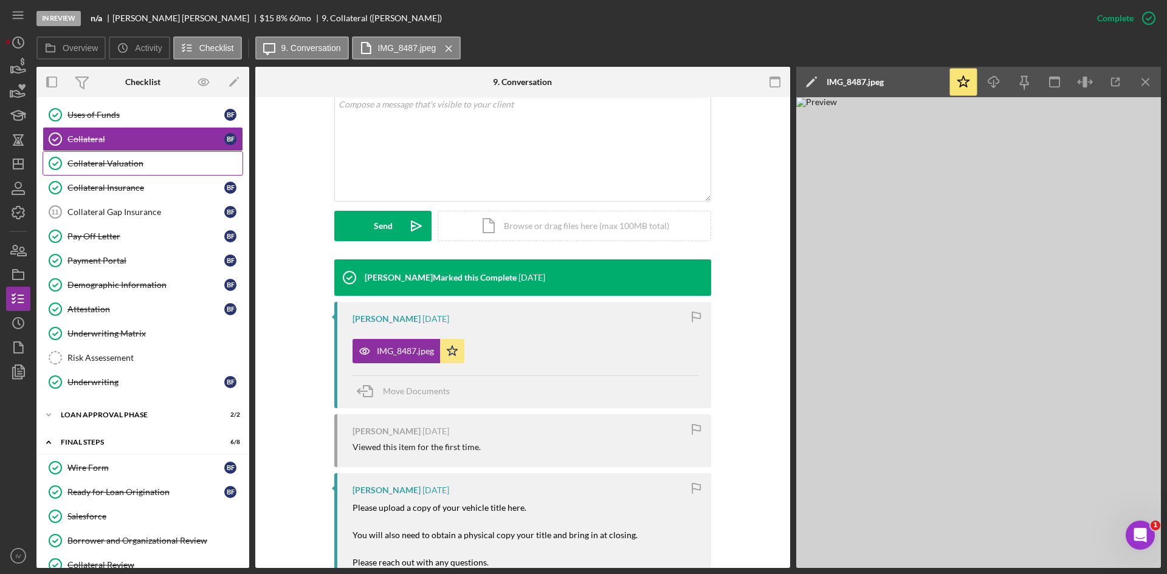
click at [146, 159] on div "Collateral Valuation" at bounding box center [154, 164] width 175 height 10
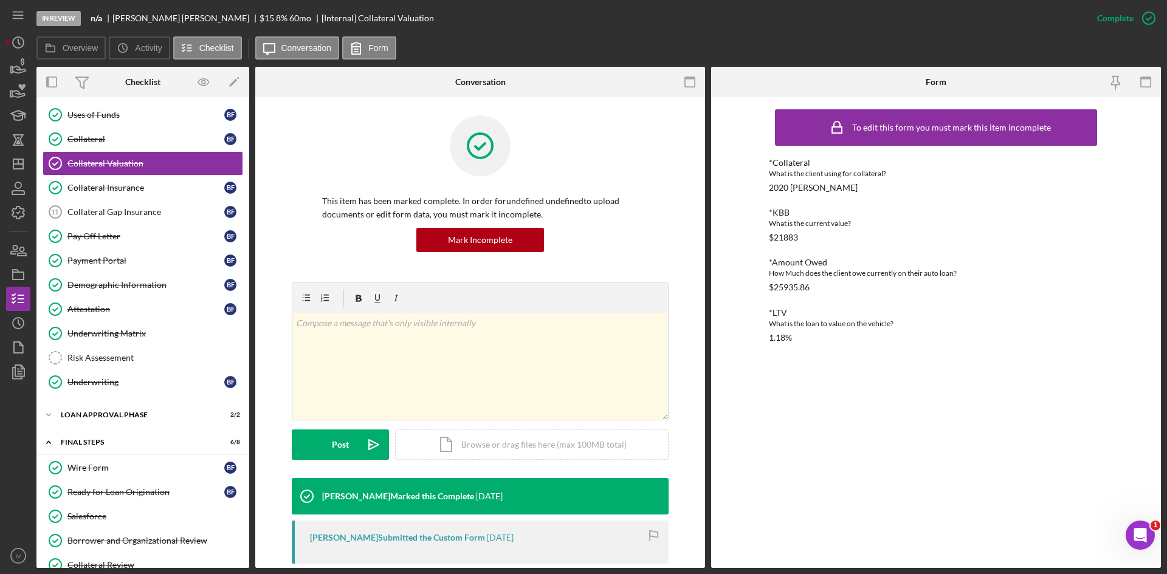
scroll to position [243, 0]
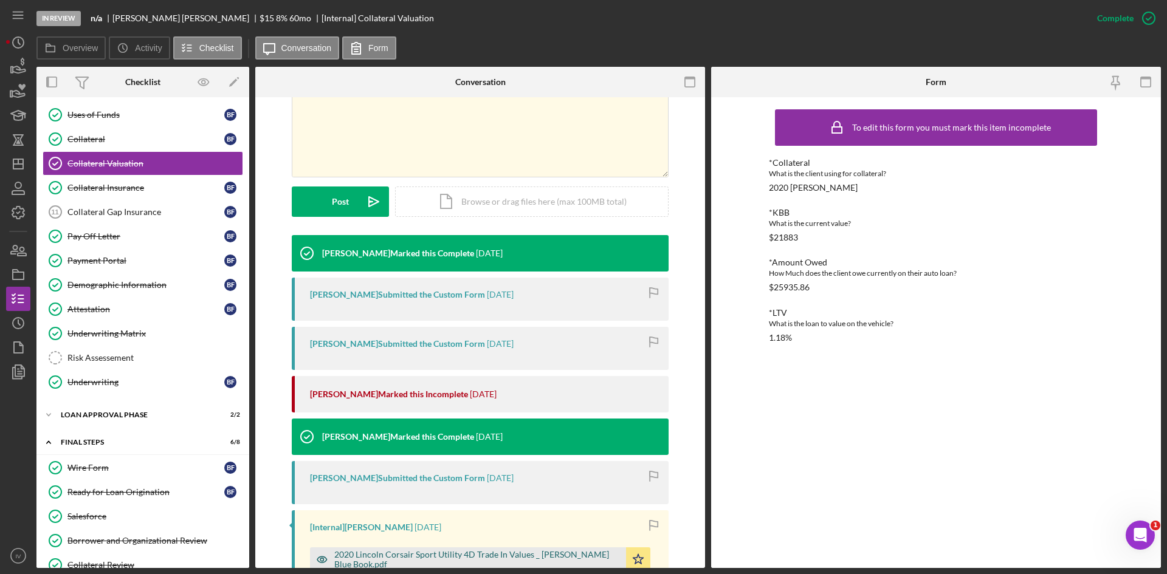
click at [468, 552] on div "2020 Lincoln Corsair Sport Utility 4D Trade In Values _ [PERSON_NAME] Blue Book…" at bounding box center [468, 560] width 316 height 24
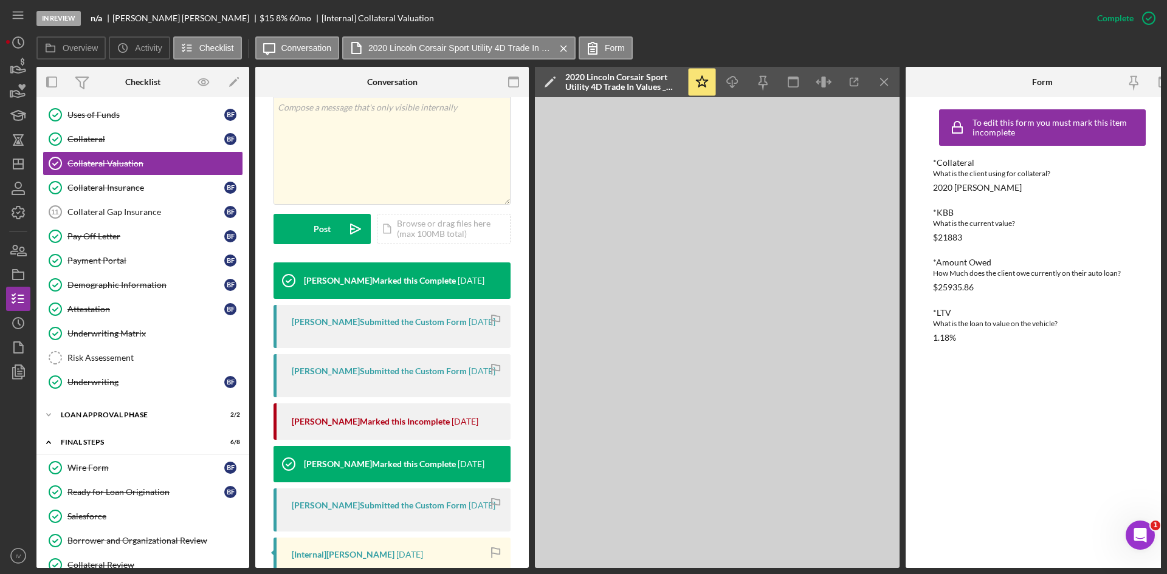
scroll to position [256, 0]
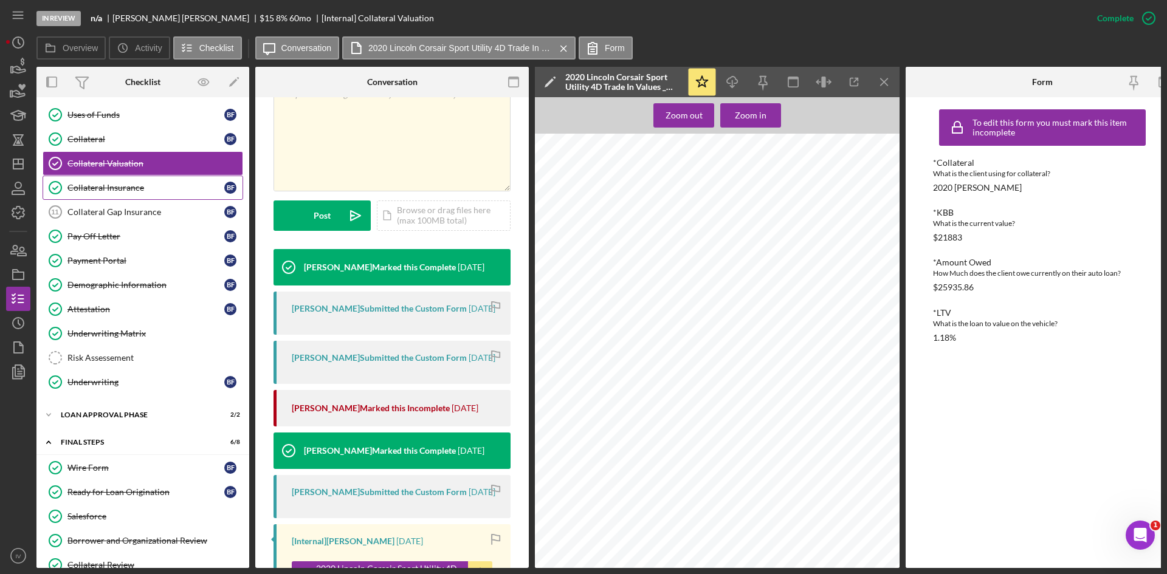
click at [119, 185] on div "Collateral Insurance" at bounding box center [145, 188] width 157 height 10
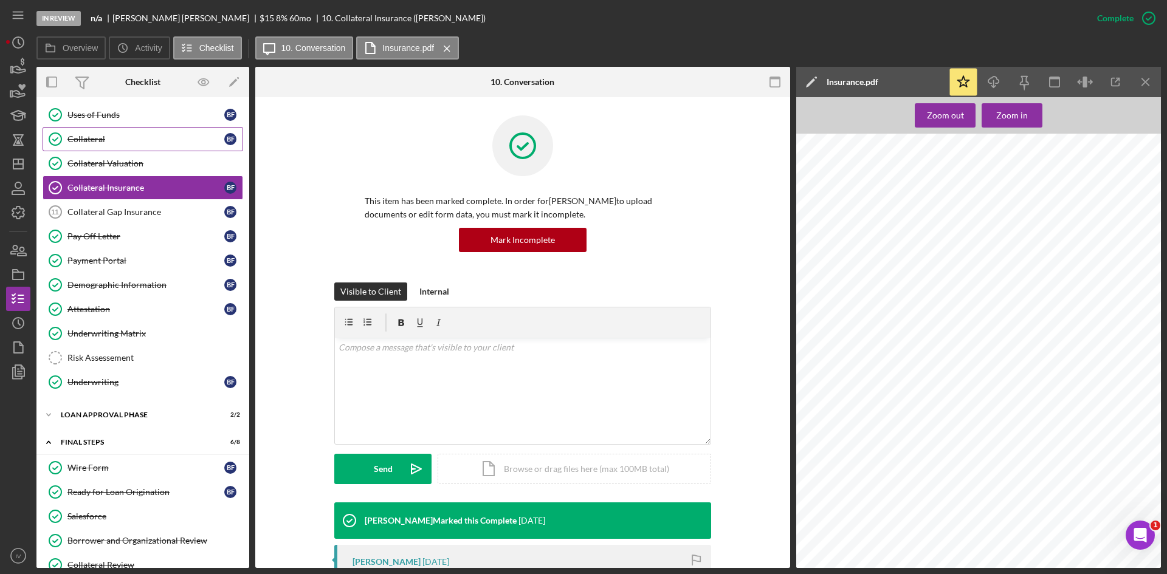
click at [117, 145] on link "Collateral Collateral B F" at bounding box center [143, 139] width 201 height 24
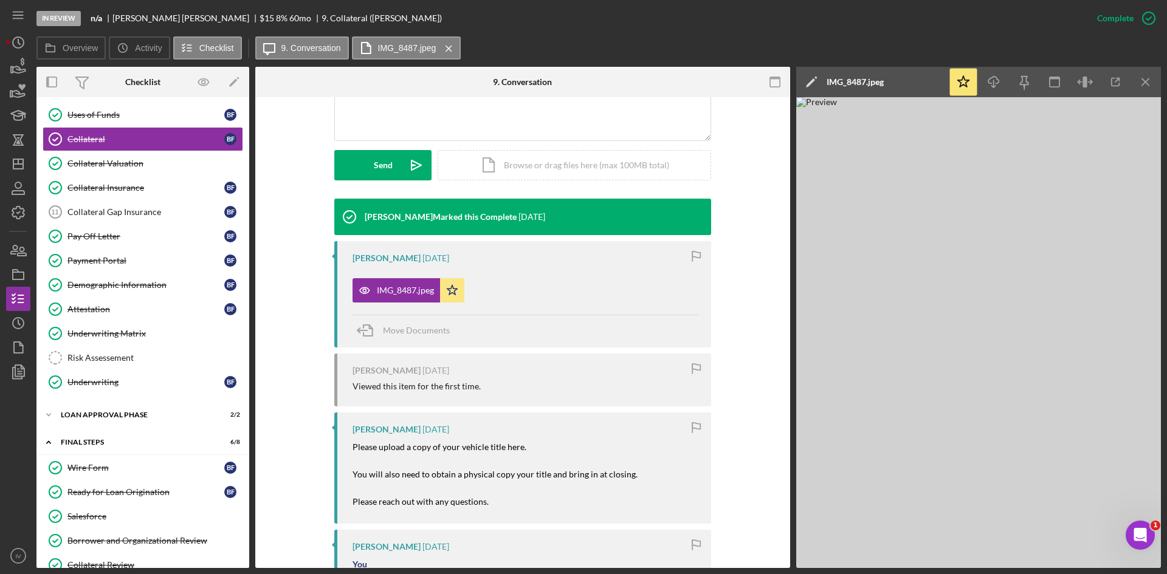
scroll to position [547, 0]
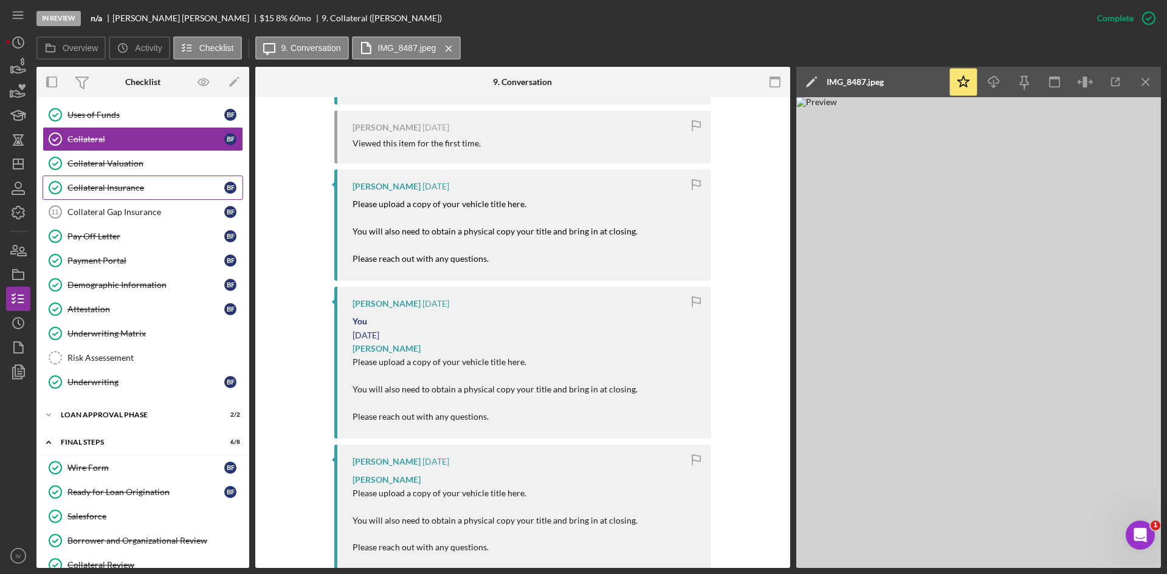
click at [132, 197] on link "Collateral Insurance Collateral Insurance B F" at bounding box center [143, 188] width 201 height 24
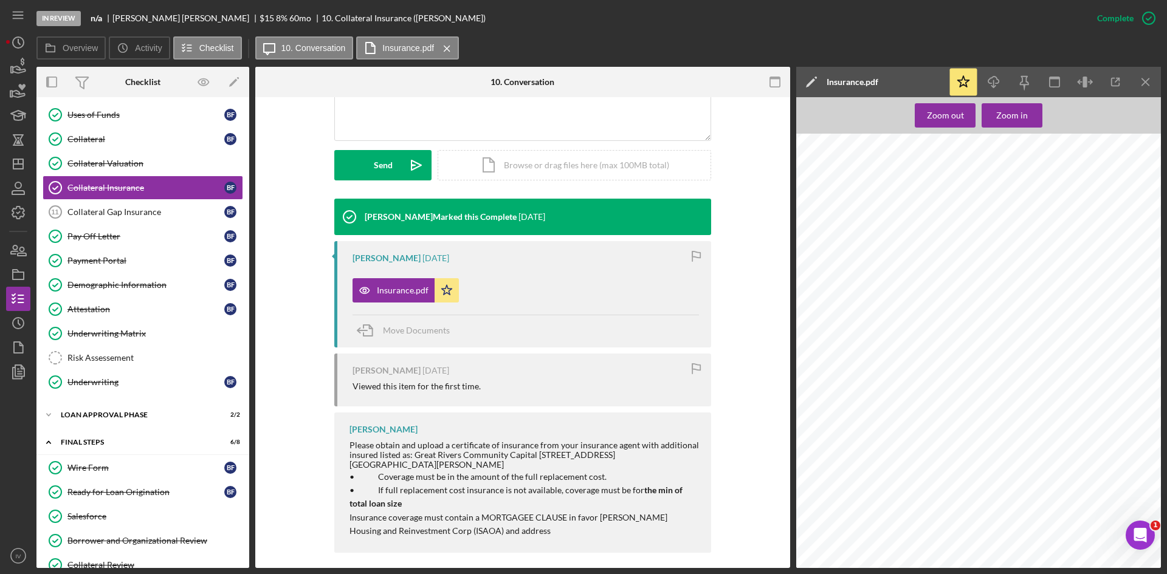
scroll to position [1033, 0]
drag, startPoint x: 1070, startPoint y: 391, endPoint x: 1024, endPoint y: 391, distance: 45.6
click at [1024, 391] on div "State Farm Mutual Automobile Insurance Company Policy number: 1175219-SFP-25 Pa…" at bounding box center [982, 303] width 372 height 481
copy span "[US_VEHICLE_IDENTIFICATION_NUMBER]"
click at [103, 133] on link "Collateral Collateral B F" at bounding box center [143, 139] width 201 height 24
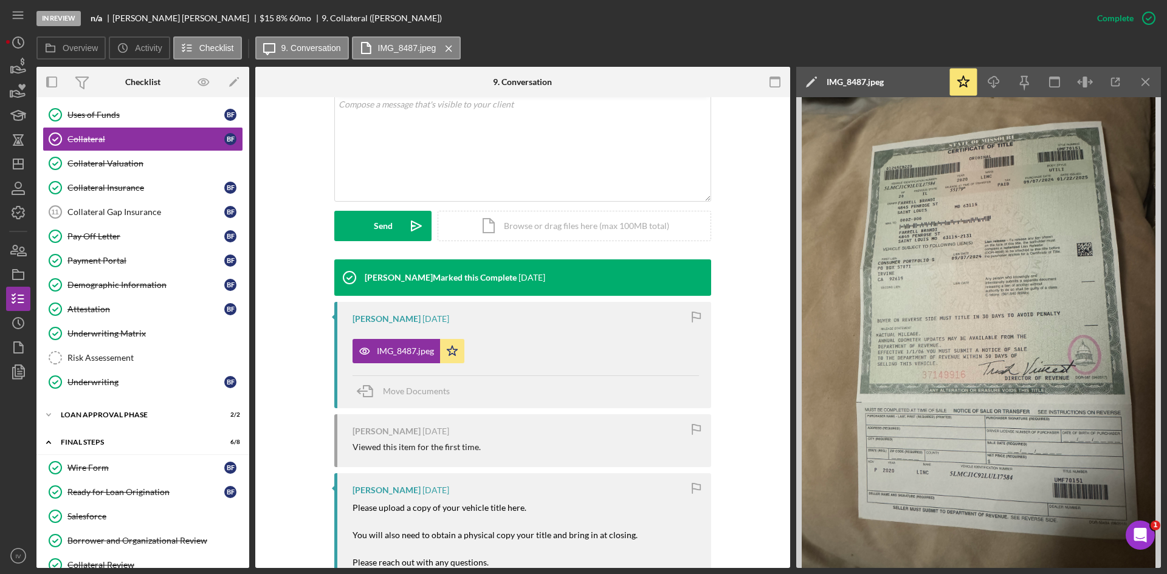
scroll to position [304, 0]
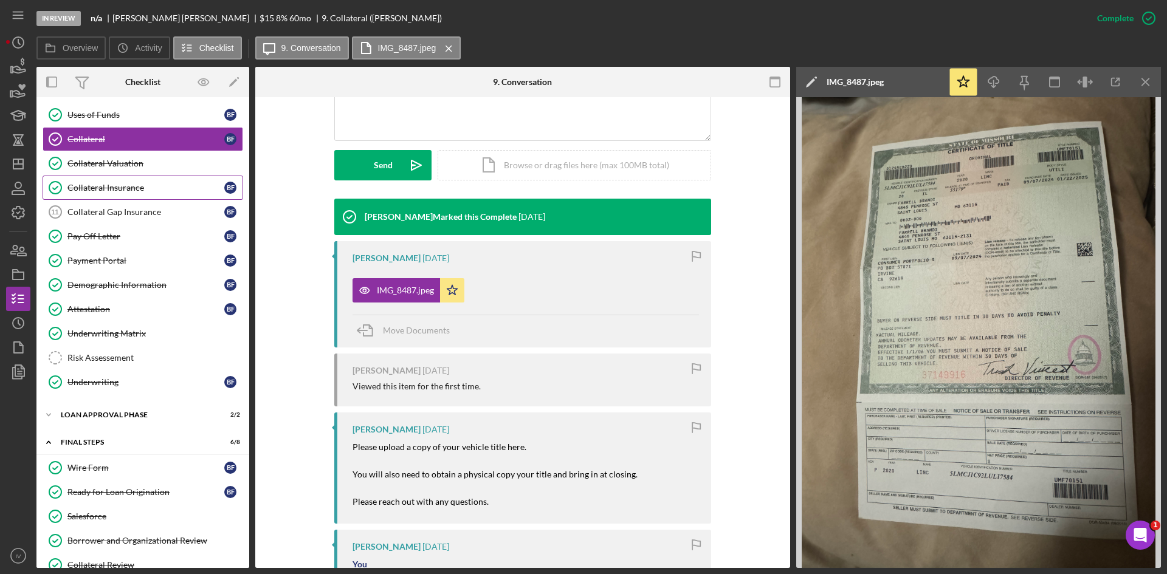
drag, startPoint x: 128, startPoint y: 187, endPoint x: 160, endPoint y: 192, distance: 32.0
click at [128, 187] on div "Collateral Insurance" at bounding box center [145, 188] width 157 height 10
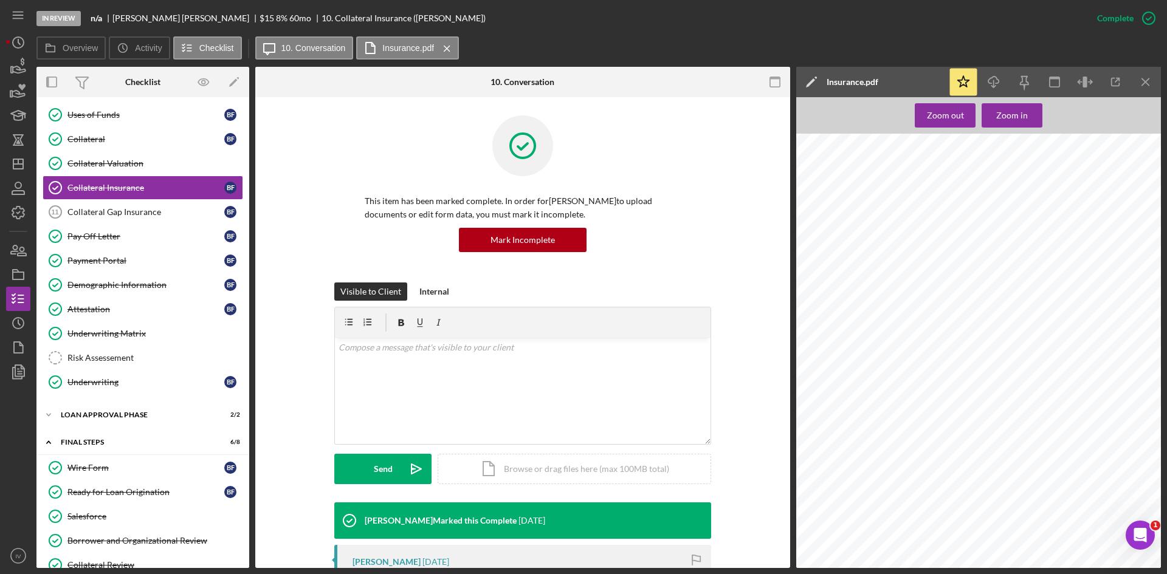
scroll to position [1458, 0]
drag, startPoint x: 878, startPoint y: 420, endPoint x: 833, endPoint y: 421, distance: 44.4
click at [833, 421] on span "[US_VEHICLE_IDENTIFICATION_NUMBER]" at bounding box center [880, 418] width 94 height 5
copy span "[US_VEHICLE_IDENTIFICATION_NUMBER]"
